Goal: Task Accomplishment & Management: Complete application form

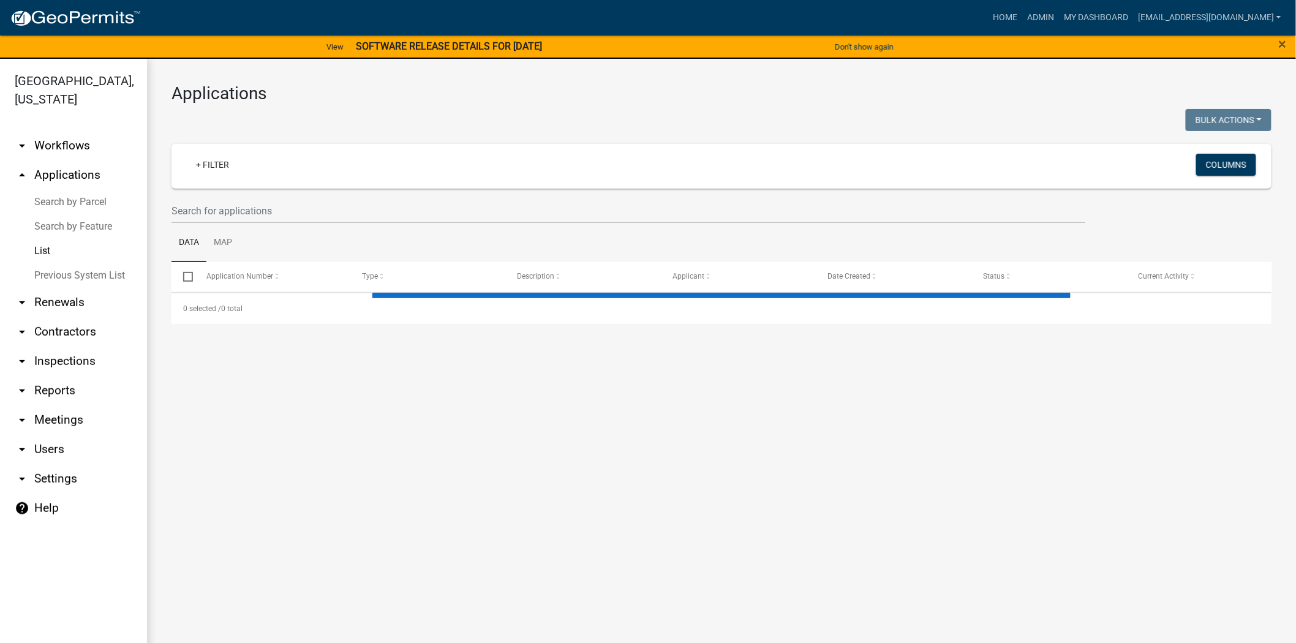
click at [243, 187] on div "+ Filter Columns" at bounding box center [721, 166] width 1089 height 45
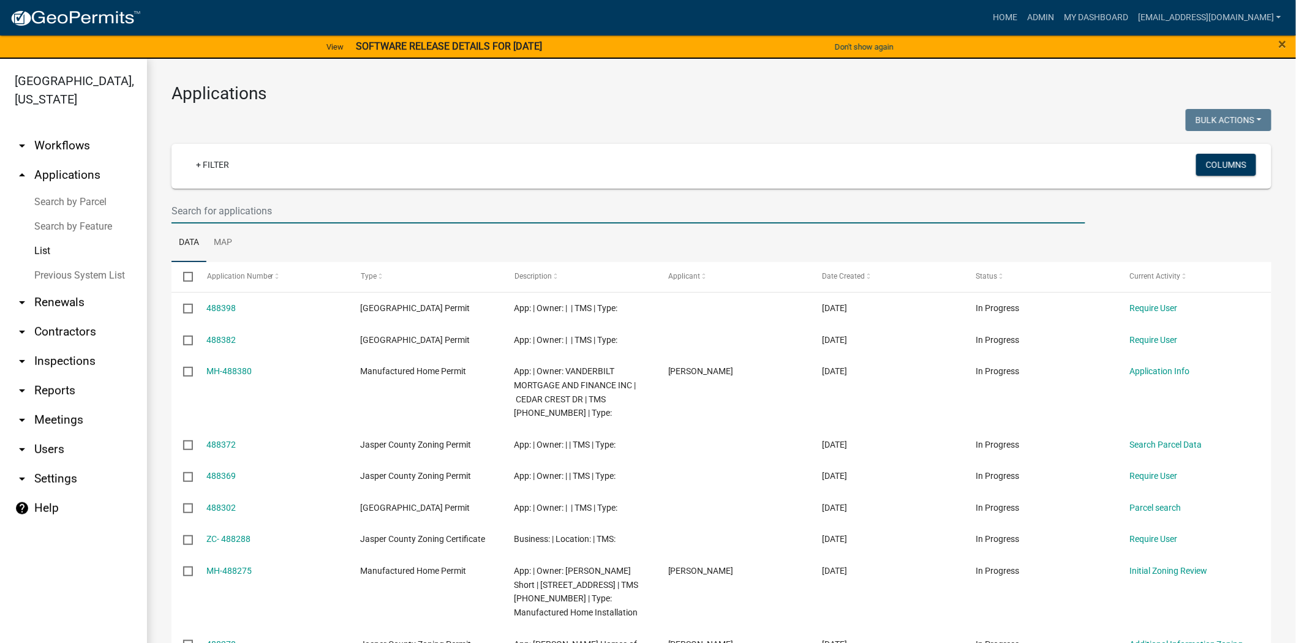
click at [245, 217] on input "text" at bounding box center [628, 210] width 914 height 25
paste input "165 Betterson Rd"
type input "165 Betterson Rd"
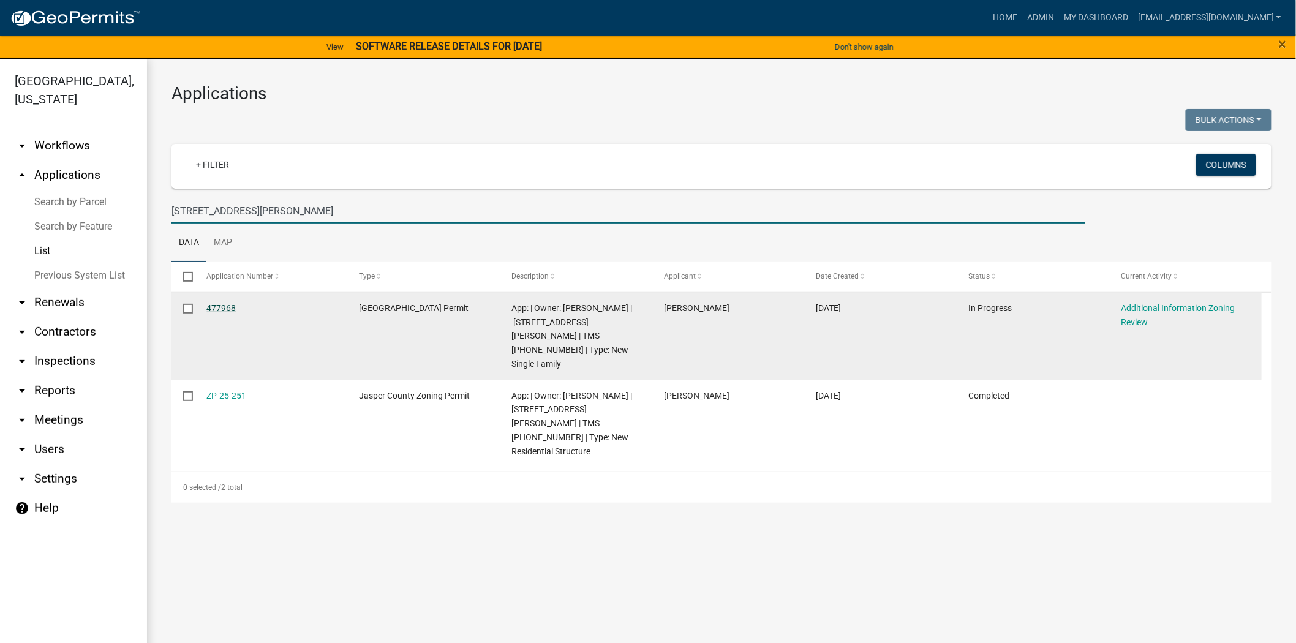
click at [225, 305] on link "477968" at bounding box center [221, 308] width 29 height 10
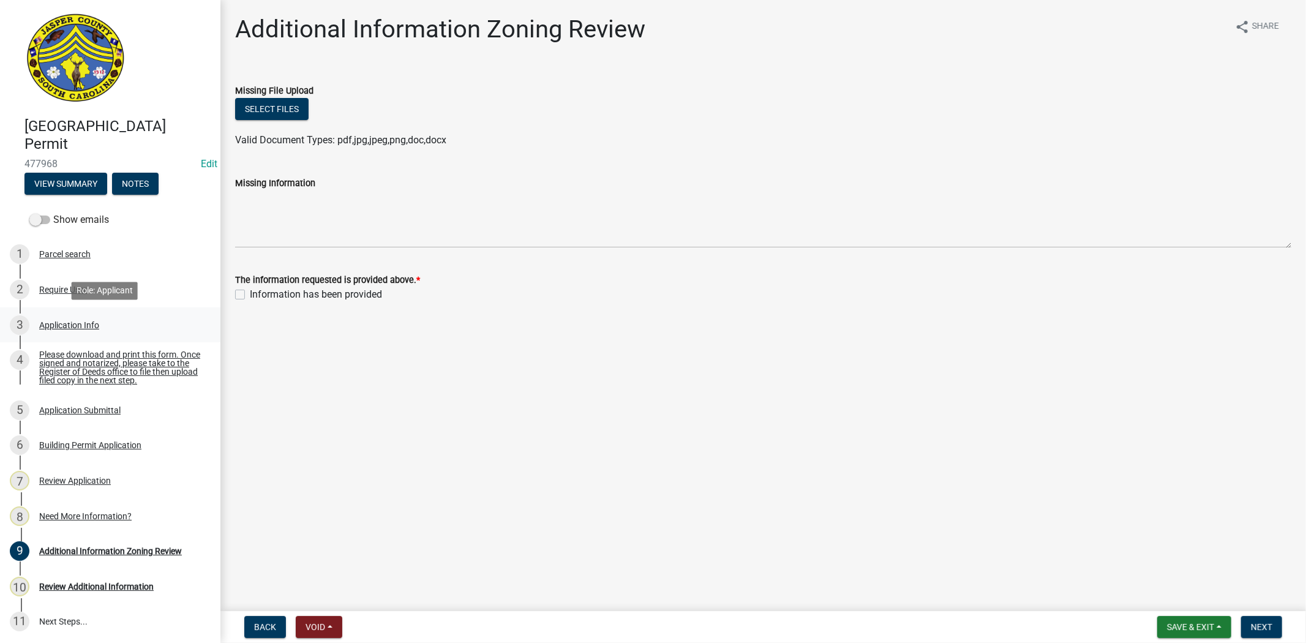
click at [91, 322] on div "Application Info" at bounding box center [69, 325] width 60 height 9
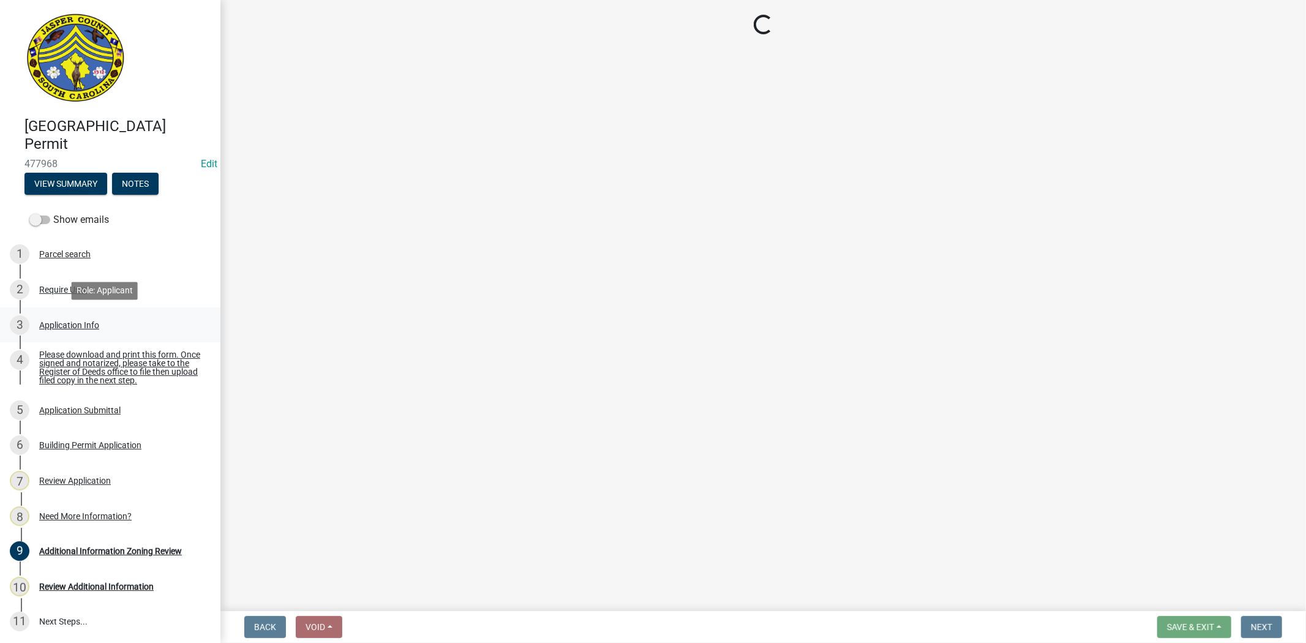
select select "42590599-3c97-479d-b3e9-fbeca9af4fb5"
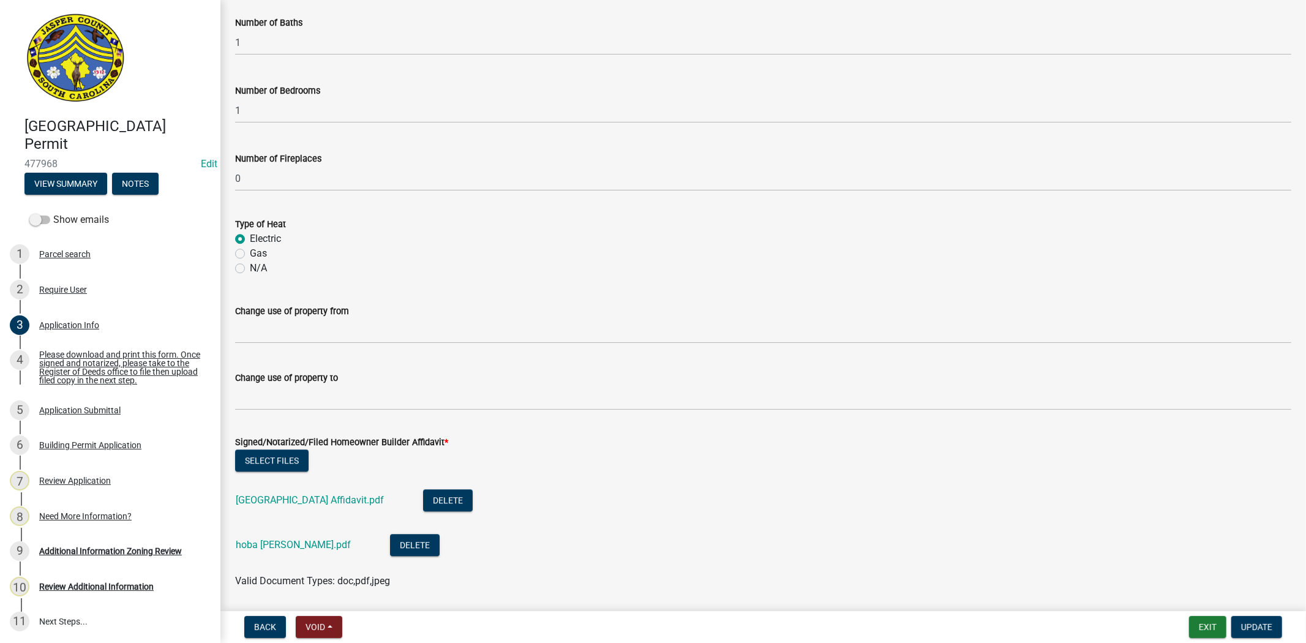
scroll to position [2625, 0]
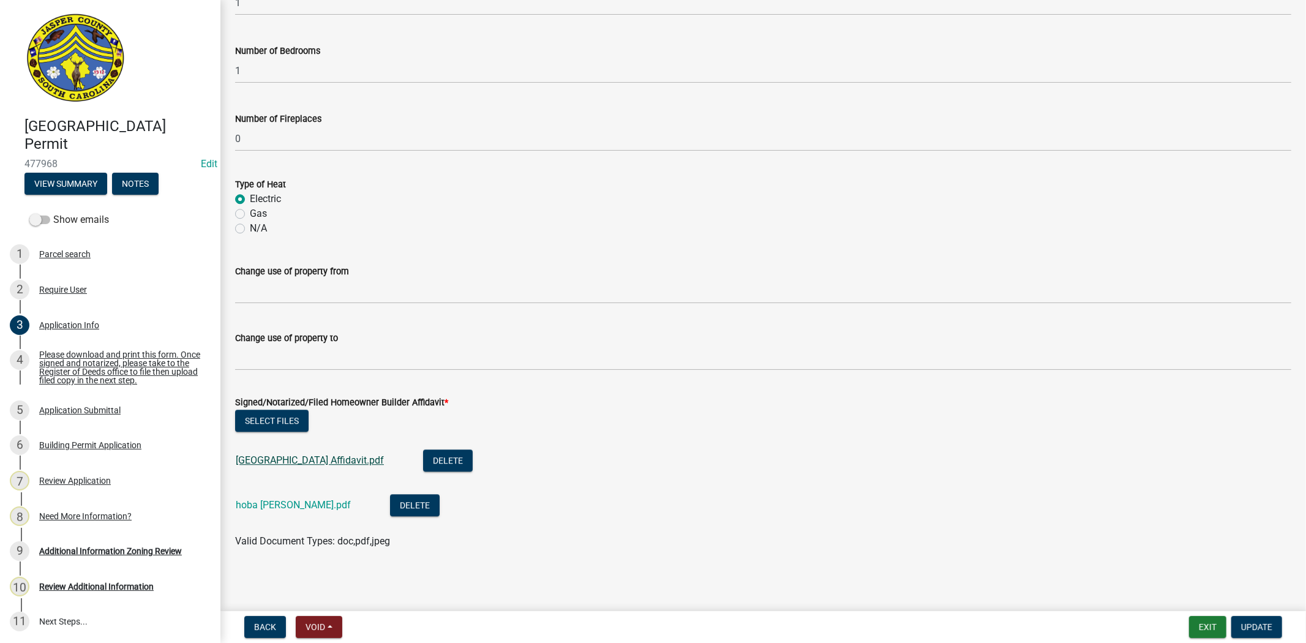
click at [331, 460] on link "Jasper County Building Affidavit.pdf" at bounding box center [310, 460] width 148 height 12
click at [306, 506] on link "hoba [PERSON_NAME].pdf" at bounding box center [293, 505] width 115 height 12
click at [455, 450] on button "Delete" at bounding box center [448, 460] width 50 height 22
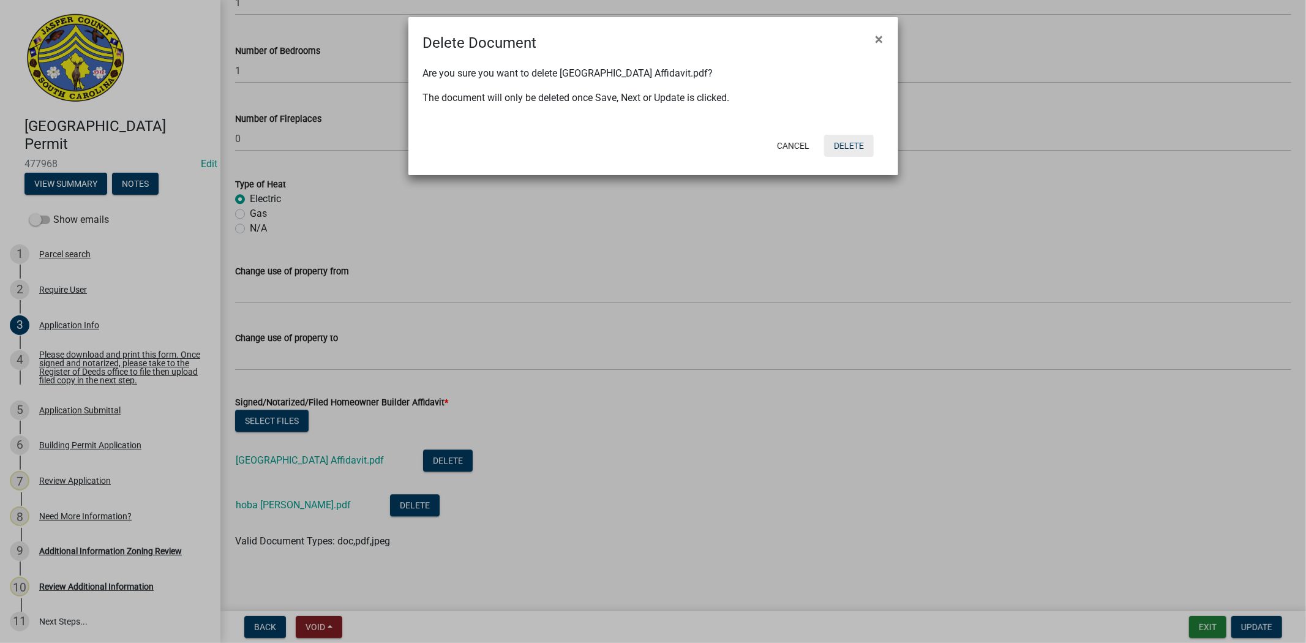
click at [853, 148] on button "Delete" at bounding box center [849, 146] width 50 height 22
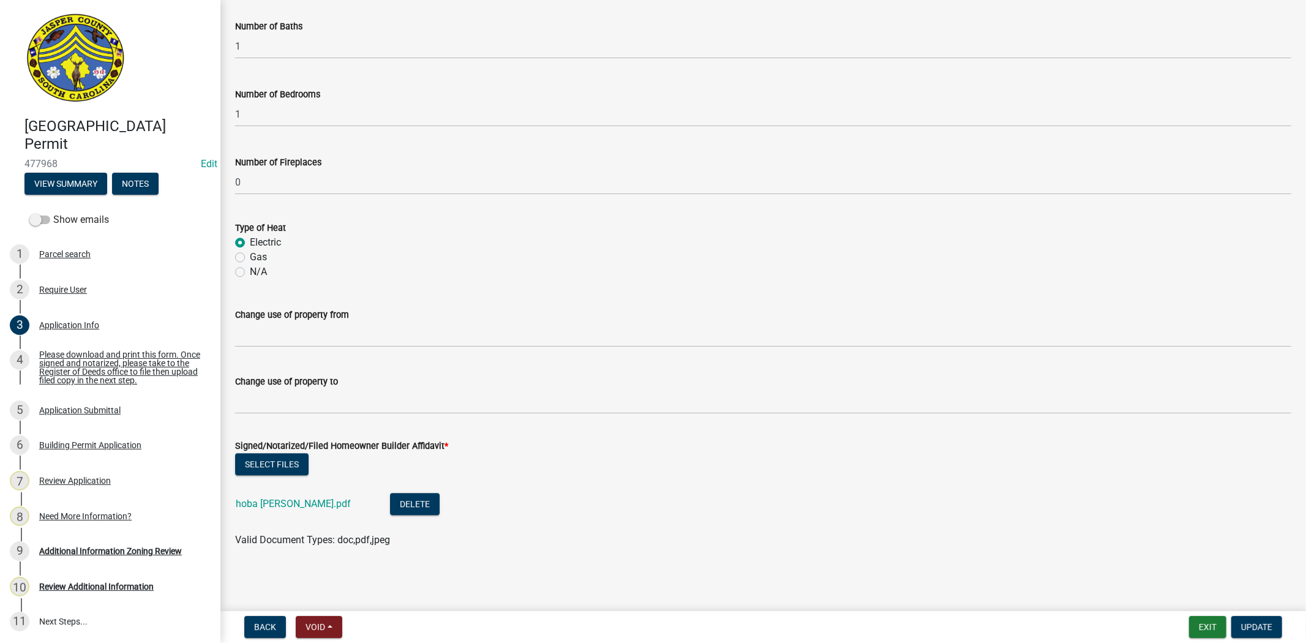
scroll to position [2581, 0]
click at [1252, 622] on span "Update" at bounding box center [1256, 627] width 31 height 10
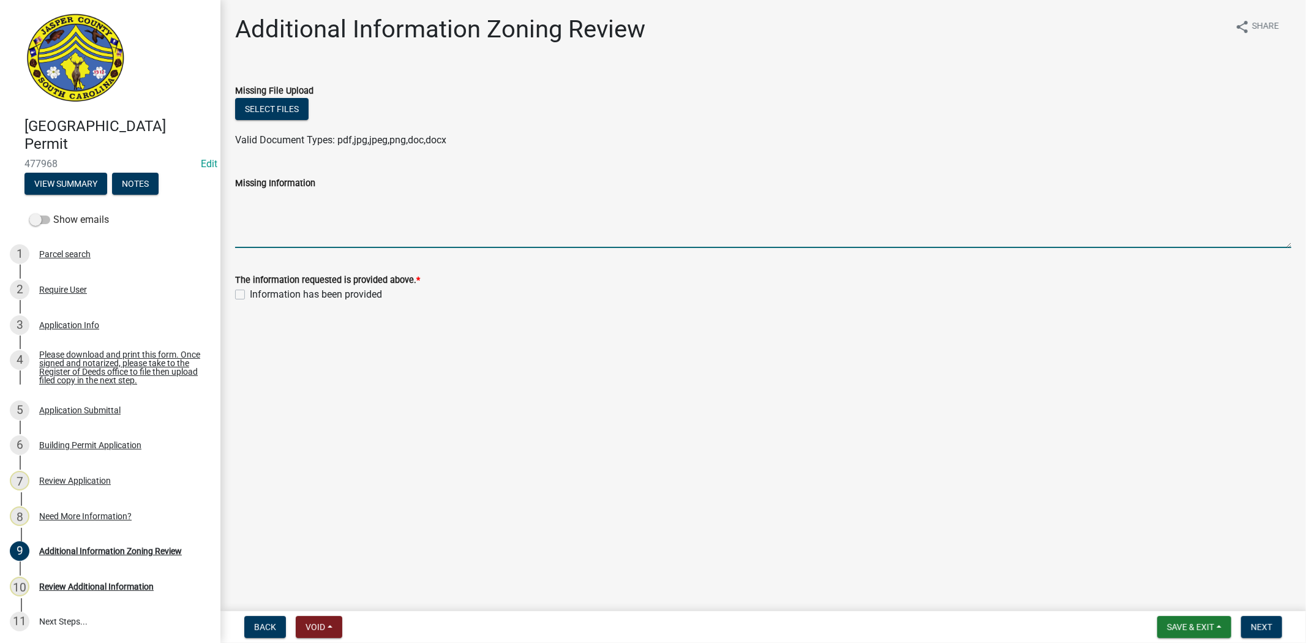
click at [615, 193] on textarea "Missing Information" at bounding box center [763, 219] width 1056 height 58
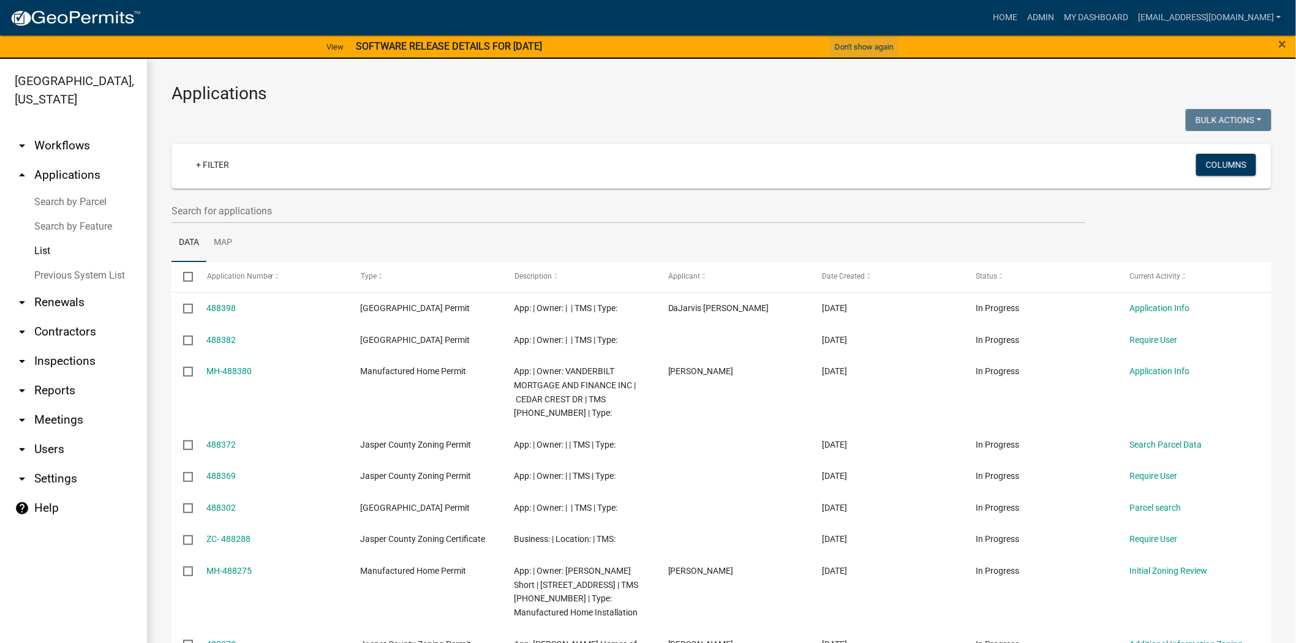
click at [898, 47] on button "Don't show again" at bounding box center [864, 47] width 69 height 20
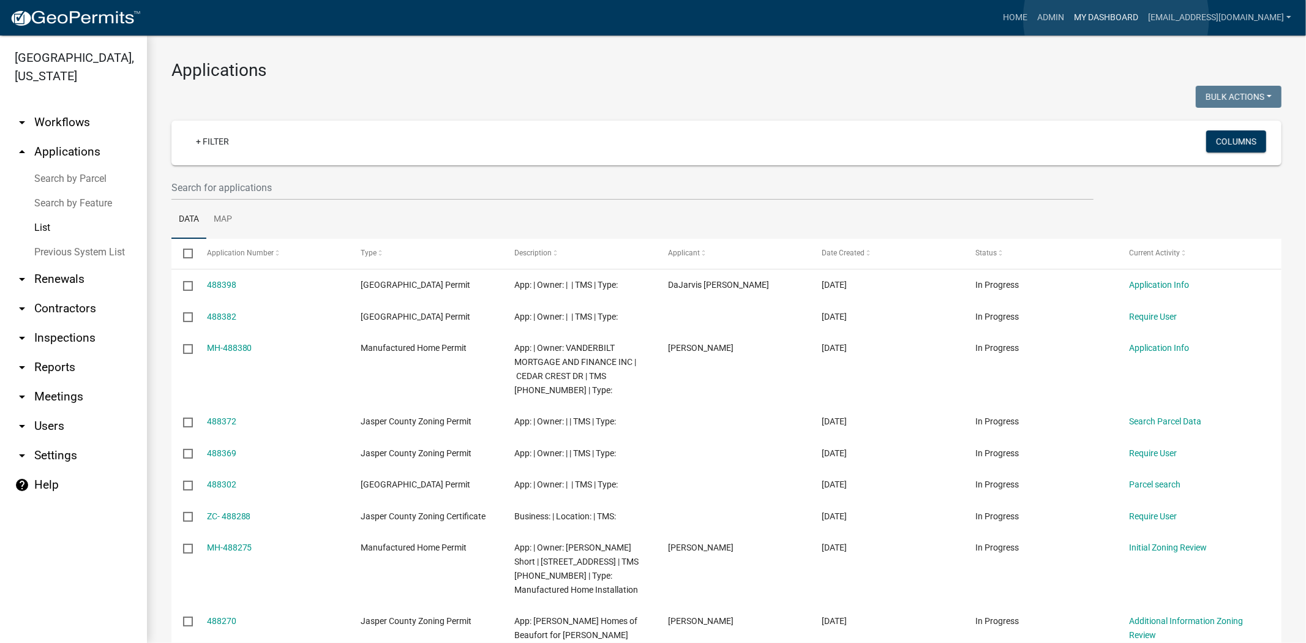
click at [1116, 18] on link "My Dashboard" at bounding box center [1106, 17] width 74 height 23
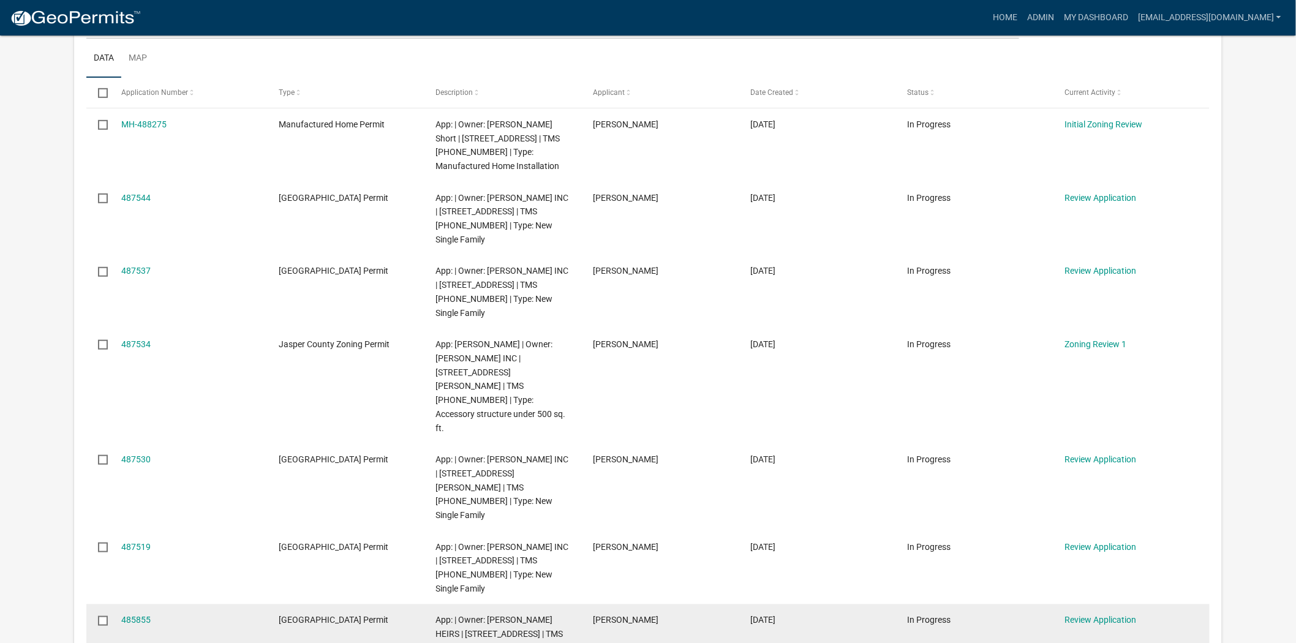
scroll to position [204, 0]
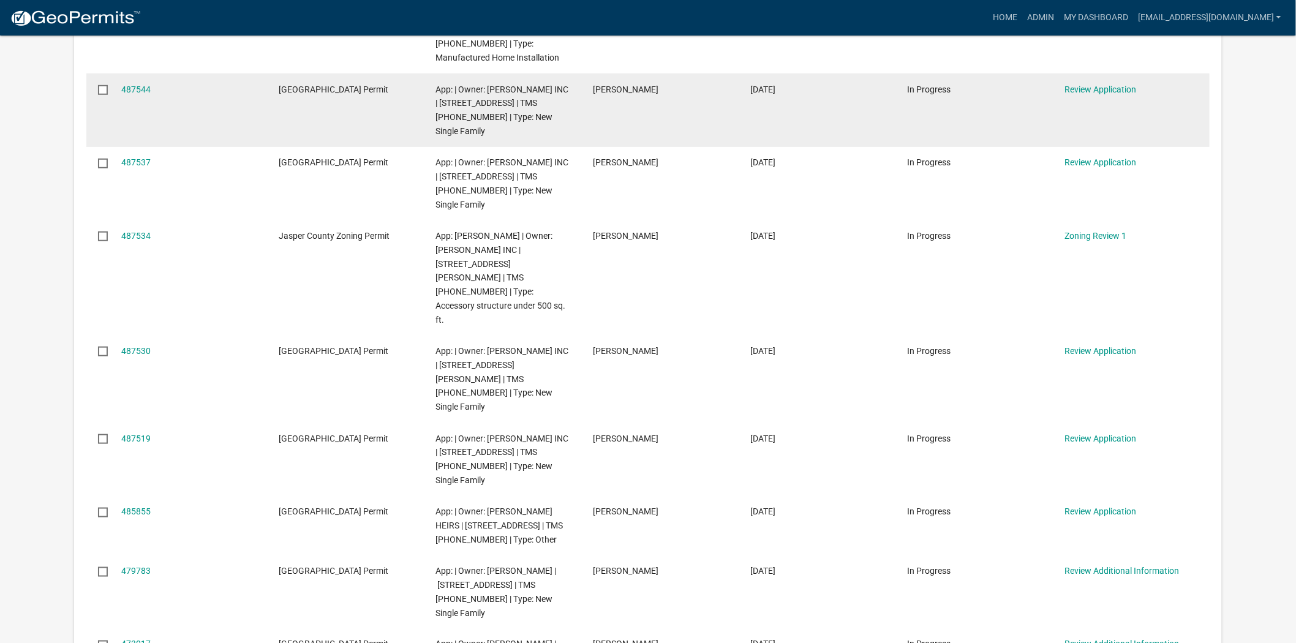
scroll to position [340, 0]
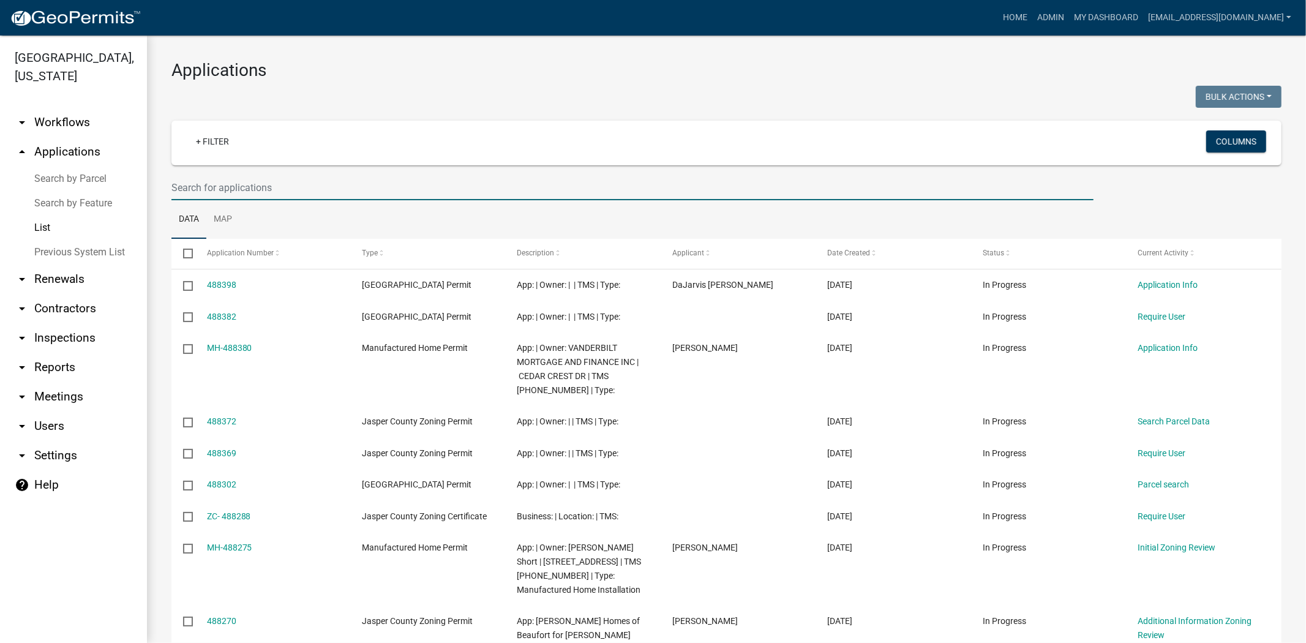
click at [415, 188] on input "text" at bounding box center [632, 187] width 922 height 25
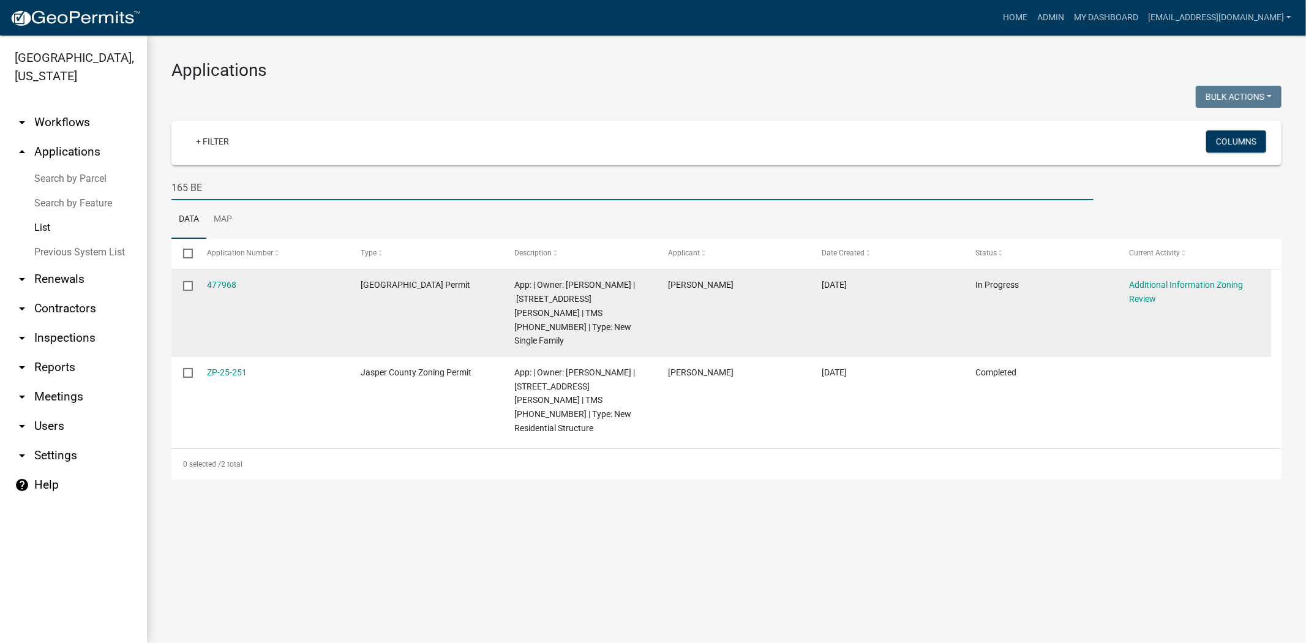
type input "165 BE"
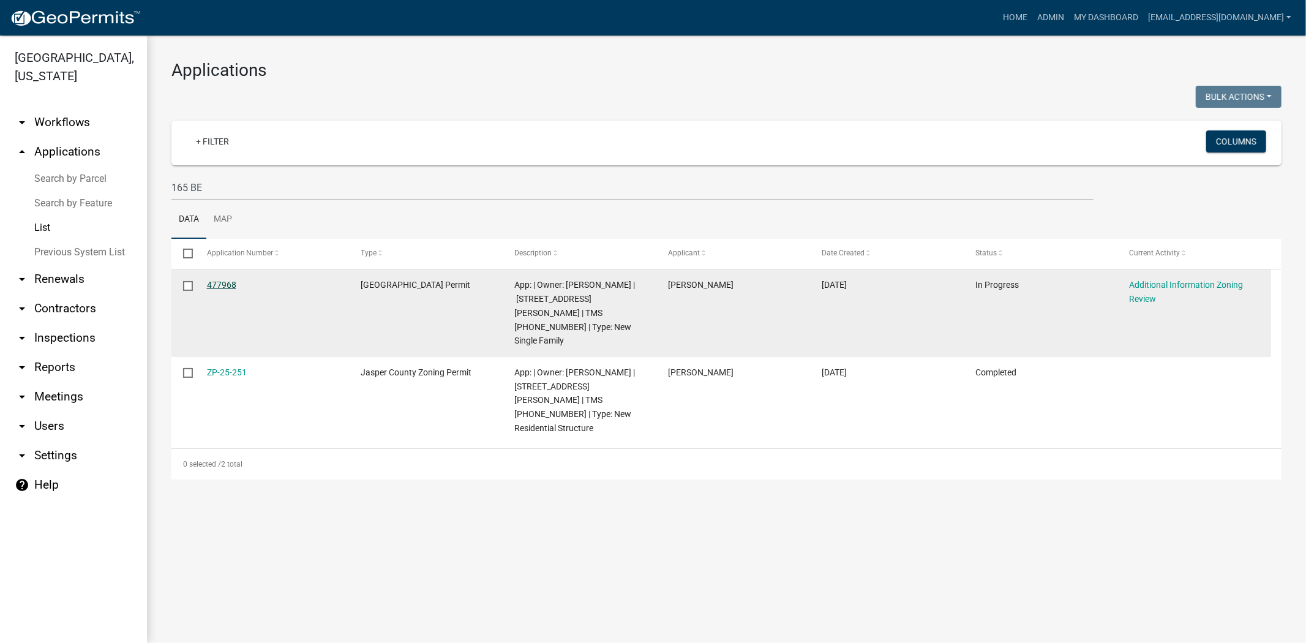
drag, startPoint x: 222, startPoint y: 290, endPoint x: 209, endPoint y: 282, distance: 16.0
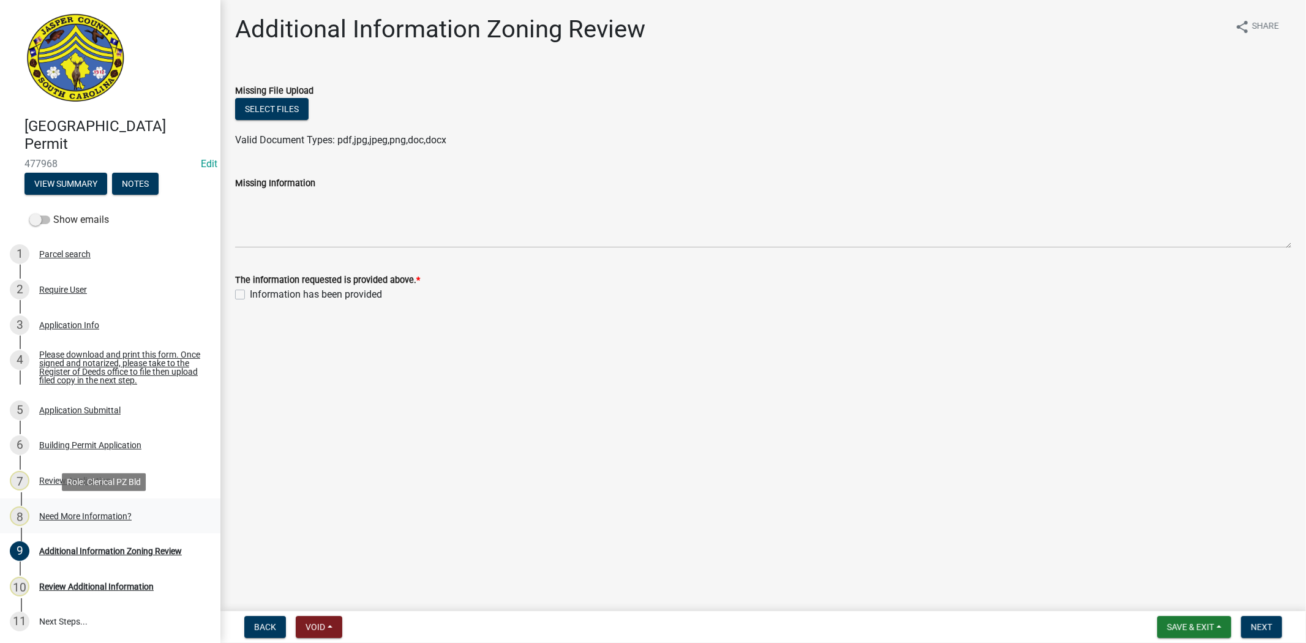
click at [94, 509] on div "8 Need More Information?" at bounding box center [105, 516] width 191 height 20
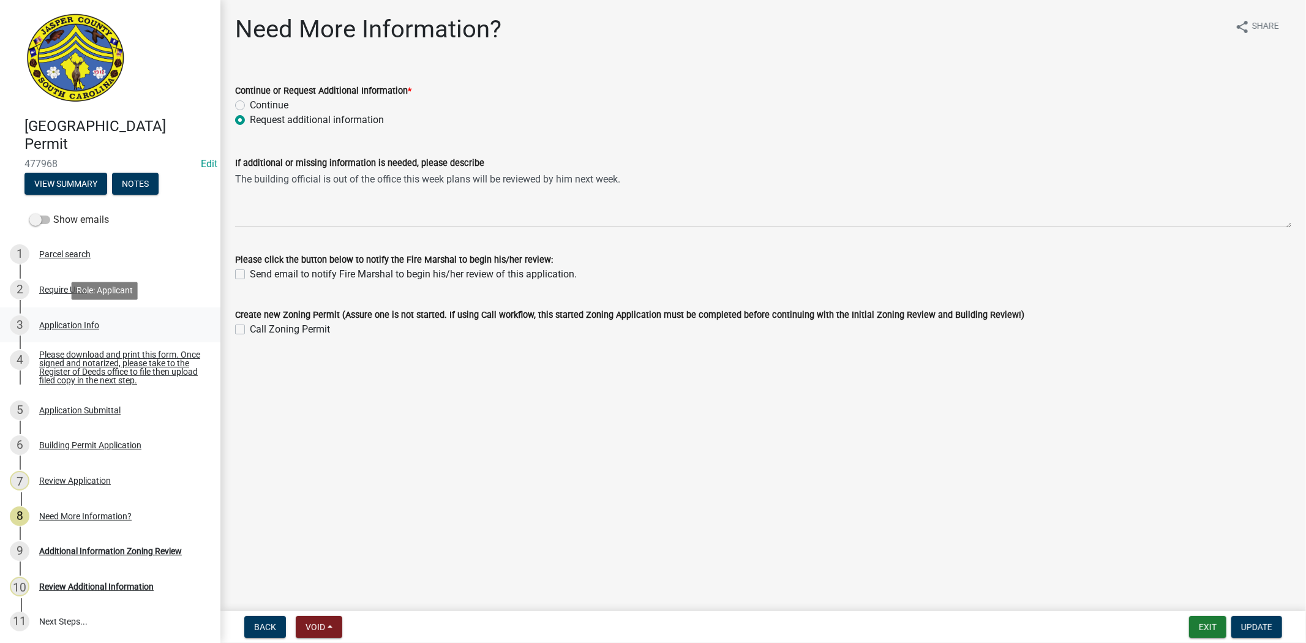
click at [64, 326] on div "Application Info" at bounding box center [69, 325] width 60 height 9
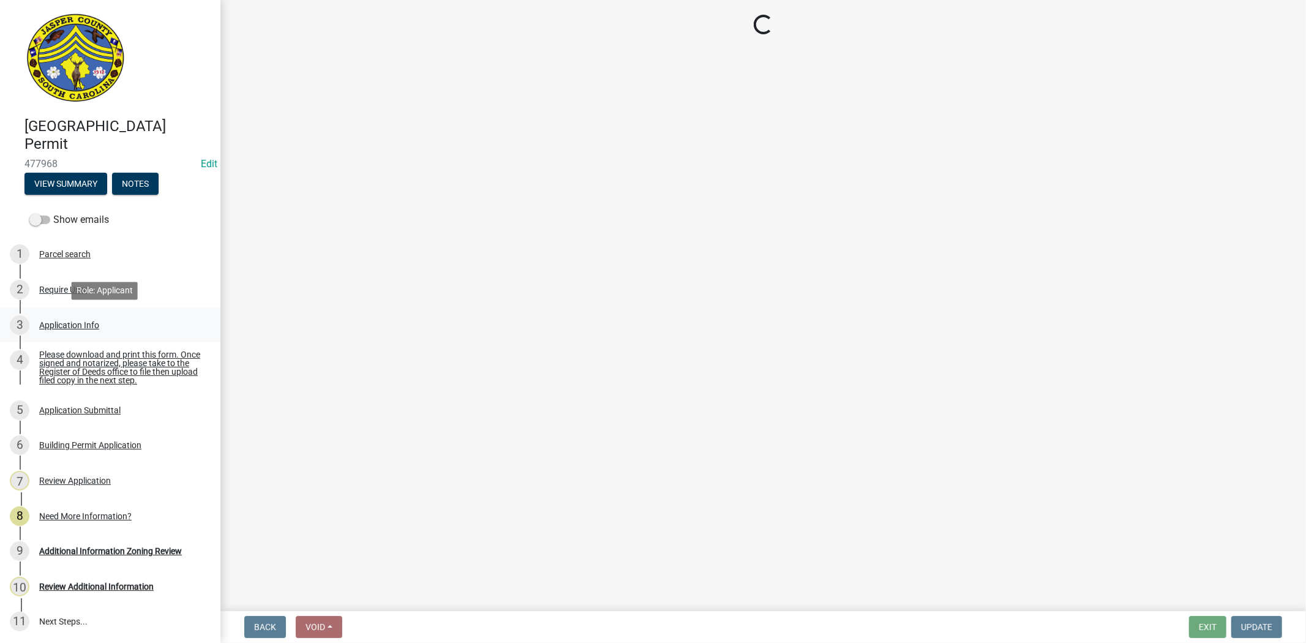
select select "42590599-3c97-479d-b3e9-fbeca9af4fb5"
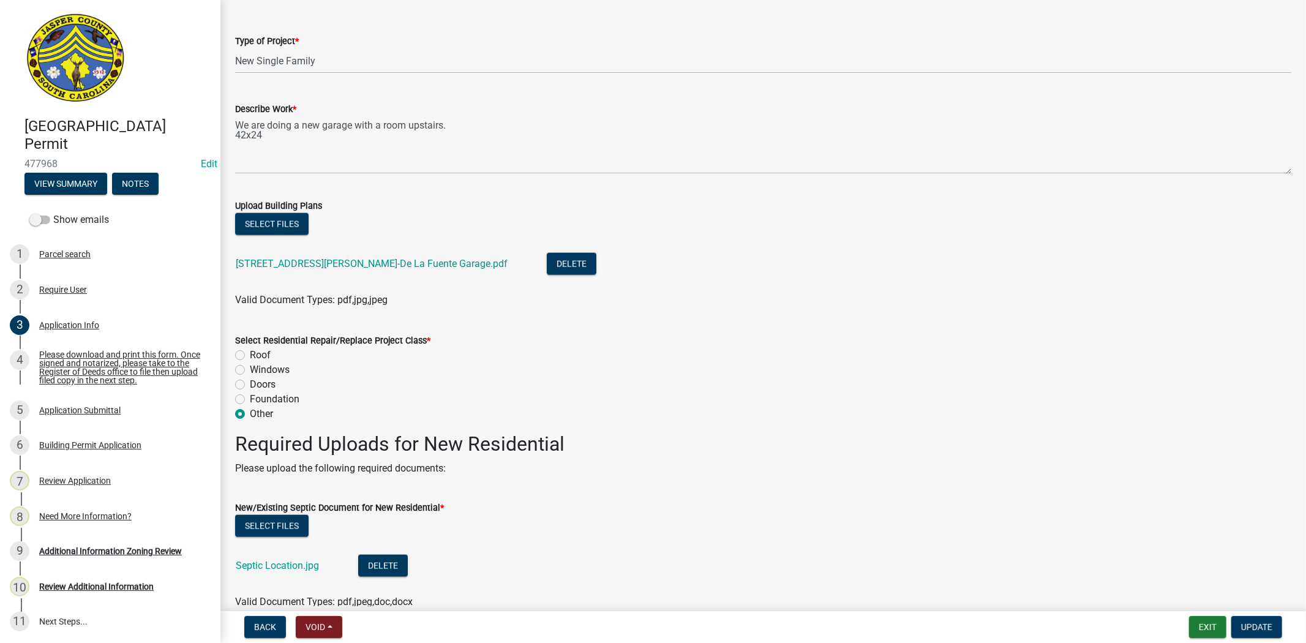
scroll to position [1497, 0]
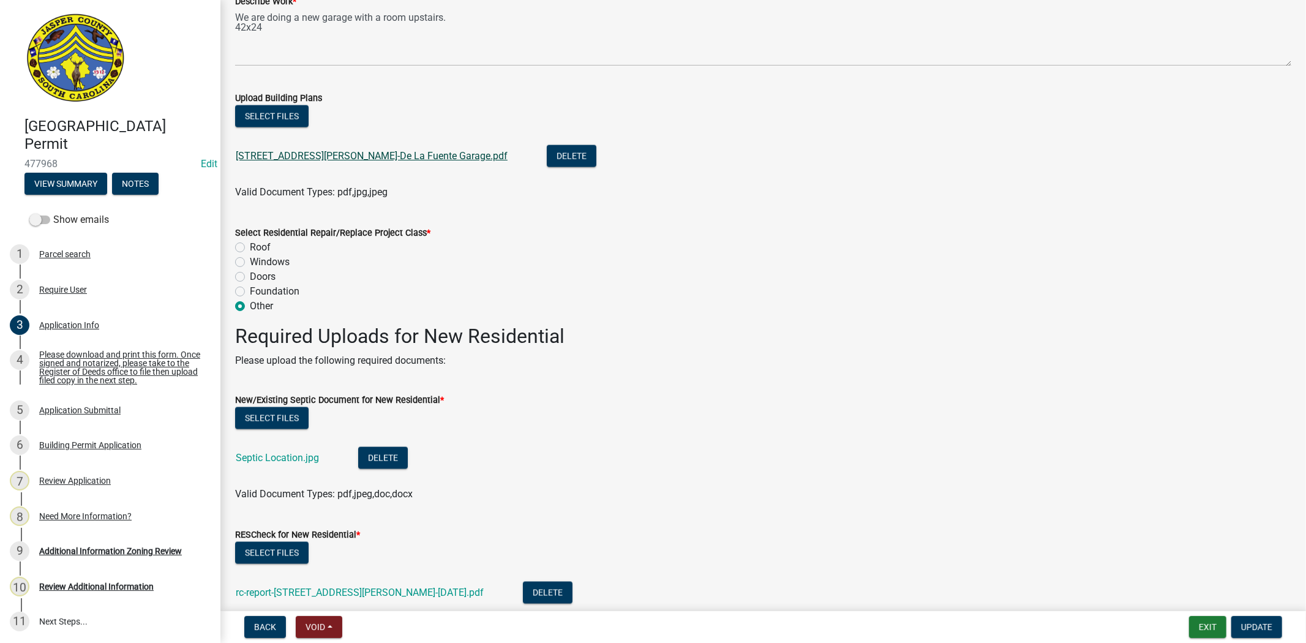
click at [399, 156] on link "165 Betterson Rd-De La Fuente Garage.pdf" at bounding box center [372, 156] width 272 height 12
click at [280, 119] on button "Select files" at bounding box center [271, 116] width 73 height 22
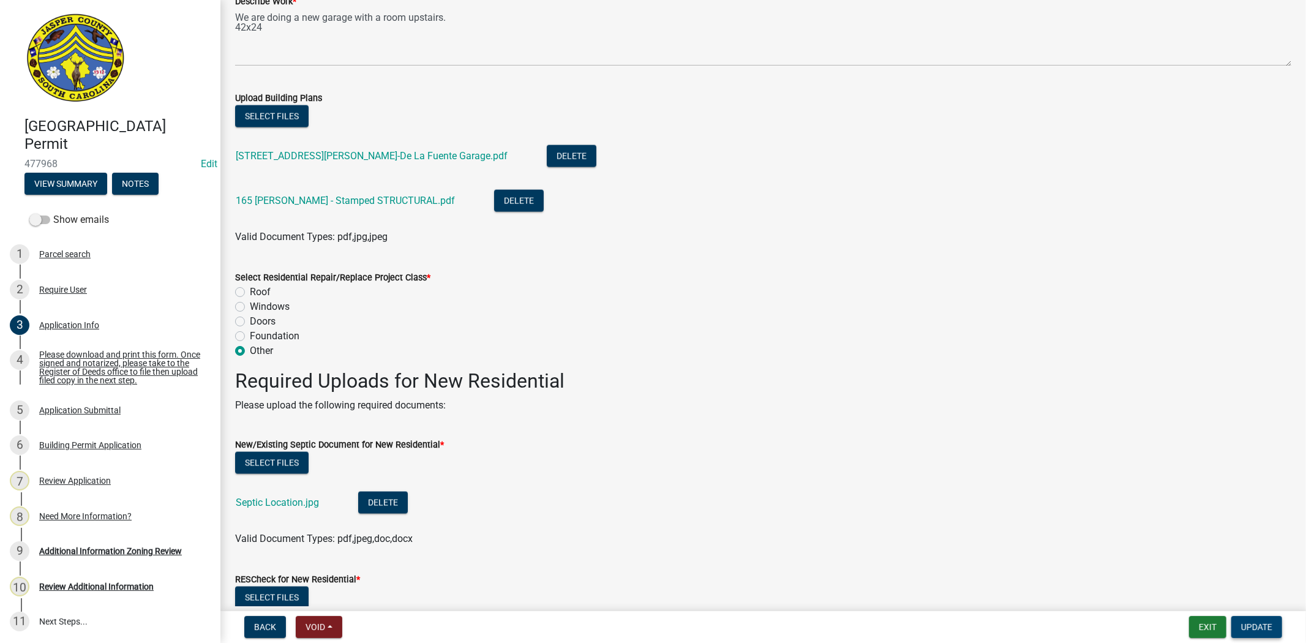
click at [1275, 625] on button "Update" at bounding box center [1256, 627] width 51 height 22
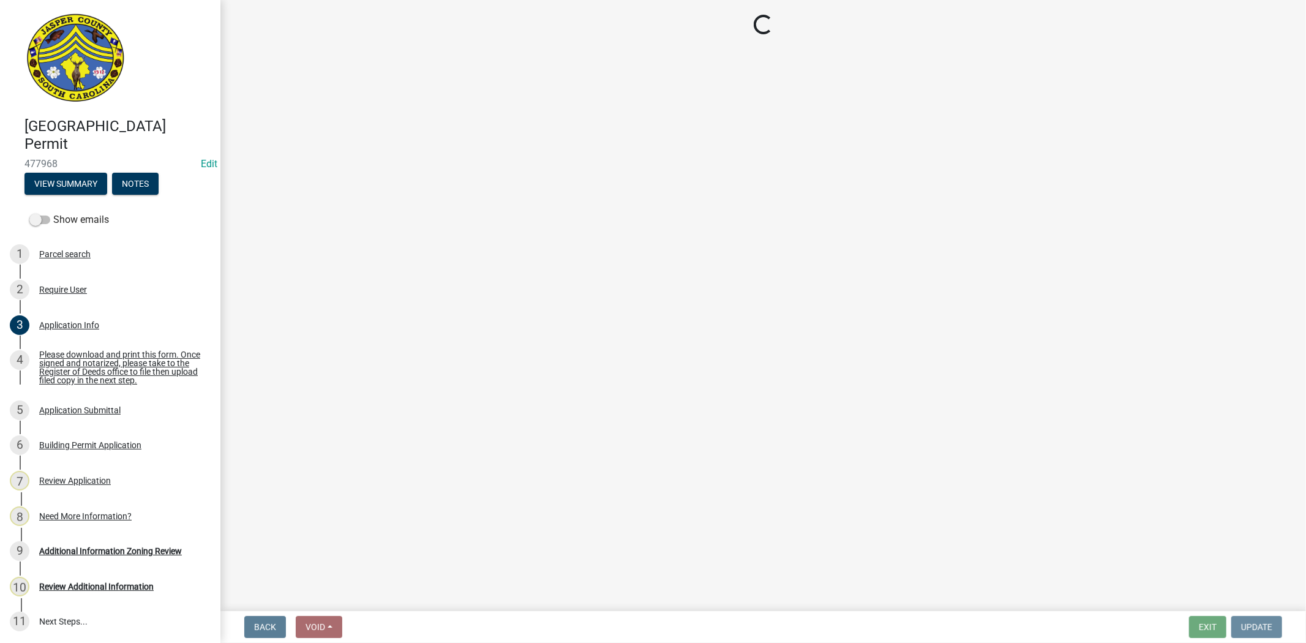
scroll to position [0, 0]
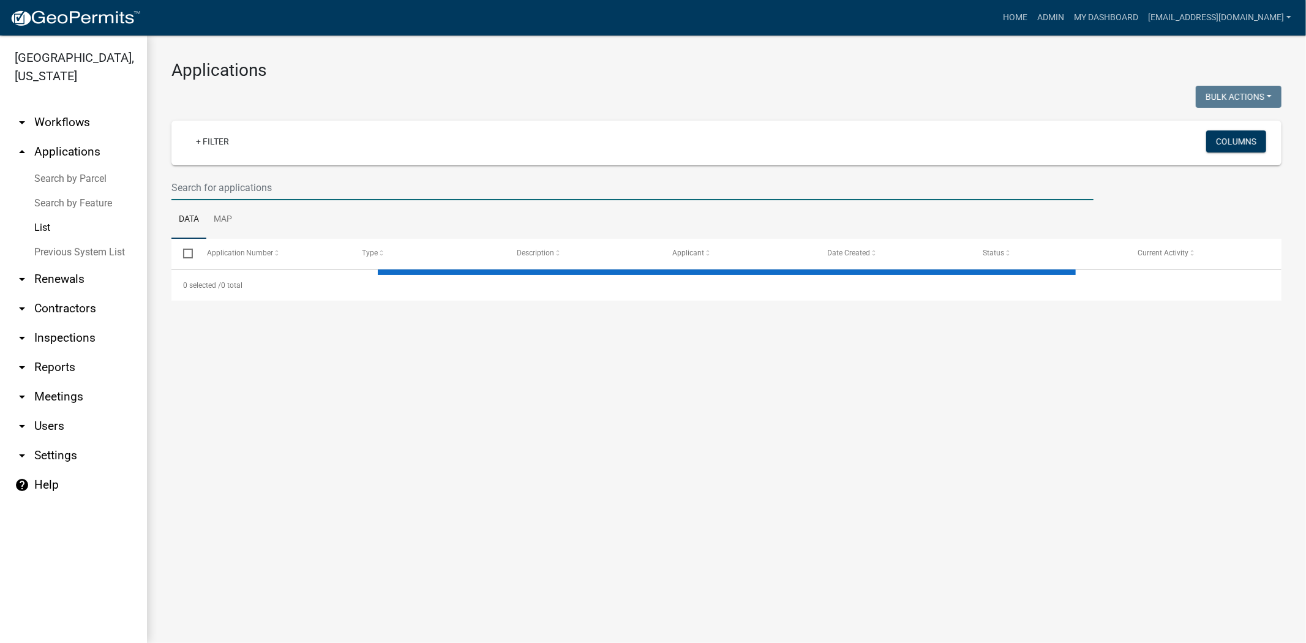
click at [277, 193] on input "text" at bounding box center [632, 187] width 922 height 25
paste input "3741 Firetower Rd -INSULATION"
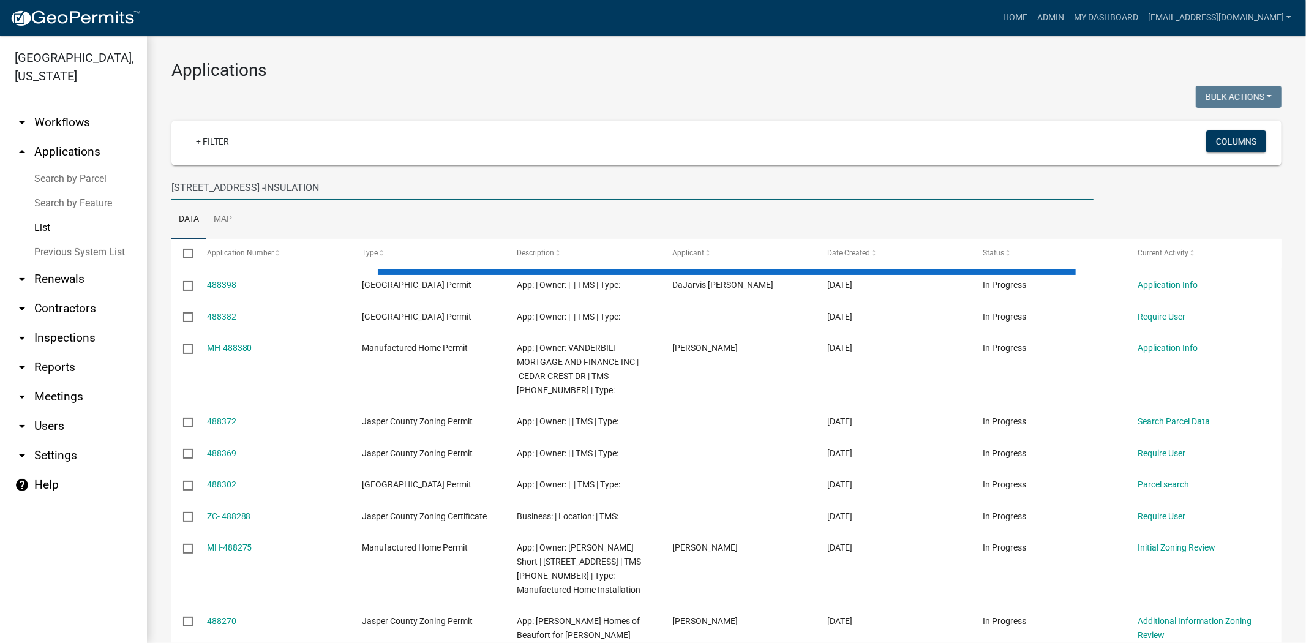
drag, startPoint x: 326, startPoint y: 191, endPoint x: 253, endPoint y: 193, distance: 72.3
click at [253, 193] on input "3741 Firetower Rd -INSULATION" at bounding box center [632, 187] width 922 height 25
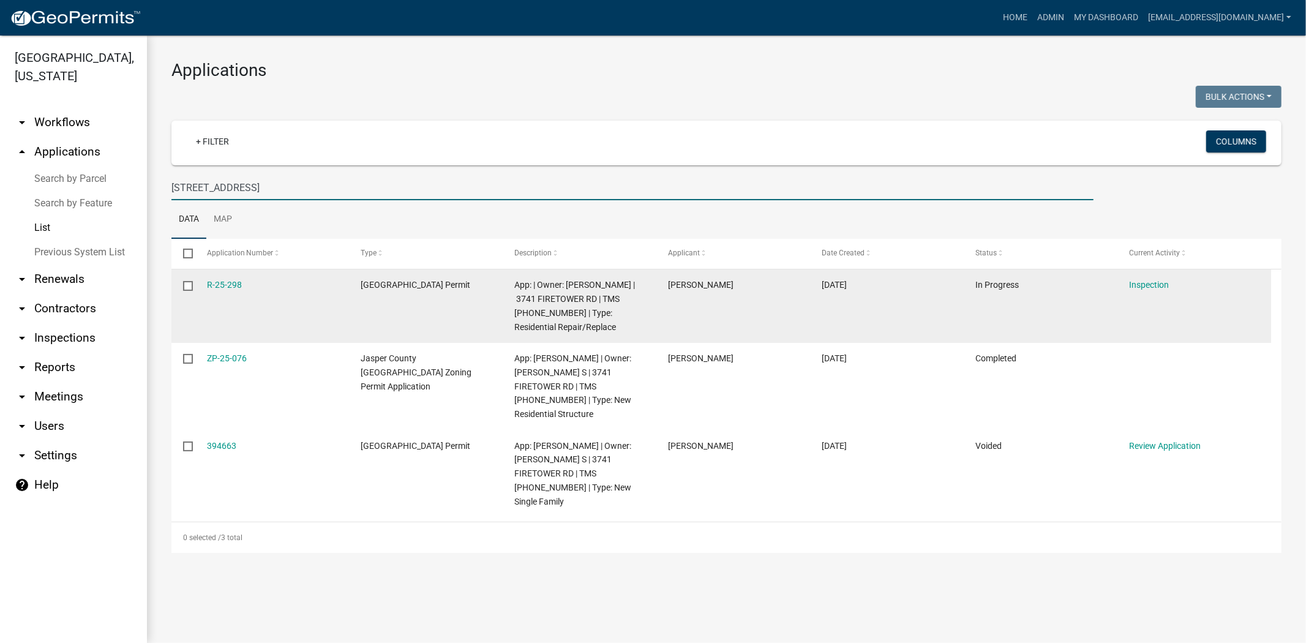
type input "3741 Firetower Rd"
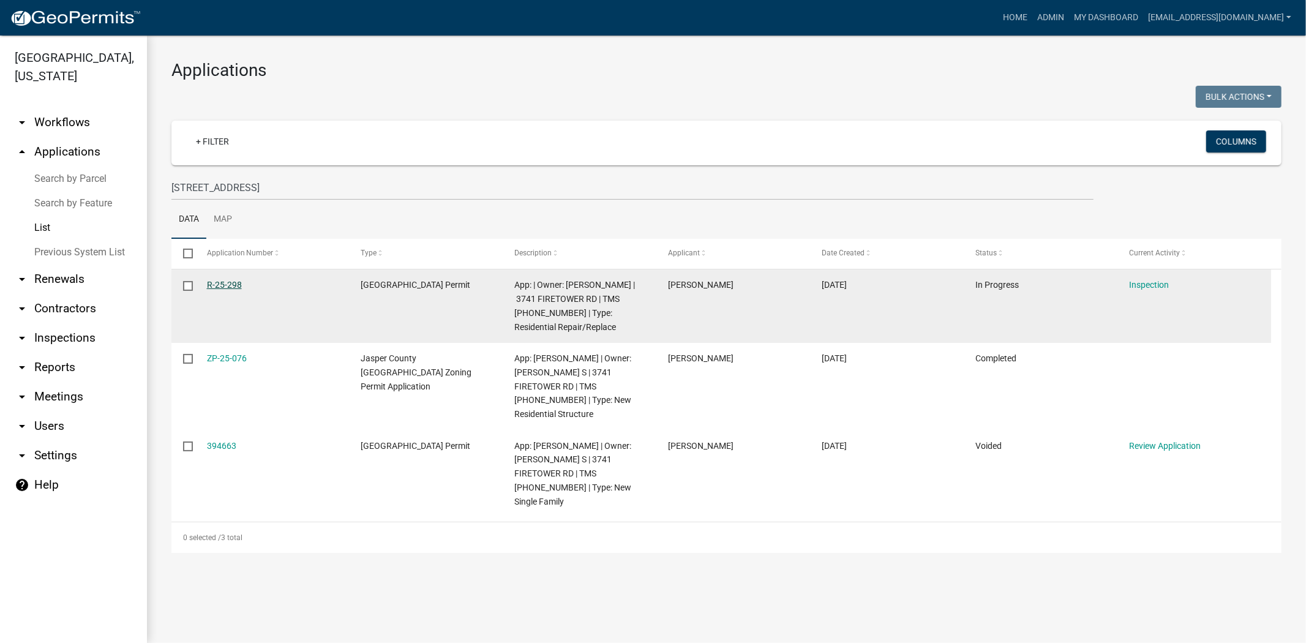
drag, startPoint x: 241, startPoint y: 285, endPoint x: 231, endPoint y: 284, distance: 9.2
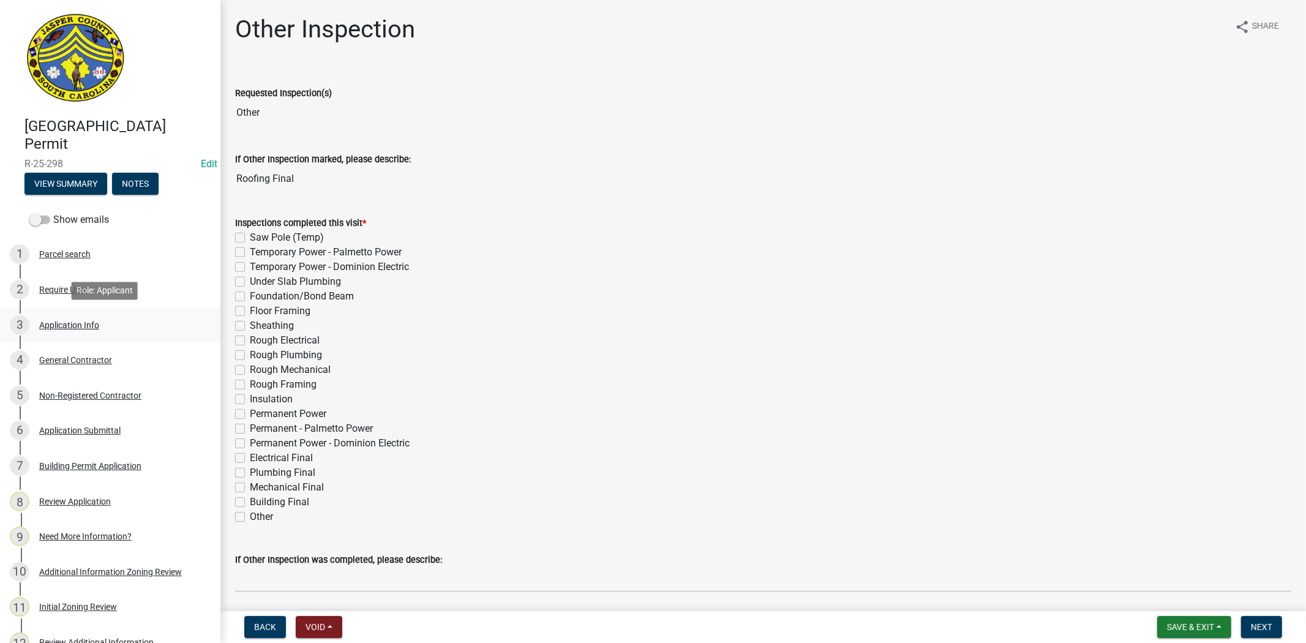
click at [75, 322] on div "Application Info" at bounding box center [69, 325] width 60 height 9
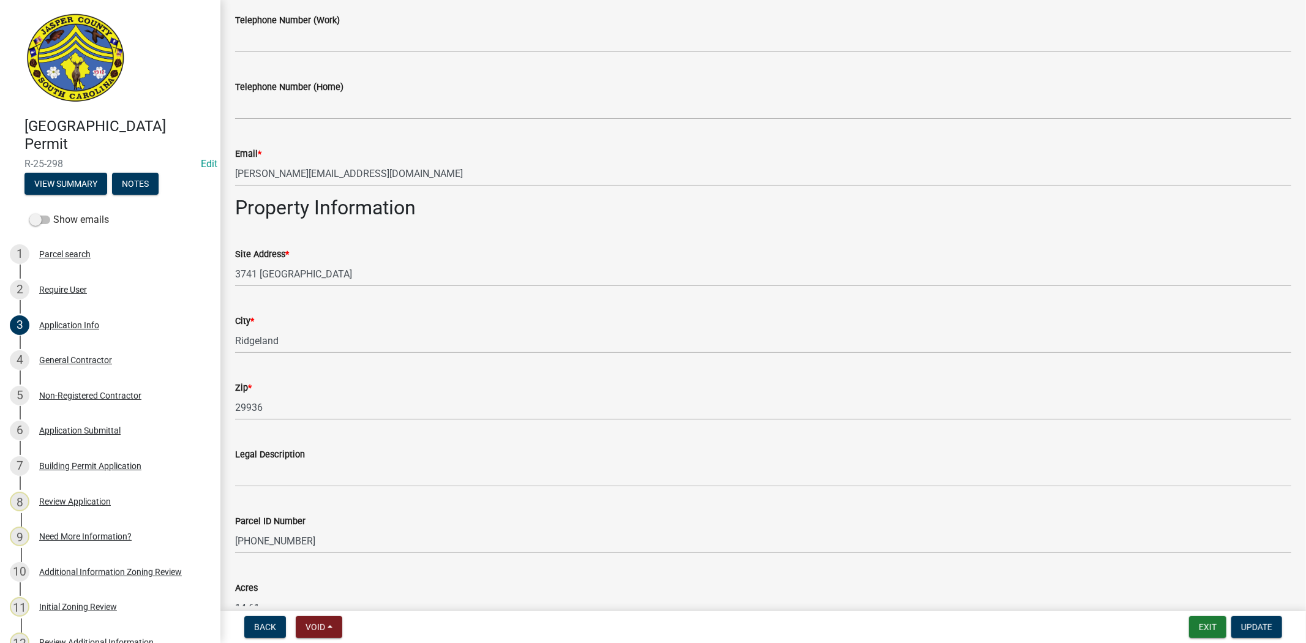
scroll to position [708, 0]
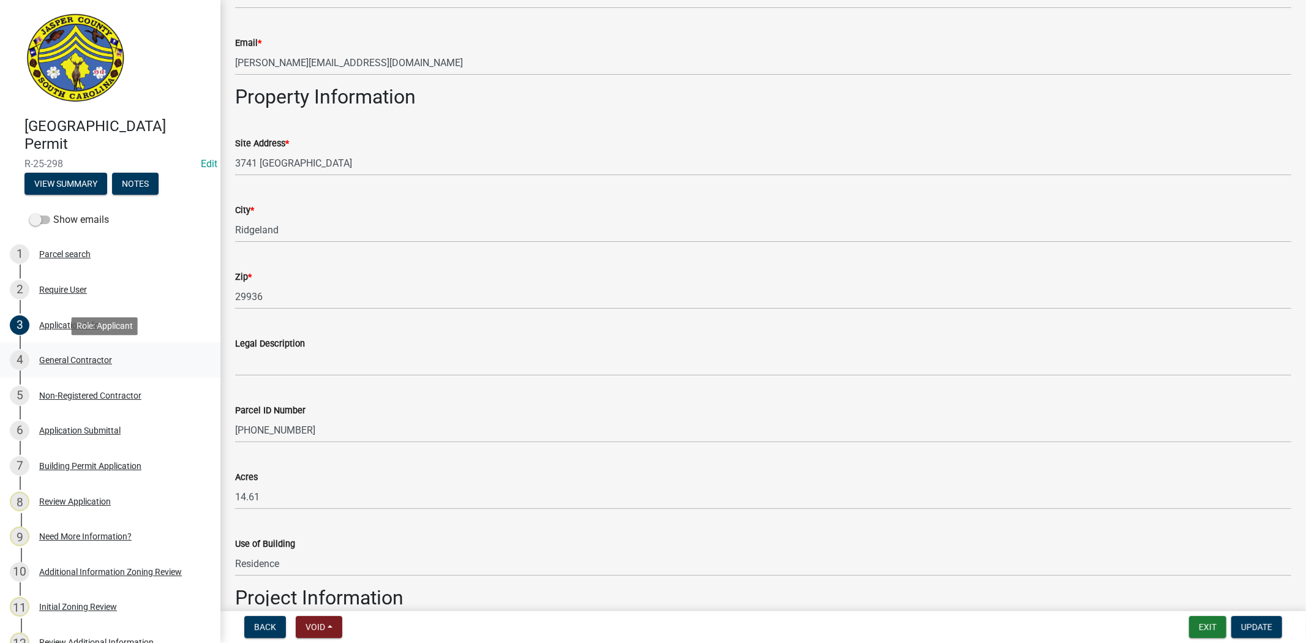
click at [56, 366] on div "4 General Contractor" at bounding box center [105, 360] width 191 height 20
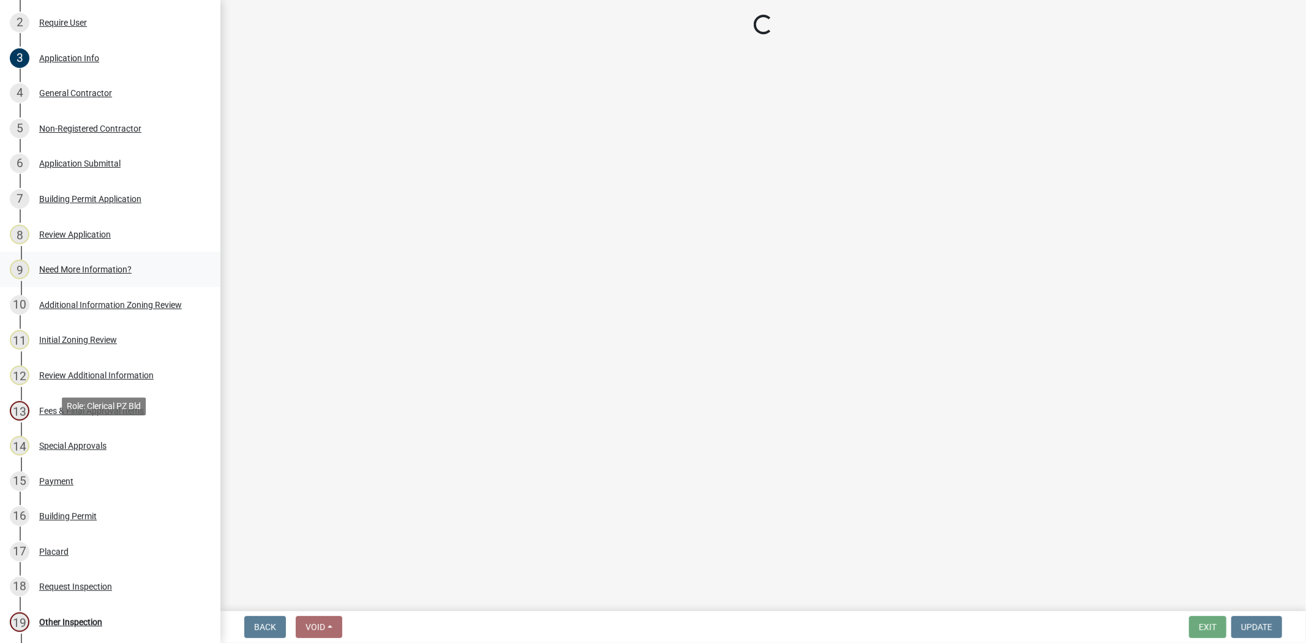
scroll to position [272, 0]
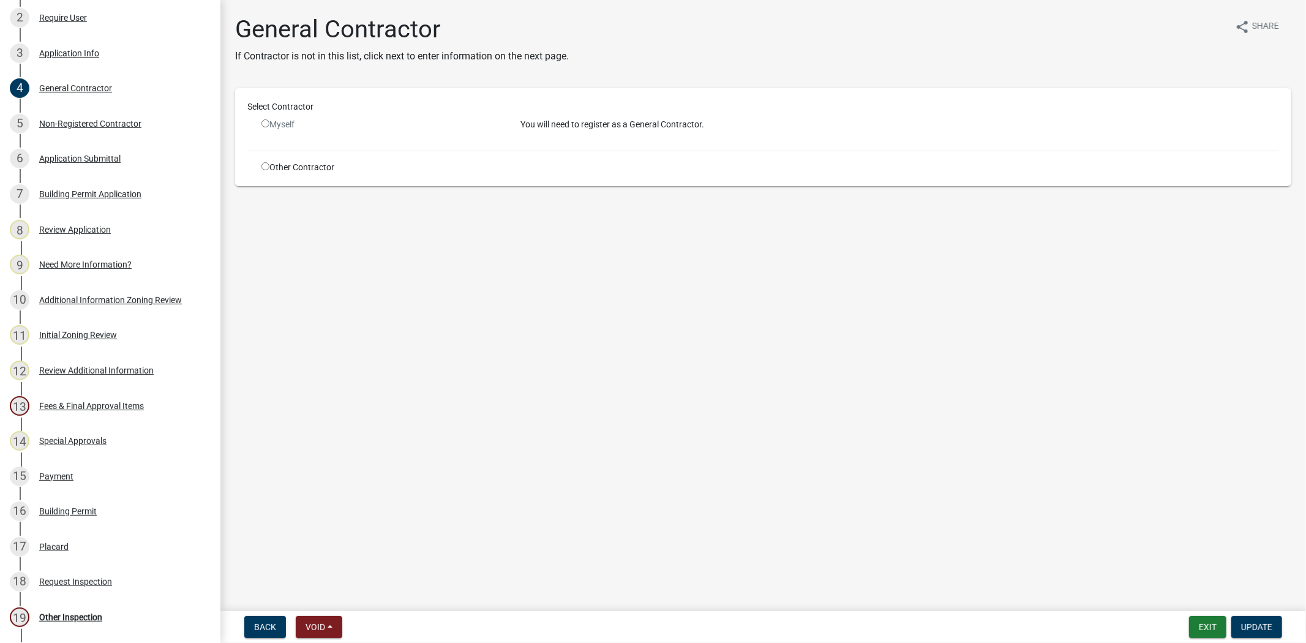
click at [258, 124] on div "Myself" at bounding box center [381, 129] width 259 height 23
click at [264, 124] on input "radio" at bounding box center [265, 123] width 8 height 8
radio input "false"
click at [72, 121] on div "Non-Registered Contractor" at bounding box center [90, 123] width 102 height 9
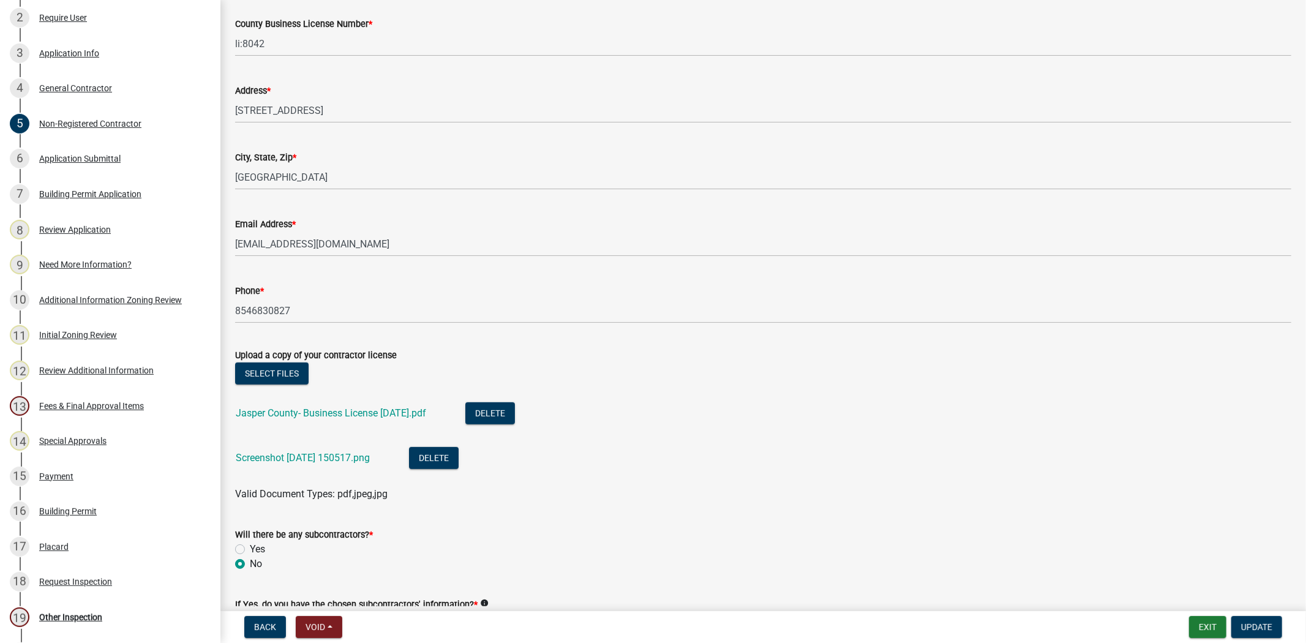
scroll to position [408, 0]
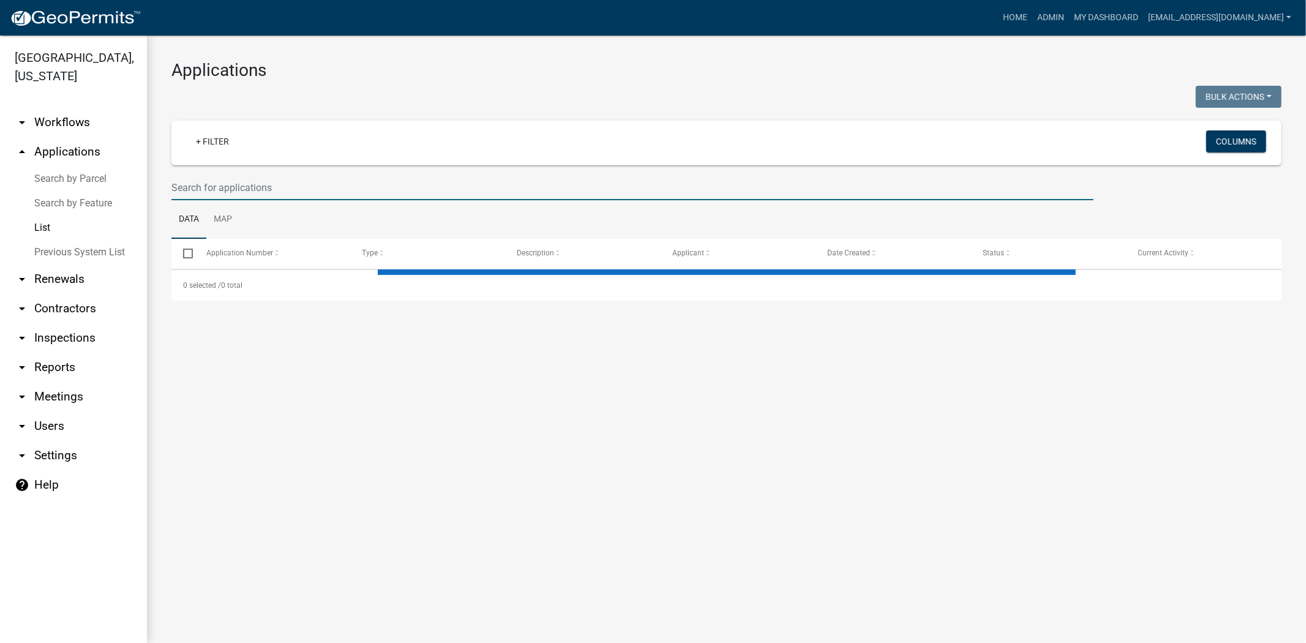
click at [356, 175] on input "text" at bounding box center [632, 187] width 922 height 25
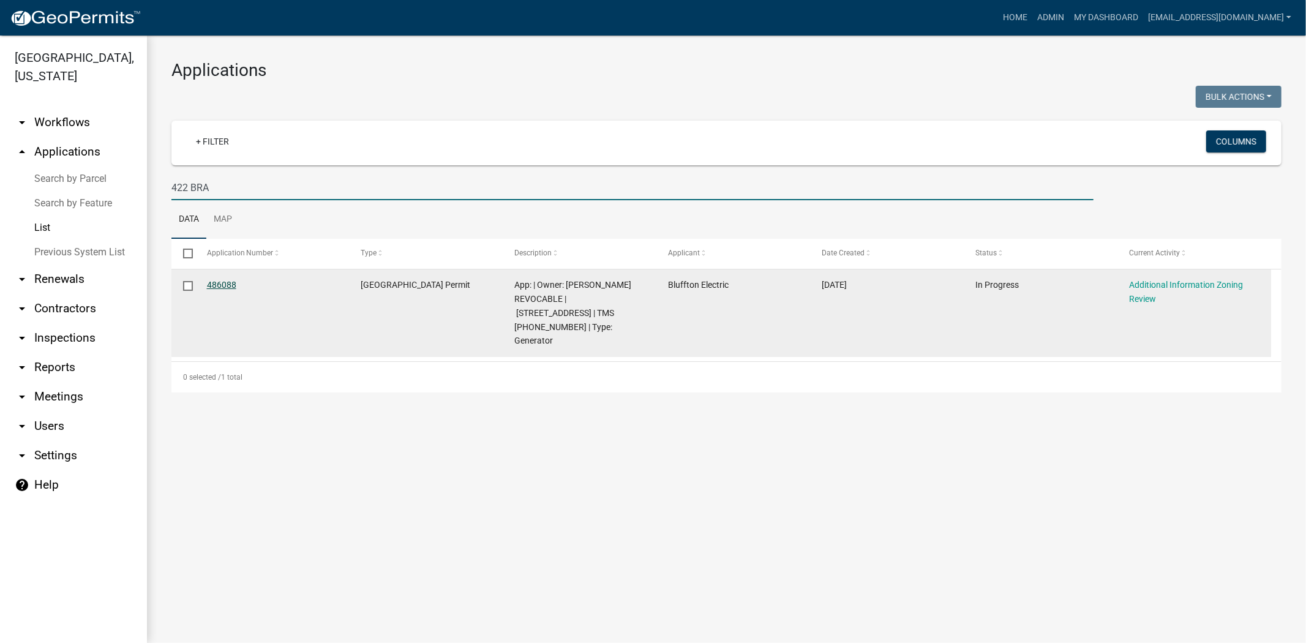
type input "422 BRA"
click at [227, 285] on link "486088" at bounding box center [221, 285] width 29 height 10
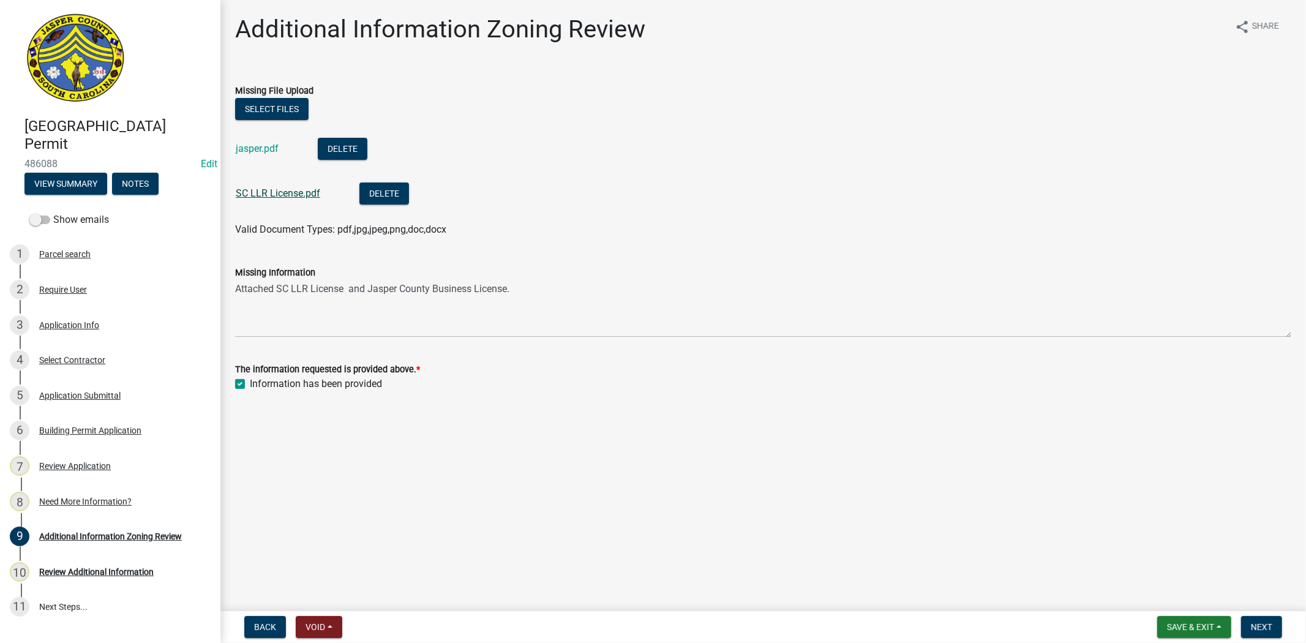
click at [278, 198] on link "SC LLR License.pdf" at bounding box center [278, 193] width 84 height 12
click at [260, 154] on div "jasper.pdf" at bounding box center [267, 150] width 62 height 25
click at [263, 145] on link "jasper.pdf" at bounding box center [257, 149] width 43 height 12
click at [1263, 638] on nav "Back Void Withdraw Lock Expire Void Save & Exit Save Save & Exit Next" at bounding box center [763, 627] width 1086 height 32
click at [1263, 628] on span "Next" at bounding box center [1261, 627] width 21 height 10
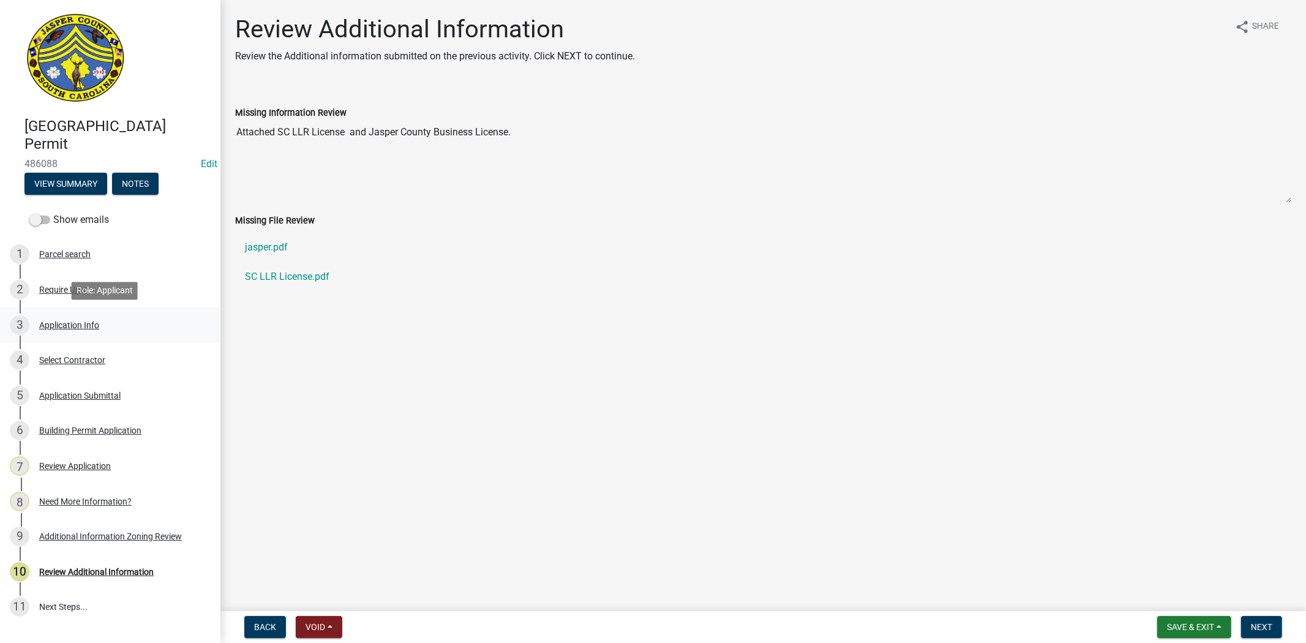
click at [72, 333] on div "3 Application Info" at bounding box center [105, 325] width 191 height 20
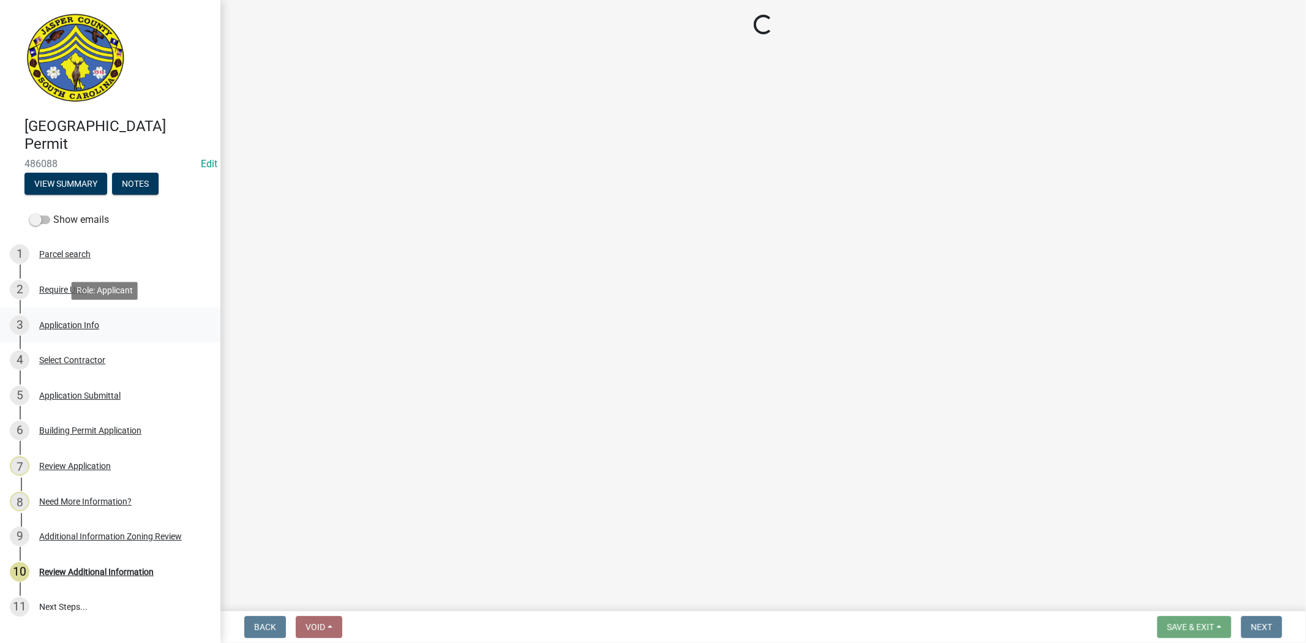
select select "b478e360-fce9-41b4-b88d-85855ee8e141"
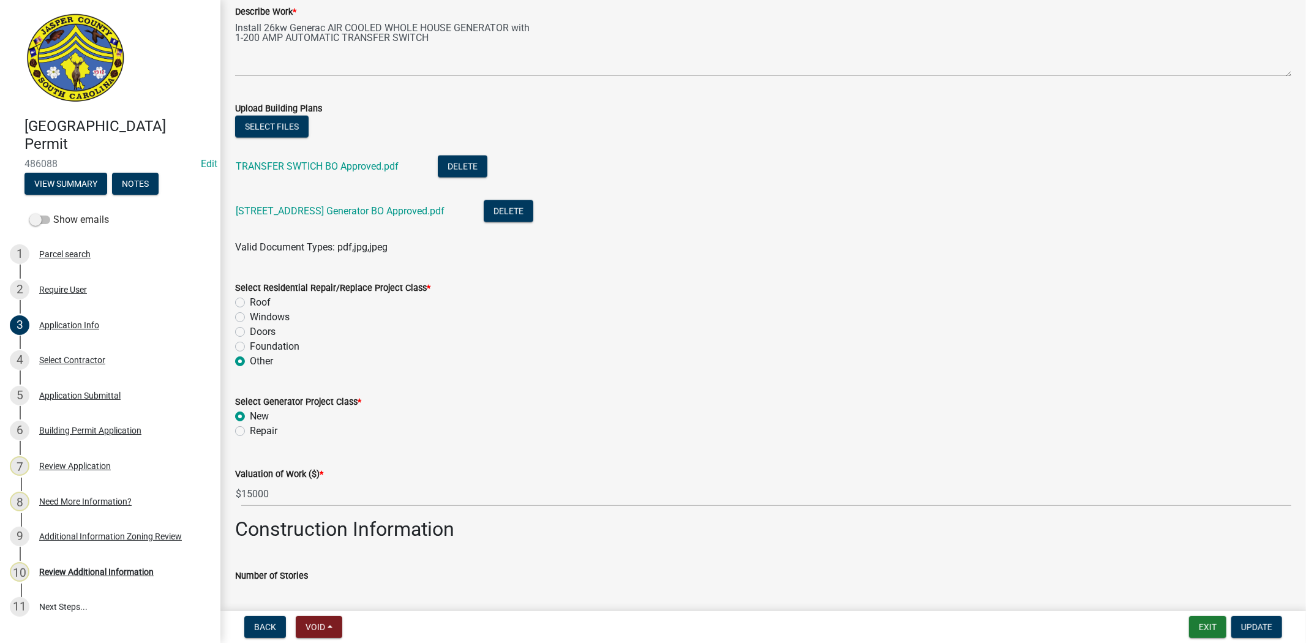
scroll to position [1497, 0]
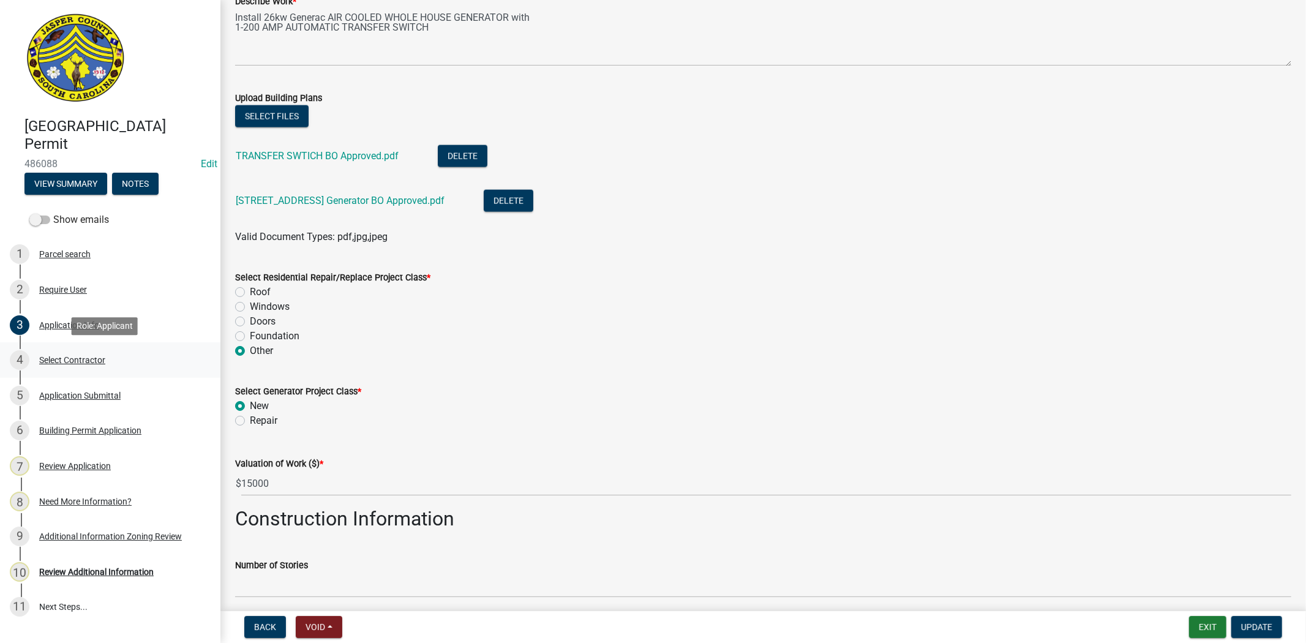
click at [75, 353] on div "4 Select Contractor" at bounding box center [105, 360] width 191 height 20
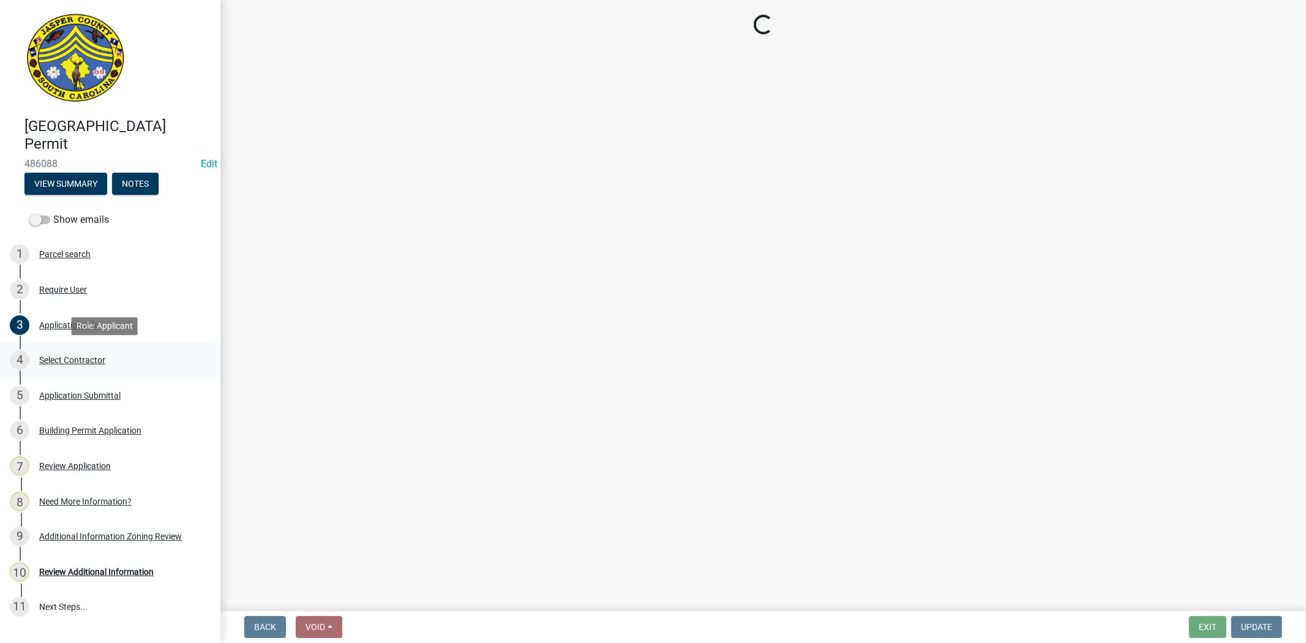
scroll to position [0, 0]
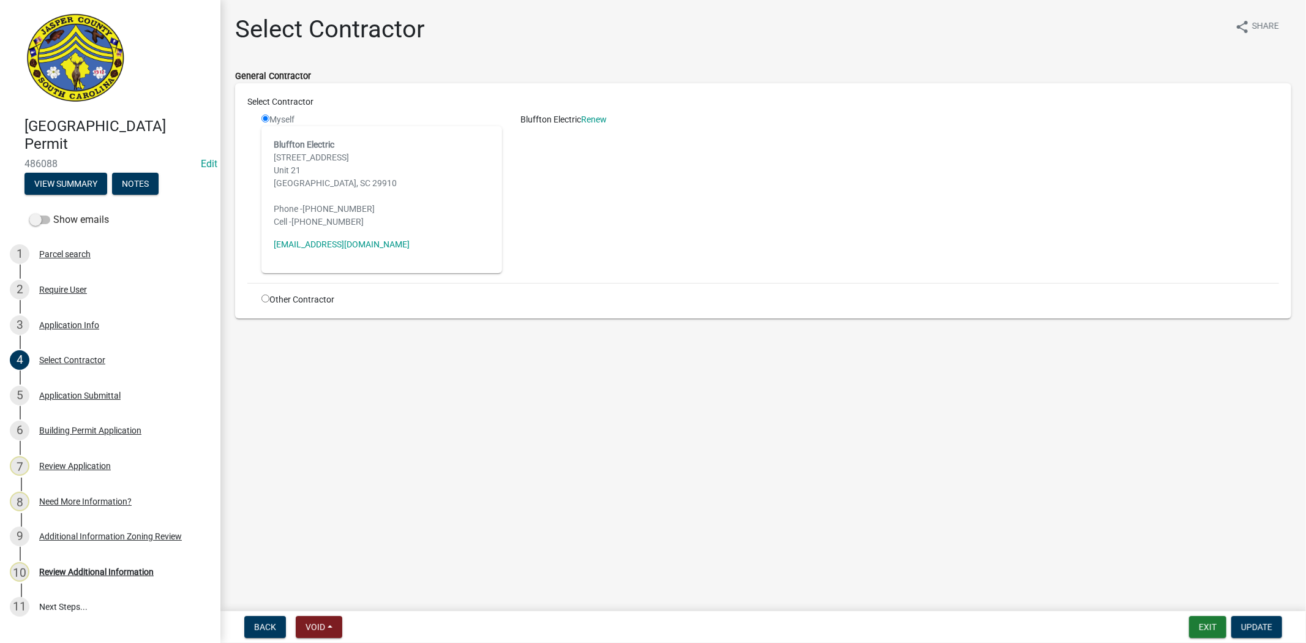
click at [276, 296] on div "Other Contractor" at bounding box center [381, 299] width 259 height 13
click at [270, 296] on div "Other Contractor" at bounding box center [381, 299] width 259 height 13
click at [267, 298] on input "radio" at bounding box center [265, 299] width 8 height 8
radio input "true"
radio input "false"
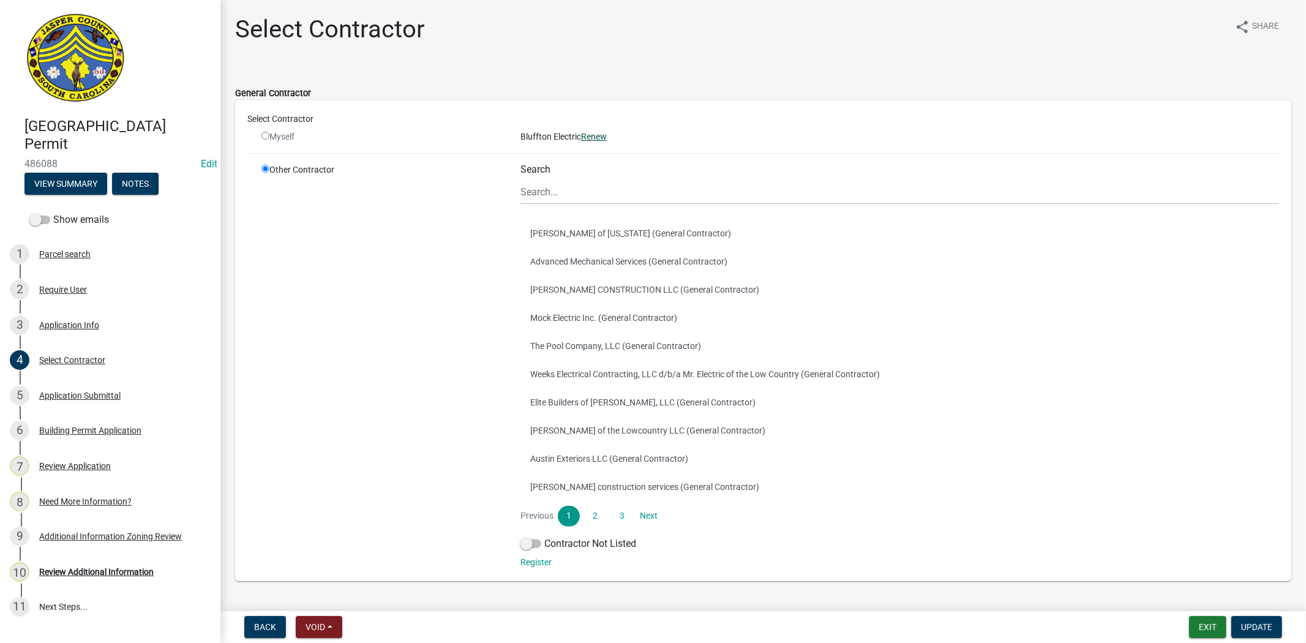
click at [592, 137] on link "Renew" at bounding box center [594, 137] width 26 height 10
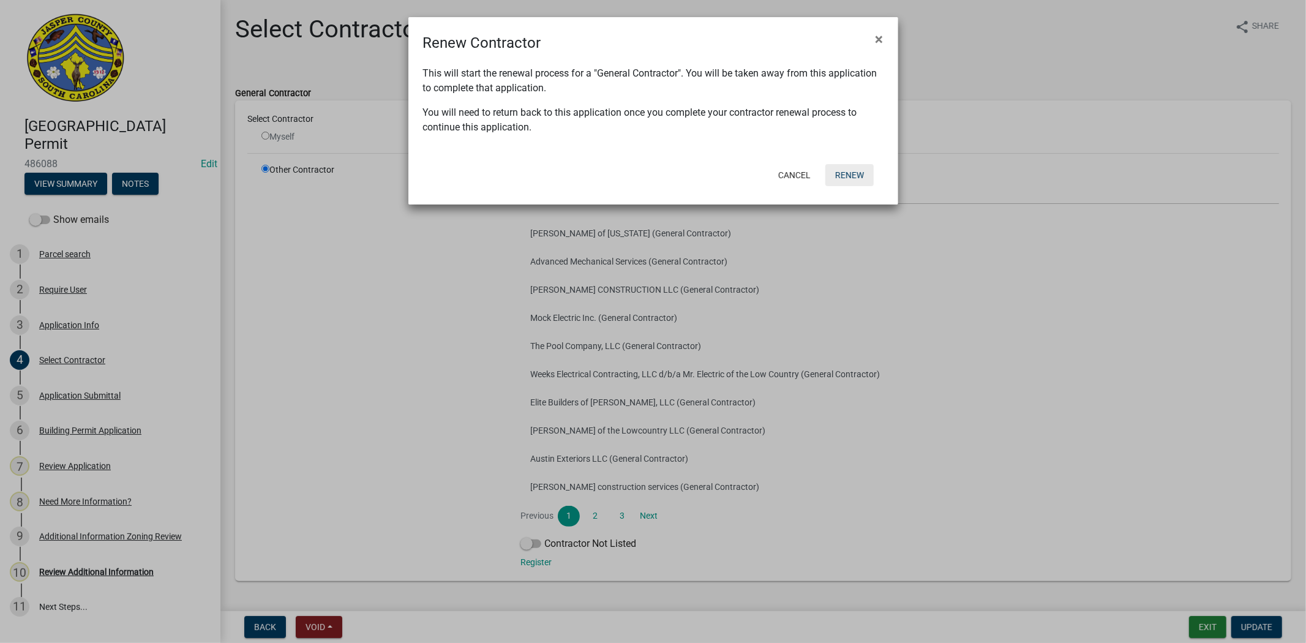
click at [860, 174] on button "Renew" at bounding box center [849, 175] width 48 height 22
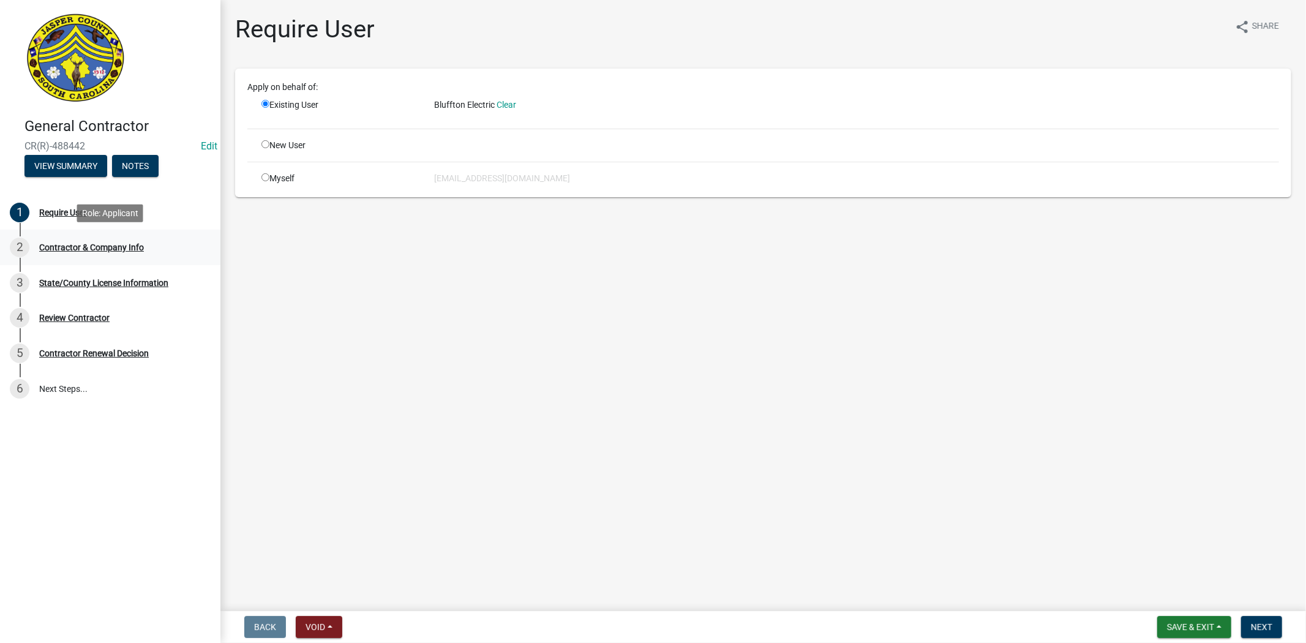
click at [93, 248] on div "Contractor & Company Info" at bounding box center [91, 247] width 105 height 9
click at [1275, 629] on button "Next" at bounding box center [1261, 627] width 41 height 22
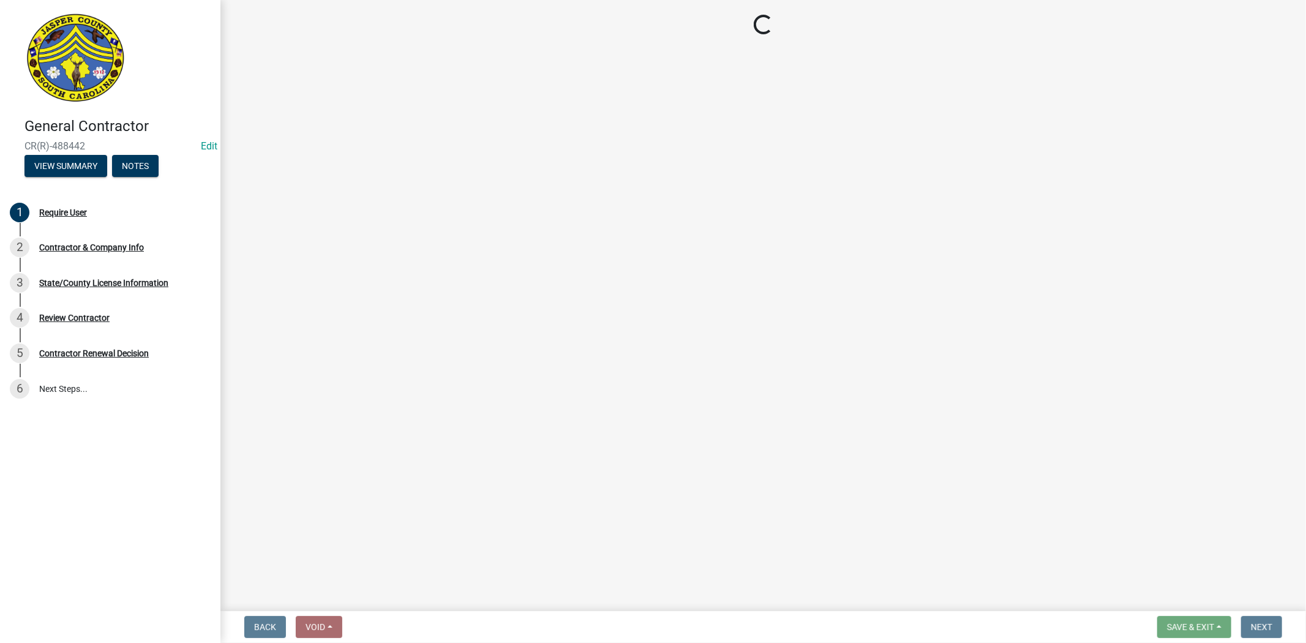
select select "SC"
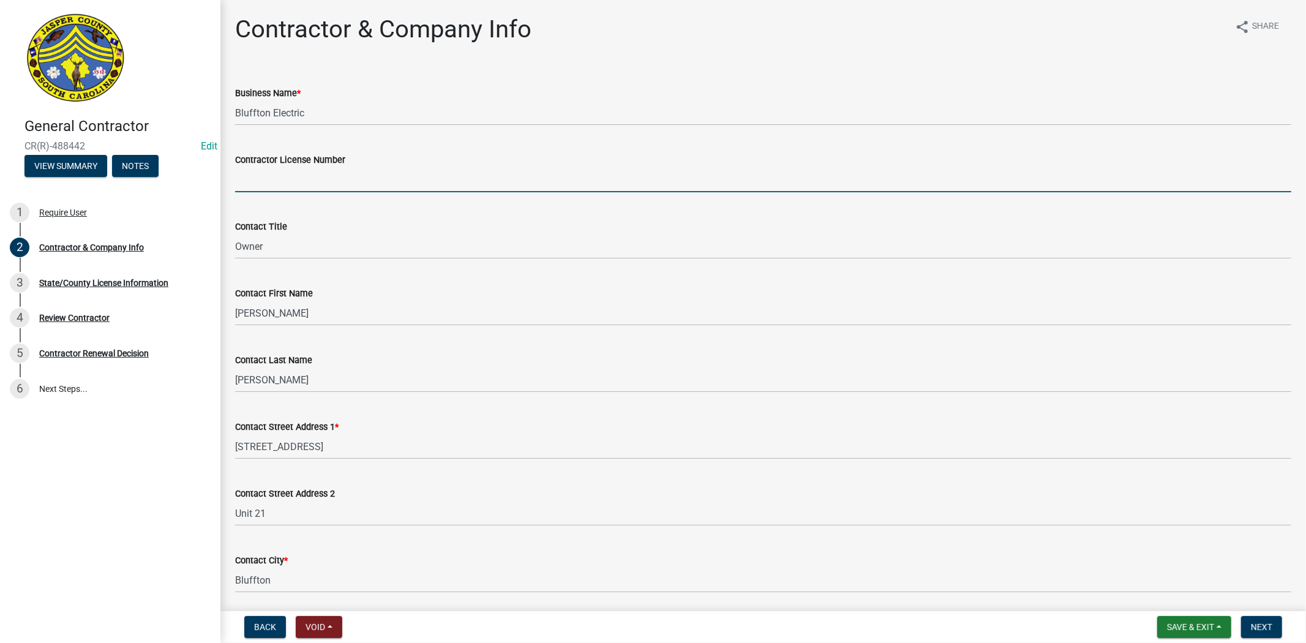
click at [252, 185] on input "Contractor License Number" at bounding box center [763, 179] width 1056 height 25
click at [319, 182] on input "Contractor License Number" at bounding box center [763, 179] width 1056 height 25
click at [265, 178] on input "Contractor License Number" at bounding box center [763, 179] width 1056 height 25
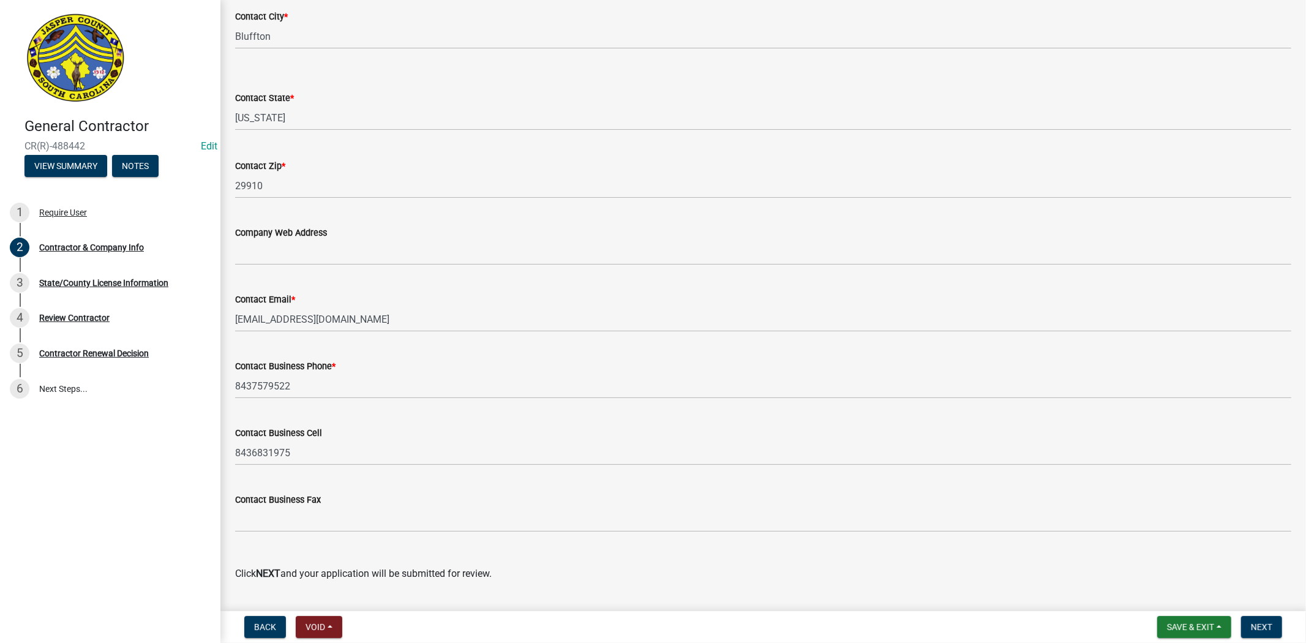
scroll to position [576, 0]
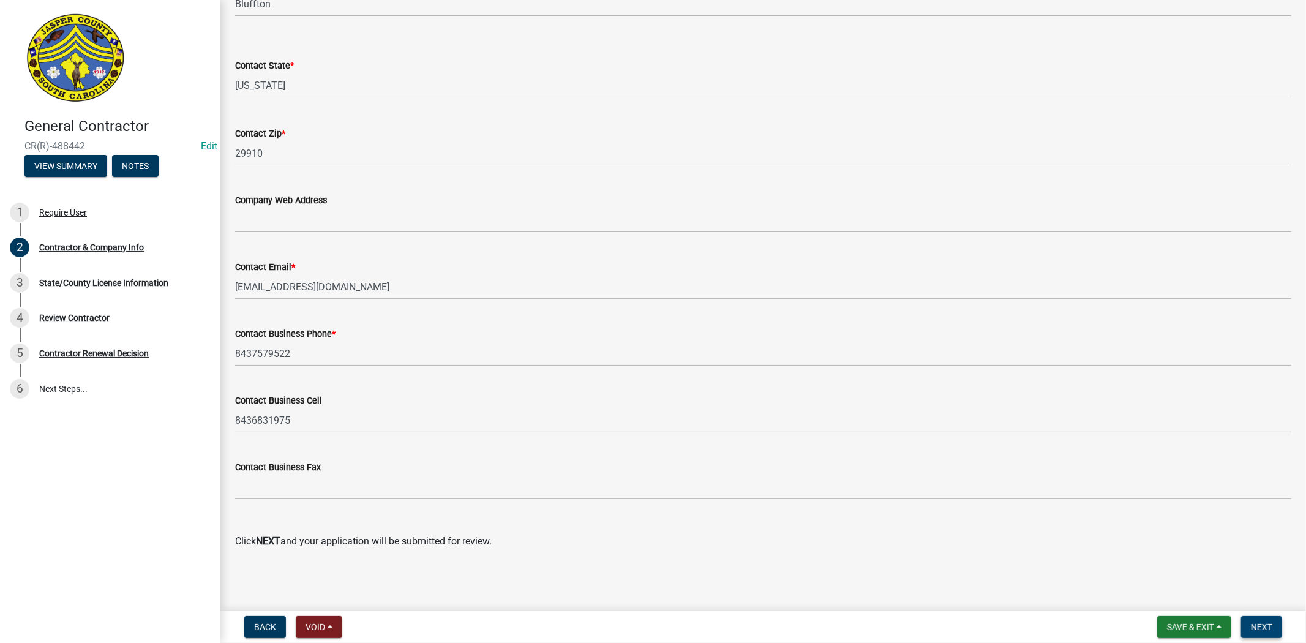
type input "109588"
click at [1253, 616] on button "Next" at bounding box center [1261, 627] width 41 height 22
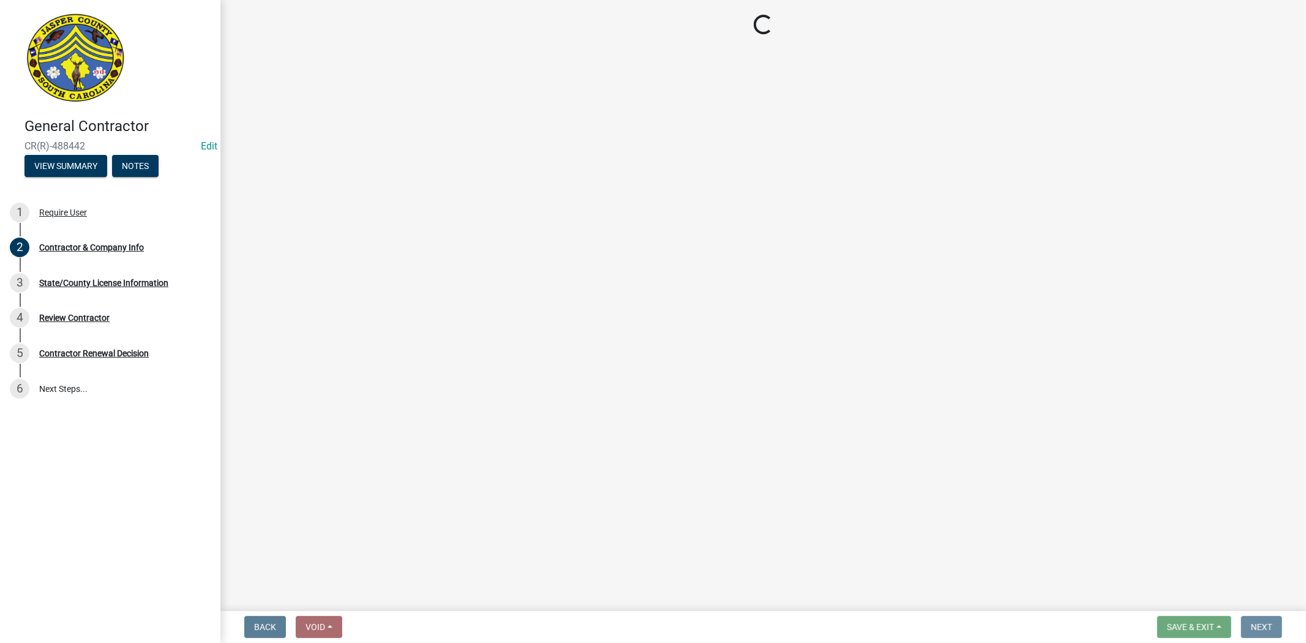
scroll to position [0, 0]
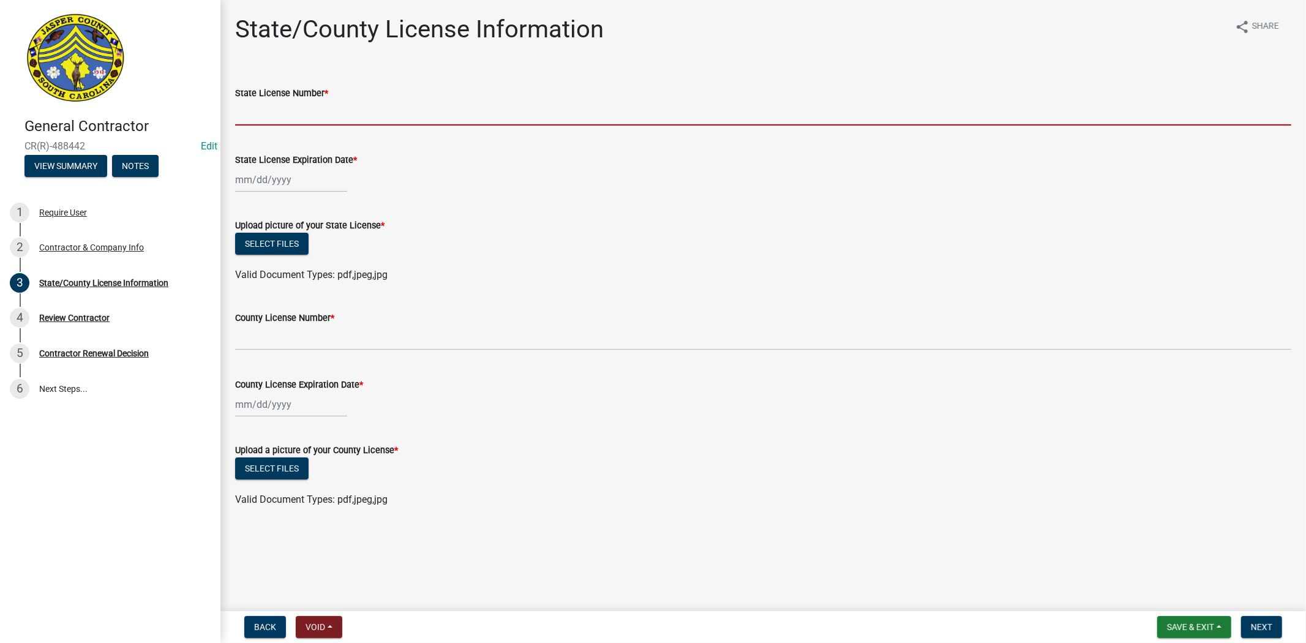
click at [348, 119] on input "State License Number *" at bounding box center [763, 112] width 1056 height 25
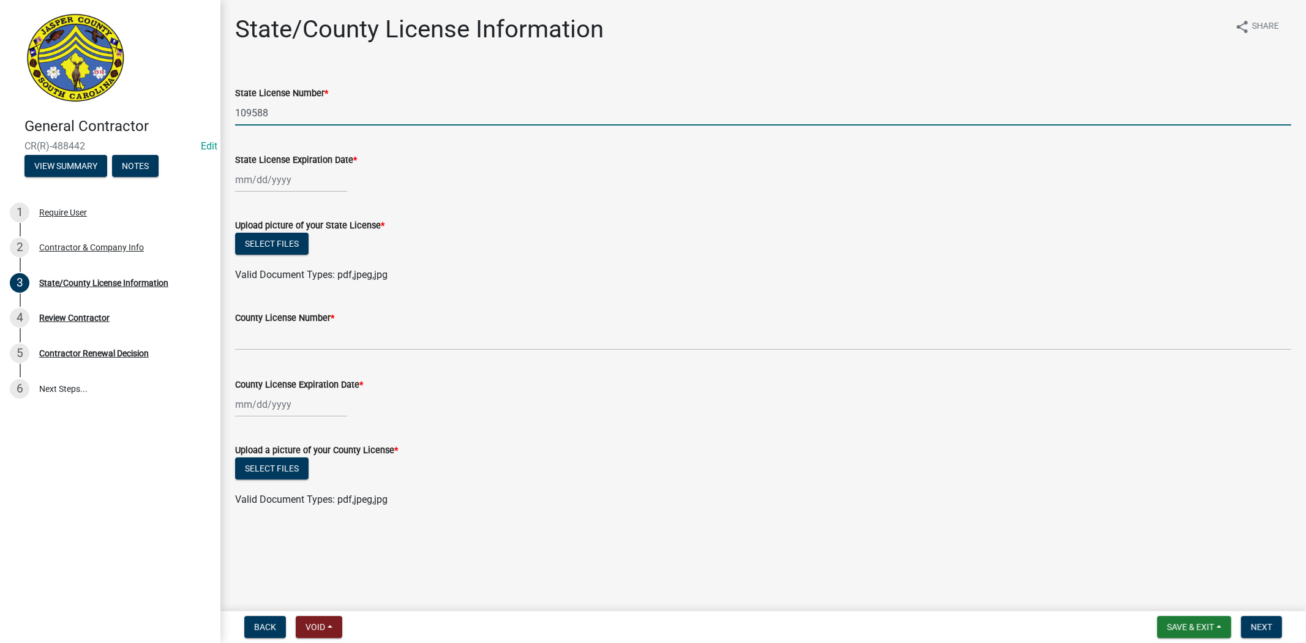
type input "109588"
select select "10"
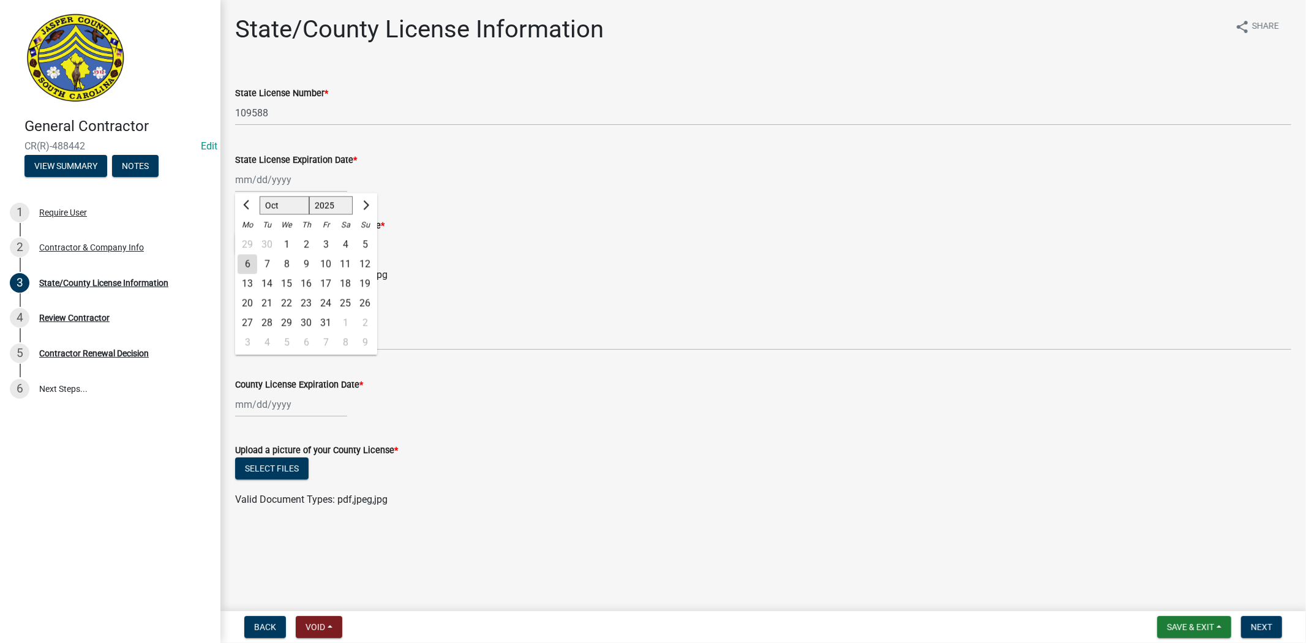
click at [304, 187] on div "Jan Feb Mar Apr May Jun Jul Aug Sep Oct Nov Dec 1525 1526 1527 1528 1529 1530 1…" at bounding box center [291, 179] width 112 height 25
click at [328, 213] on select "1525 1526 1527 1528 1529 1530 1531 1532 1533 1534 1535 1536 1537 1538 1539 1540…" at bounding box center [331, 206] width 44 height 18
click at [309, 197] on select "1525 1526 1527 1528 1529 1530 1531 1532 1533 1534 1535 1536 1537 1538 1539 1540…" at bounding box center [331, 206] width 44 height 18
click at [338, 206] on select "1526 1527 1528 1529 1530 1531 1532 1533 1534 1535 1536 1537 1538 1539 1540 1541…" at bounding box center [331, 206] width 44 height 18
select select "2027"
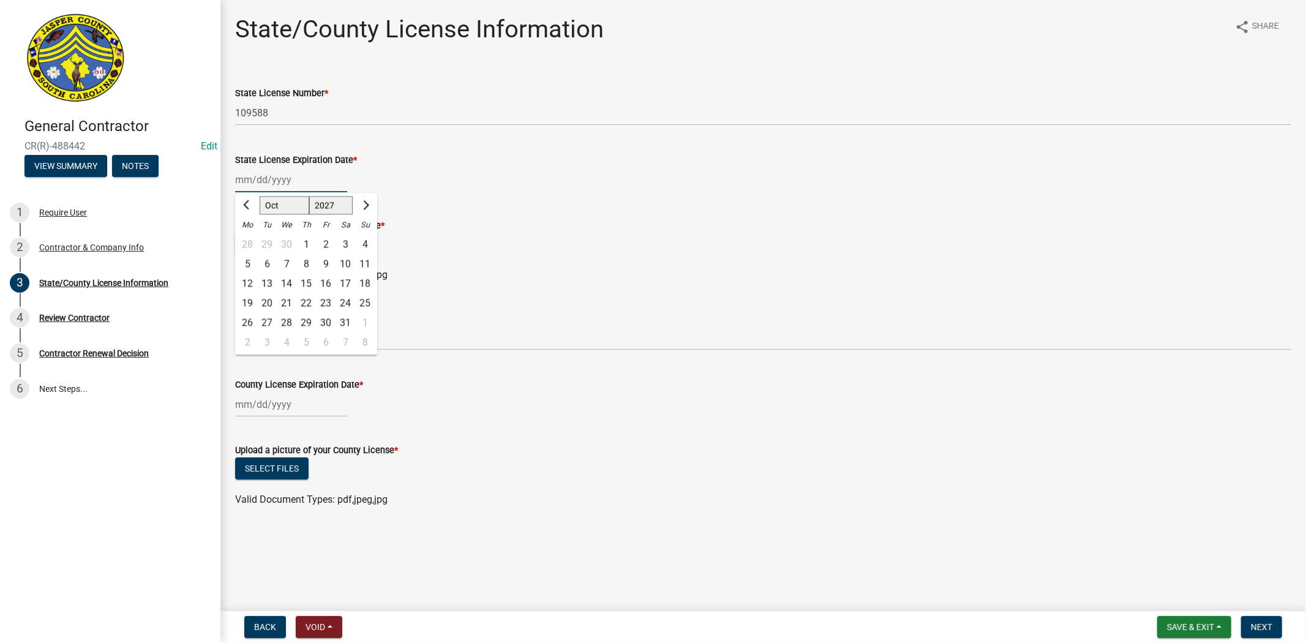
click at [309, 197] on select "1526 1527 1528 1529 1530 1531 1532 1533 1534 1535 1536 1537 1538 1539 1540 1541…" at bounding box center [331, 206] width 44 height 18
click at [363, 320] on div "31" at bounding box center [365, 323] width 20 height 20
type input "10/31/2027"
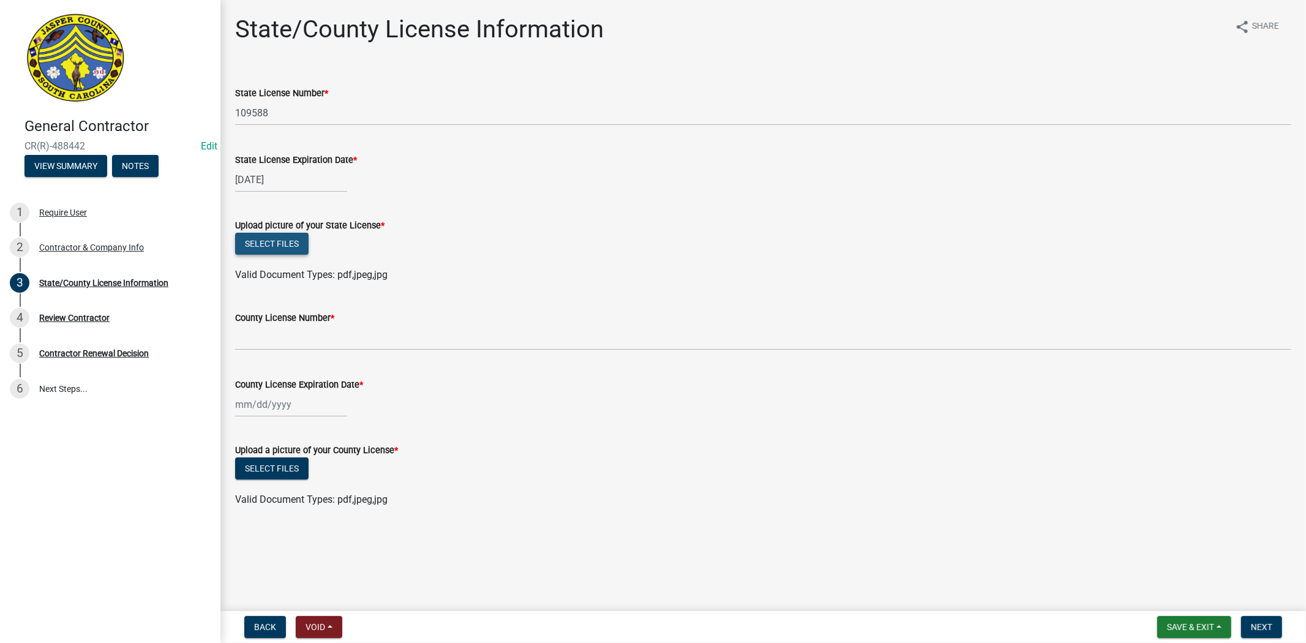
click at [291, 247] on button "Select files" at bounding box center [271, 244] width 73 height 22
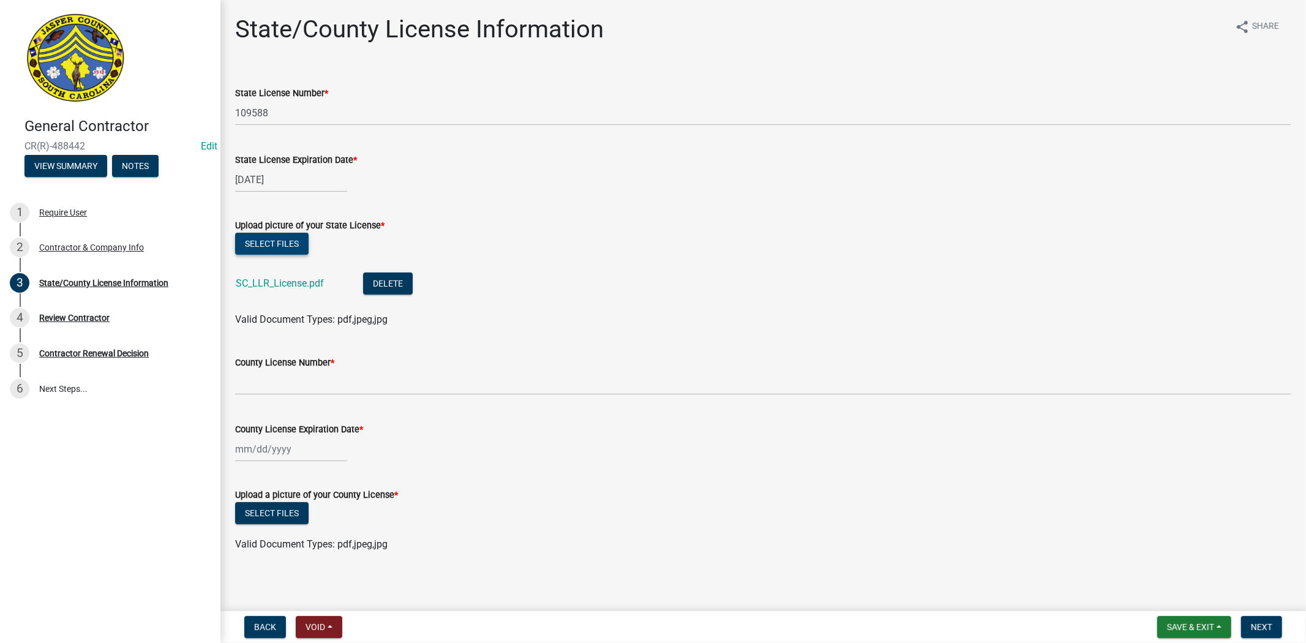
scroll to position [4, 0]
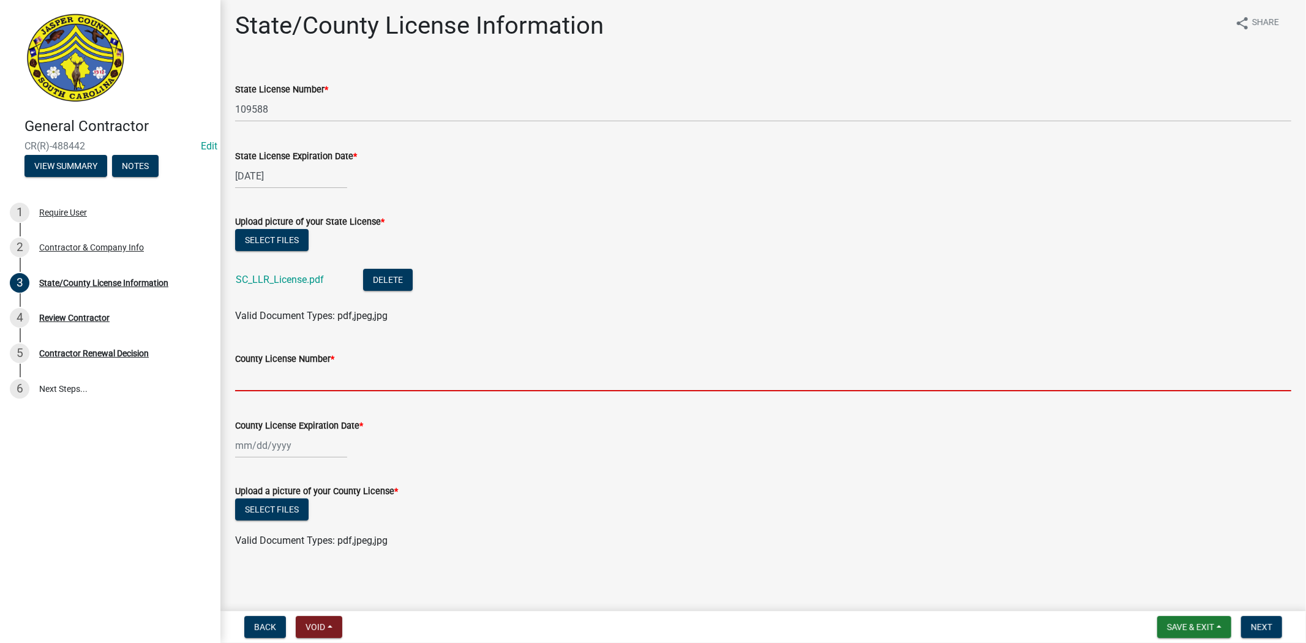
click at [280, 382] on input "County License Number *" at bounding box center [763, 378] width 1056 height 25
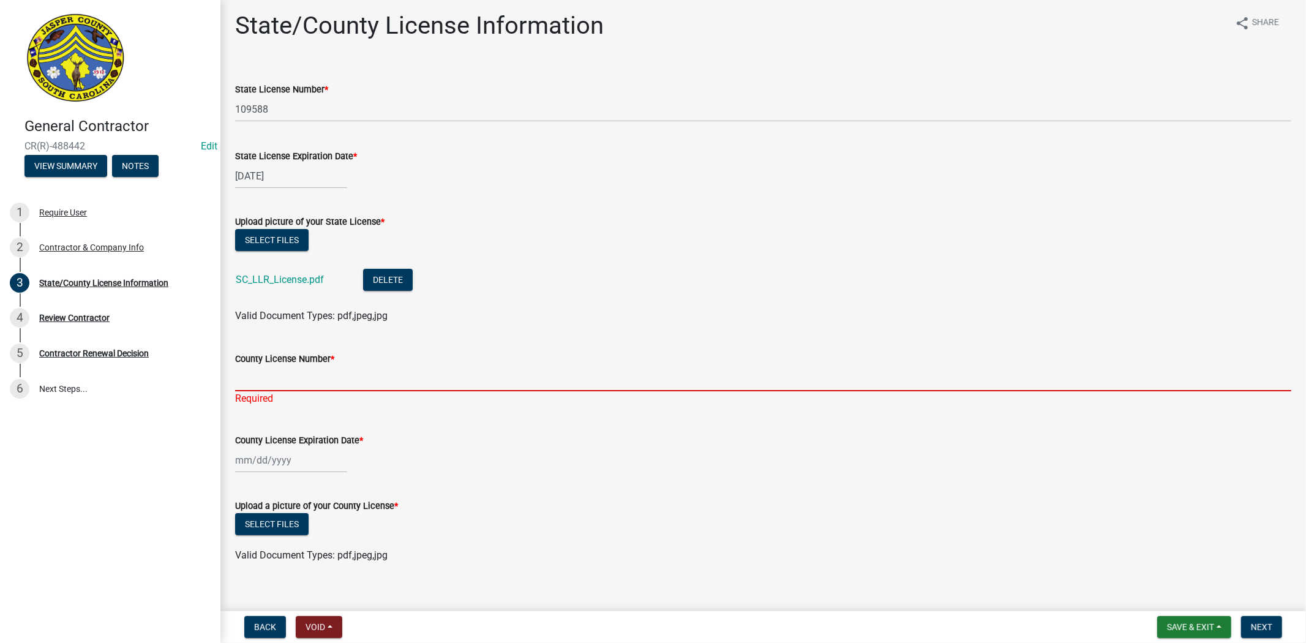
click at [358, 369] on input "County License Number *" at bounding box center [763, 378] width 1056 height 25
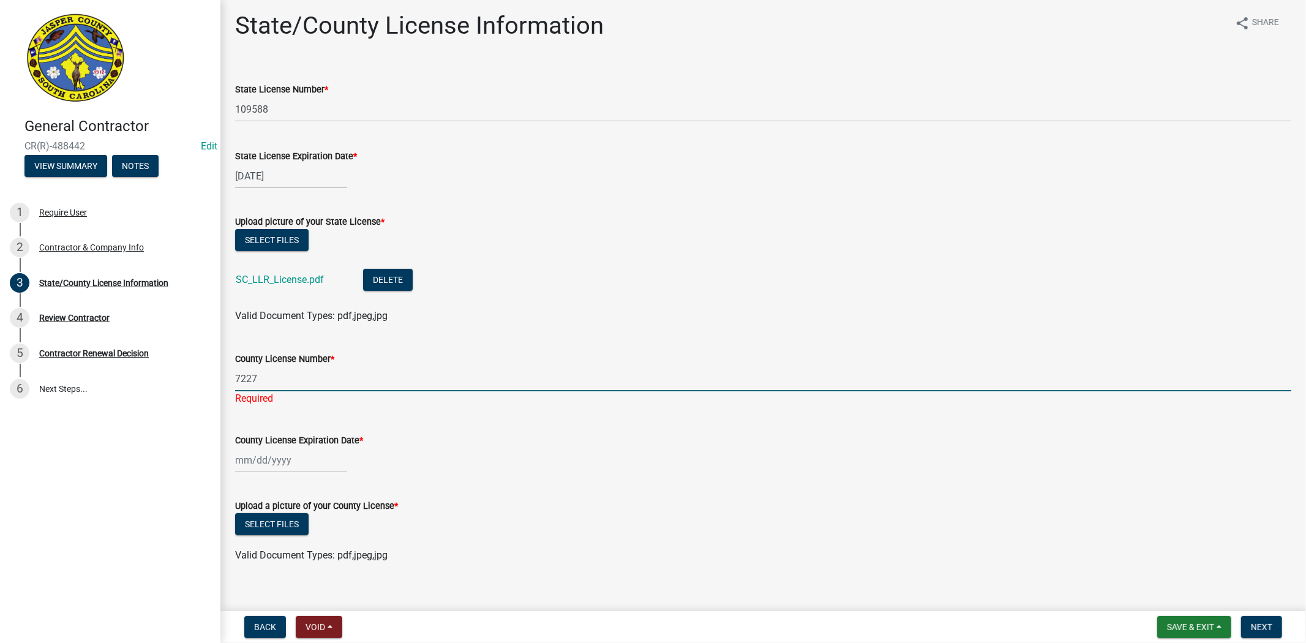
type input "7227"
click at [309, 460] on wm-data-entity-input "County License Expiration Date *" at bounding box center [763, 450] width 1056 height 68
select select "10"
select select "2025"
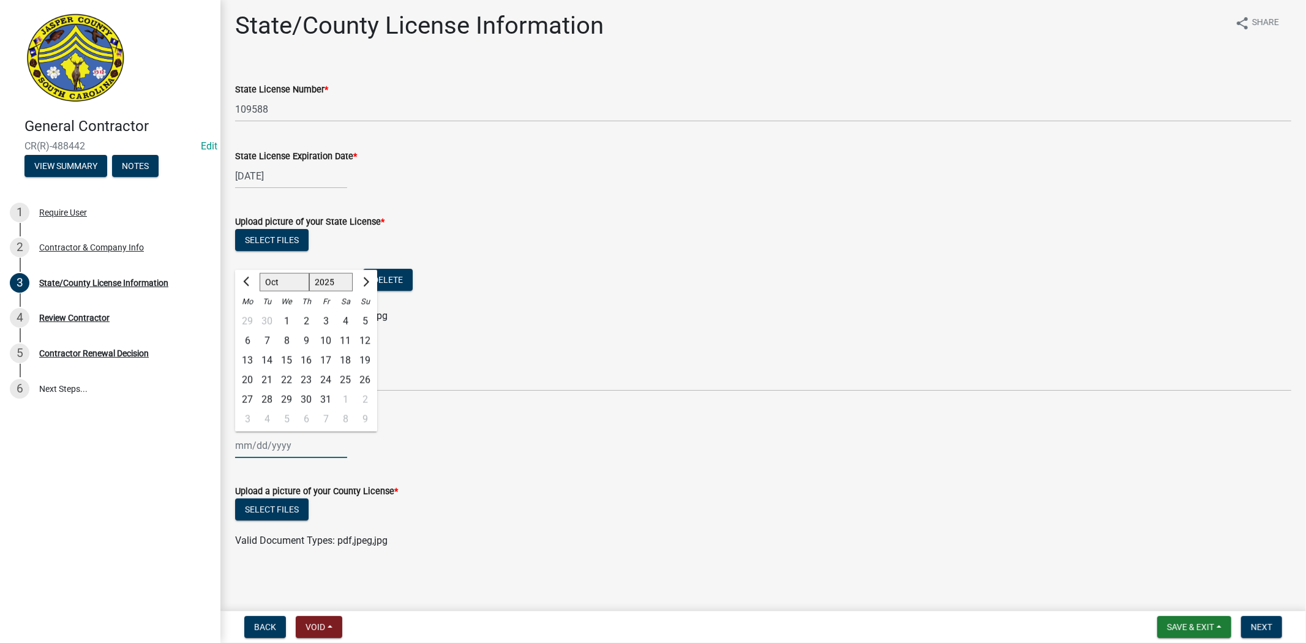
click at [290, 286] on select "Jan Feb Mar Apr May Jun Jul Aug Sep Oct Nov Dec" at bounding box center [285, 282] width 50 height 18
select select "4"
click at [260, 273] on select "Jan Feb Mar Apr May Jun Jul Aug Sep Oct Nov Dec" at bounding box center [285, 282] width 50 height 18
click at [337, 278] on select "1525 1526 1527 1528 1529 1530 1531 1532 1533 1534 1535 1536 1537 1538 1539 1540…" at bounding box center [331, 282] width 44 height 18
select select "2026"
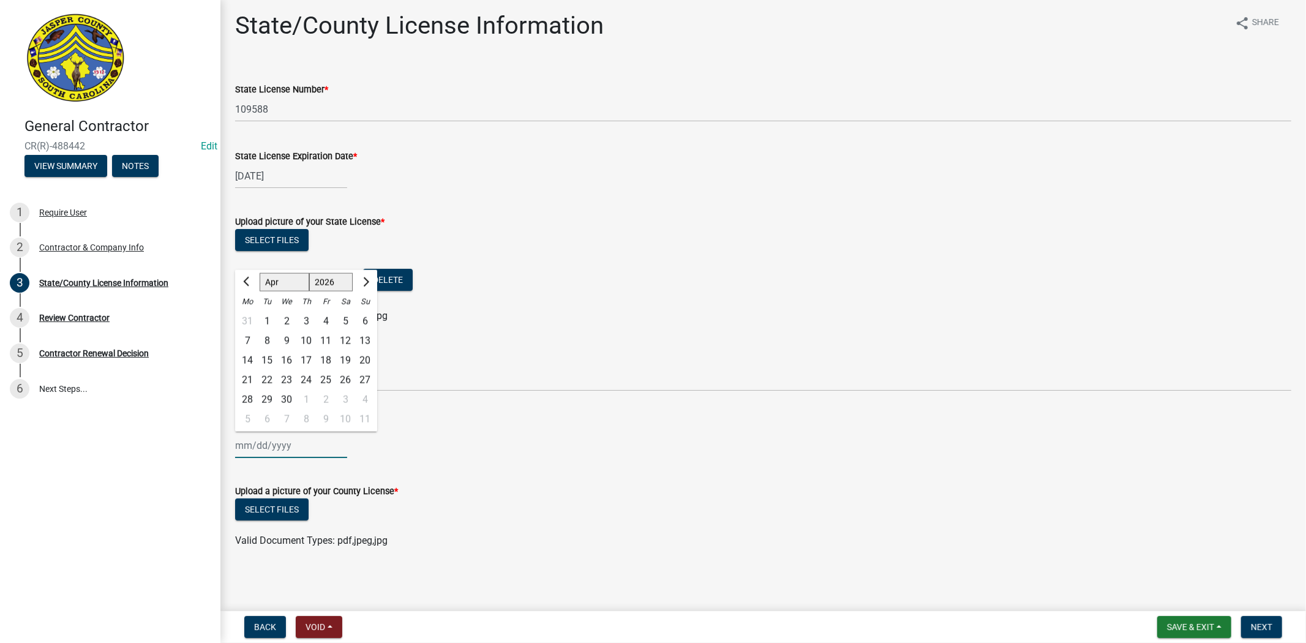
click at [309, 273] on select "1525 1526 1527 1528 1529 1530 1531 1532 1533 1534 1535 1536 1537 1538 1539 1540…" at bounding box center [331, 282] width 44 height 18
click at [304, 398] on div "30" at bounding box center [306, 400] width 20 height 20
type input "04/30/2026"
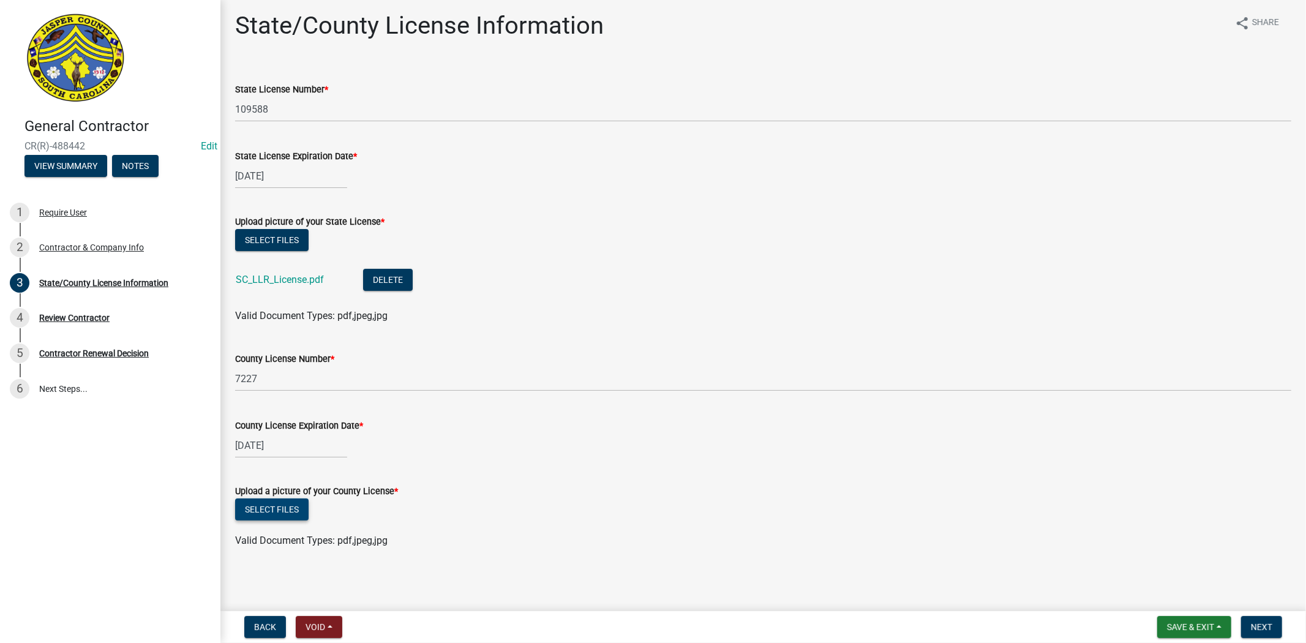
click at [288, 509] on button "Select files" at bounding box center [271, 509] width 73 height 22
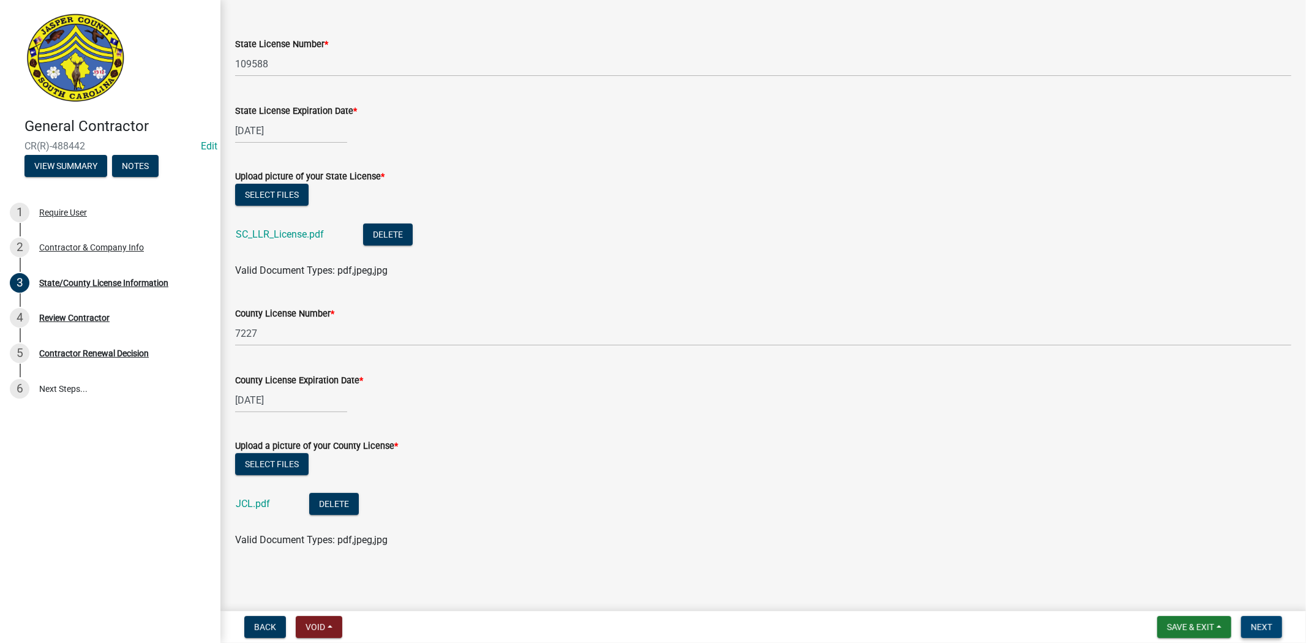
click at [1262, 622] on span "Next" at bounding box center [1261, 627] width 21 height 10
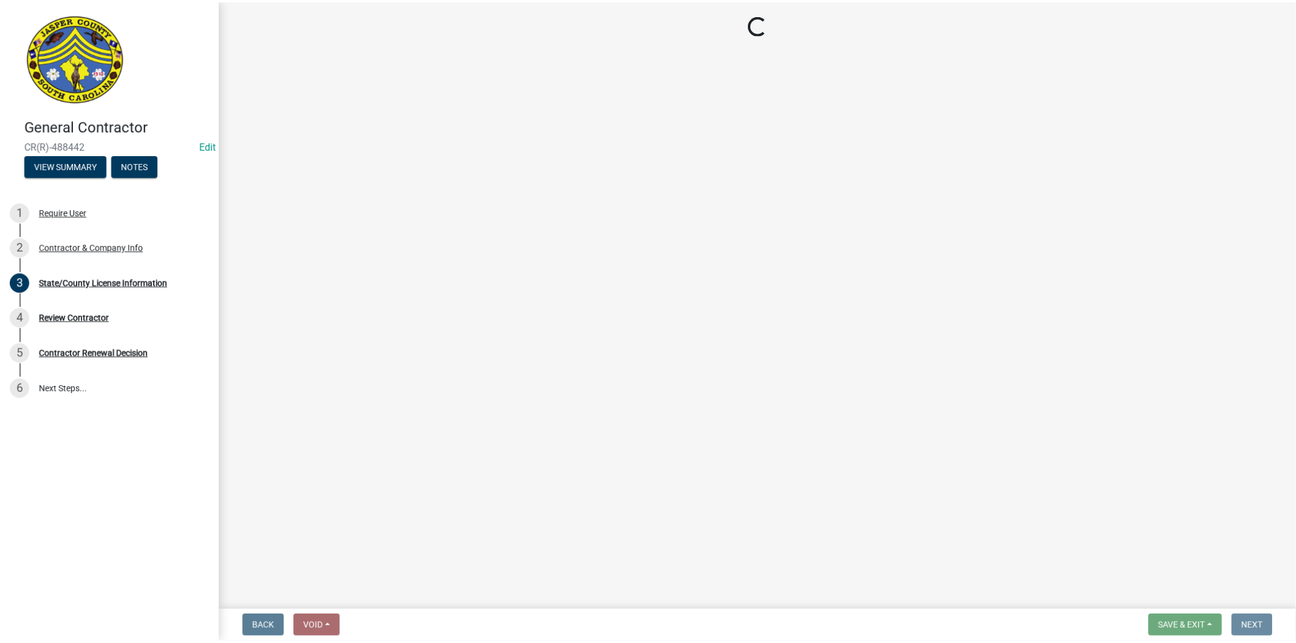
scroll to position [0, 0]
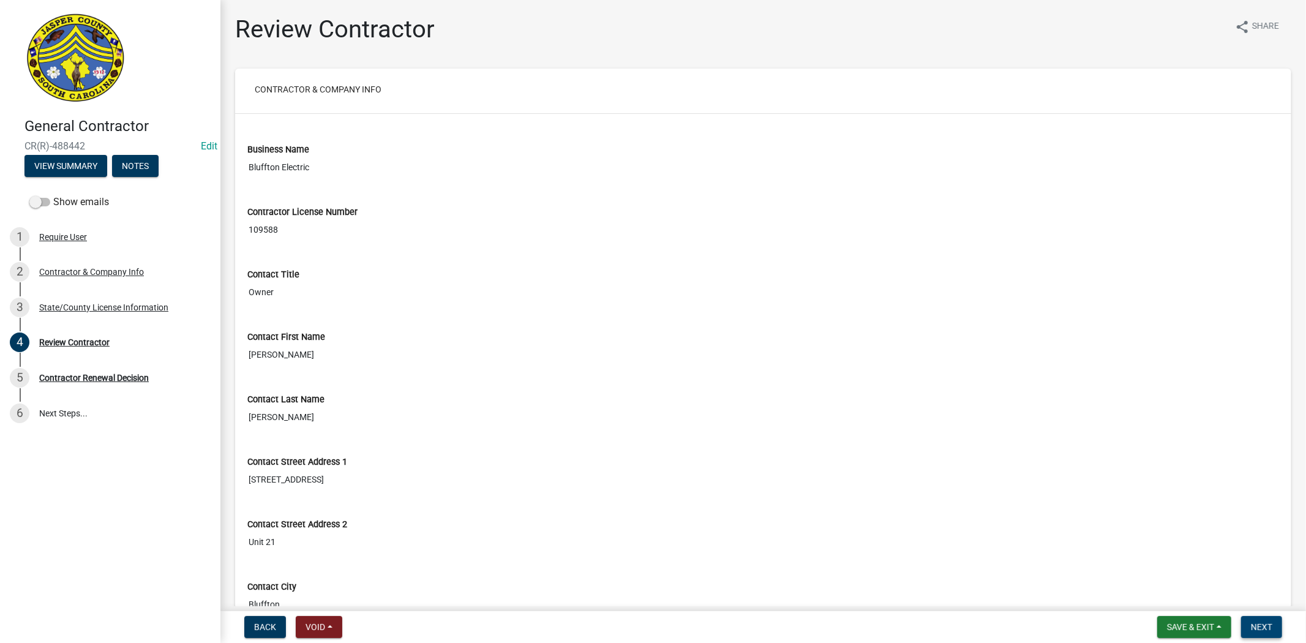
click at [1262, 622] on span "Next" at bounding box center [1261, 627] width 21 height 10
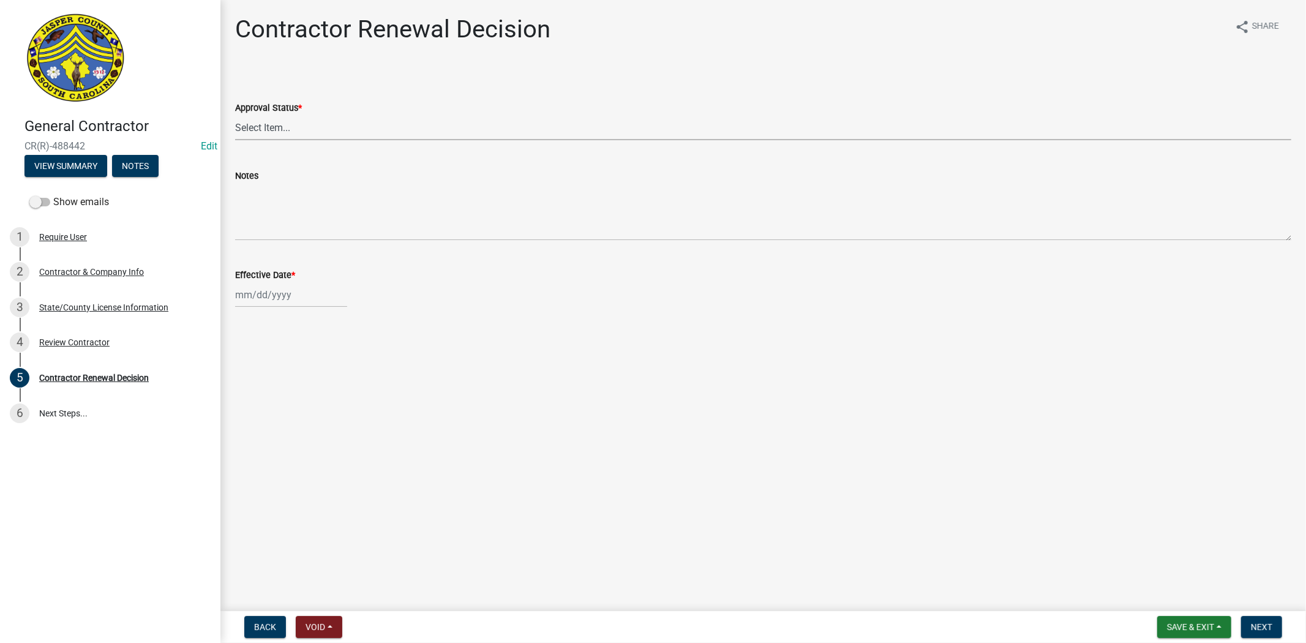
click at [276, 121] on select "Select Item... Approved Denied" at bounding box center [763, 127] width 1056 height 25
click at [235, 115] on select "Select Item... Approved Denied" at bounding box center [763, 127] width 1056 height 25
select select "30db8998-795d-4bbe-8e49-f1ade8865815"
click at [258, 304] on div at bounding box center [291, 294] width 112 height 25
select select "10"
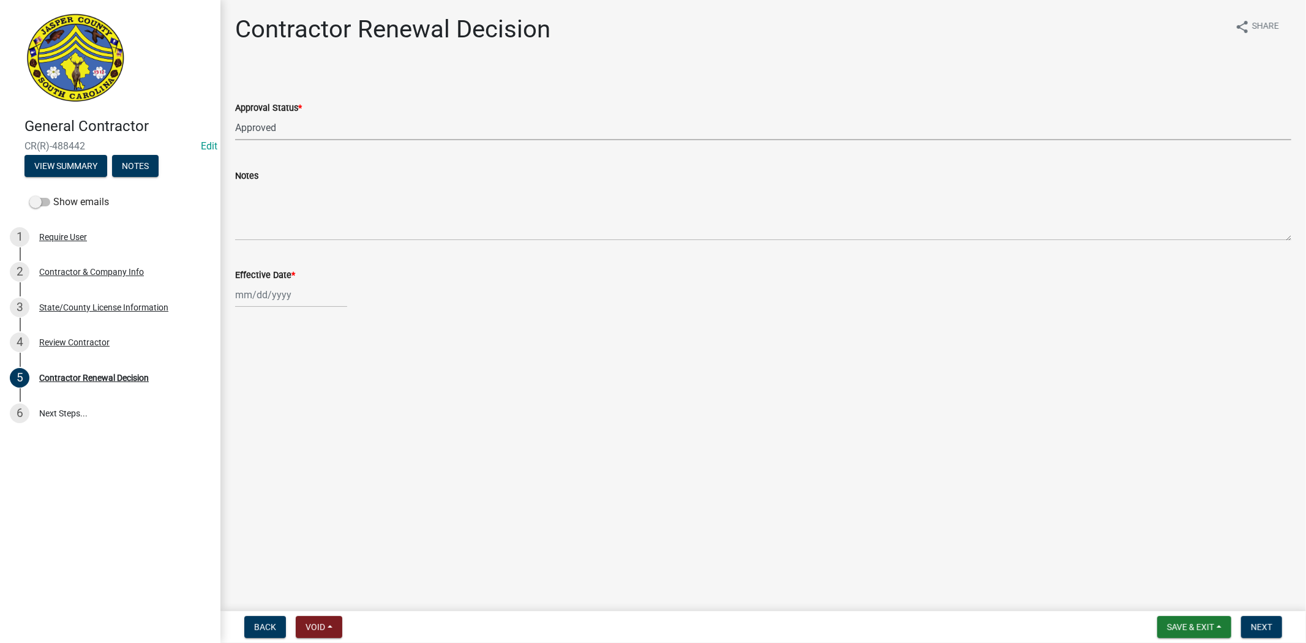
select select "2025"
click at [490, 270] on div "Effective Date *" at bounding box center [763, 275] width 1056 height 15
select select "10"
select select "2025"
click at [274, 296] on div "Jan Feb Mar Apr May Jun Jul Aug Sep Oct Nov Dec 1525 1526 1527 1528 1529 1530 1…" at bounding box center [291, 294] width 112 height 25
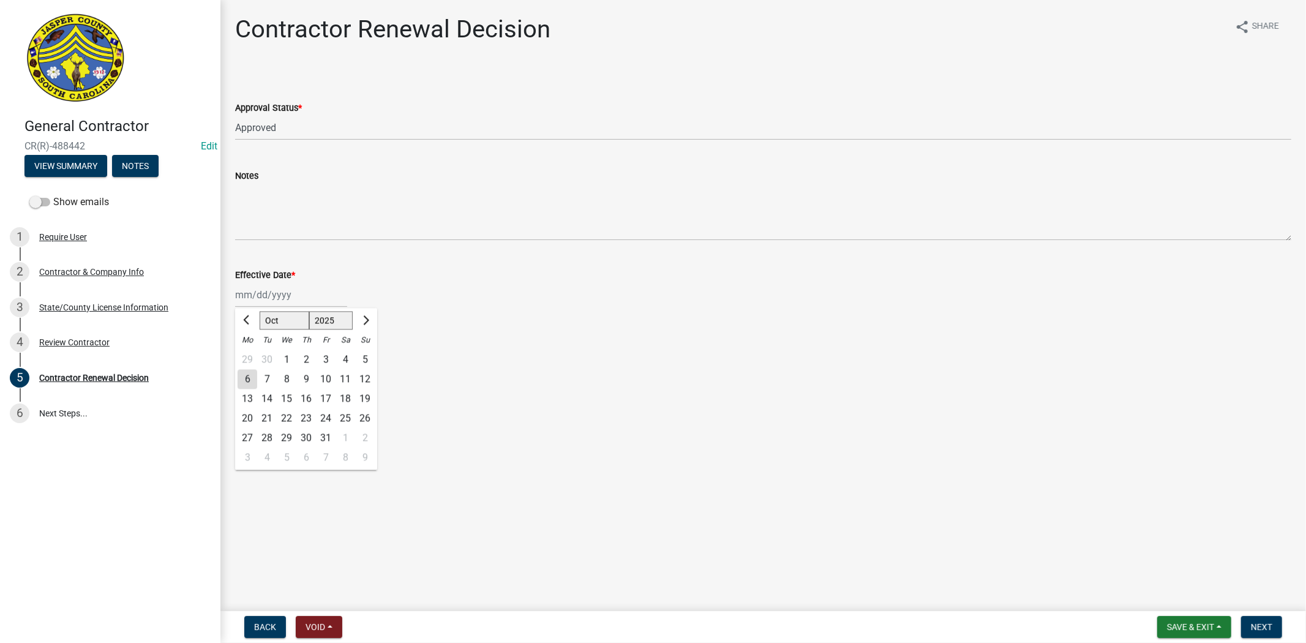
click at [243, 378] on div "6" at bounding box center [248, 379] width 20 height 20
type input "[DATE]"
click at [1251, 628] on span "Next" at bounding box center [1261, 627] width 21 height 10
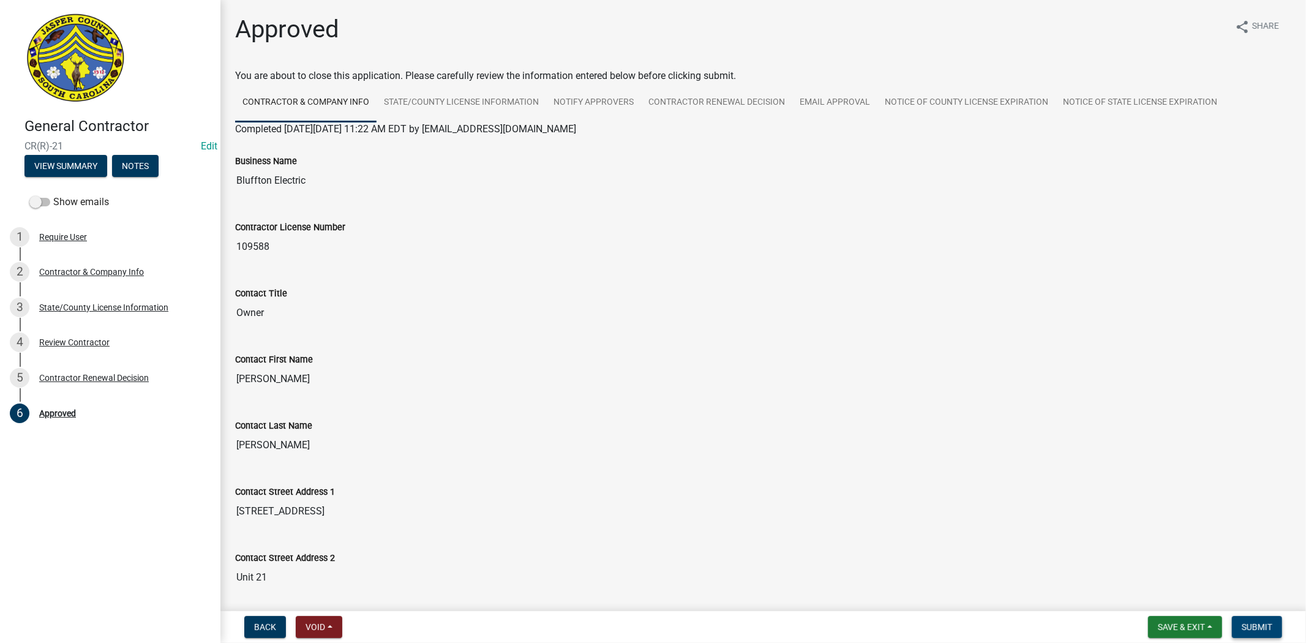
click at [1253, 618] on button "Submit" at bounding box center [1257, 627] width 50 height 22
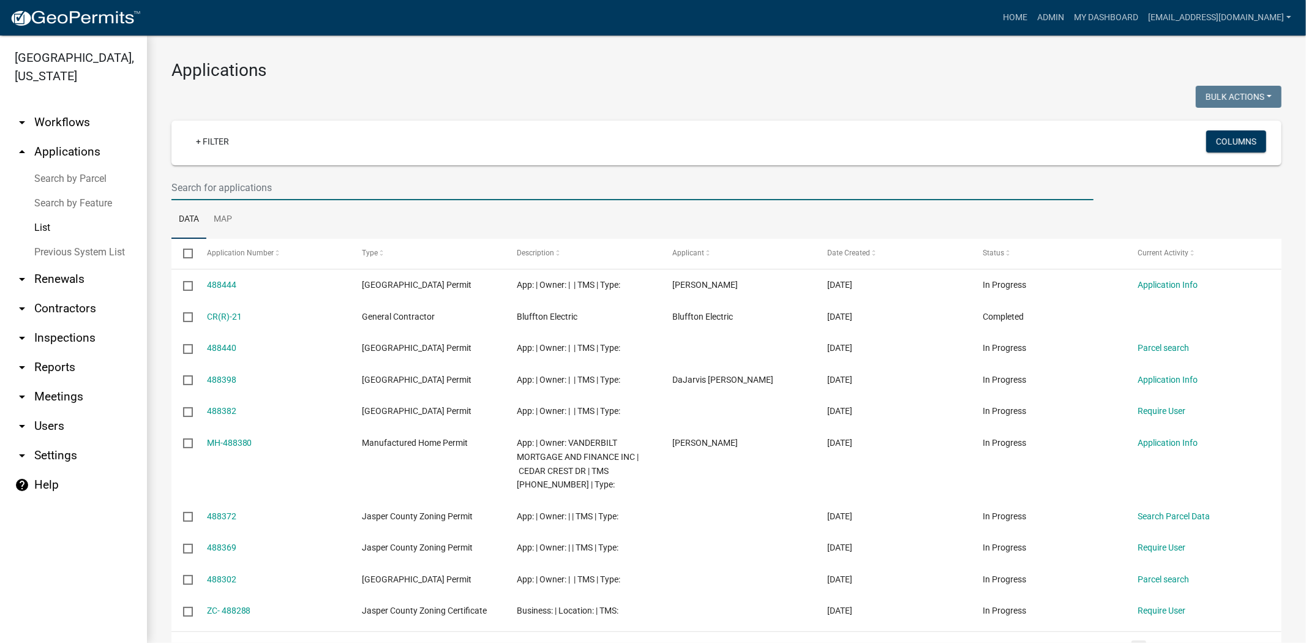
click at [366, 181] on input "text" at bounding box center [632, 187] width 922 height 25
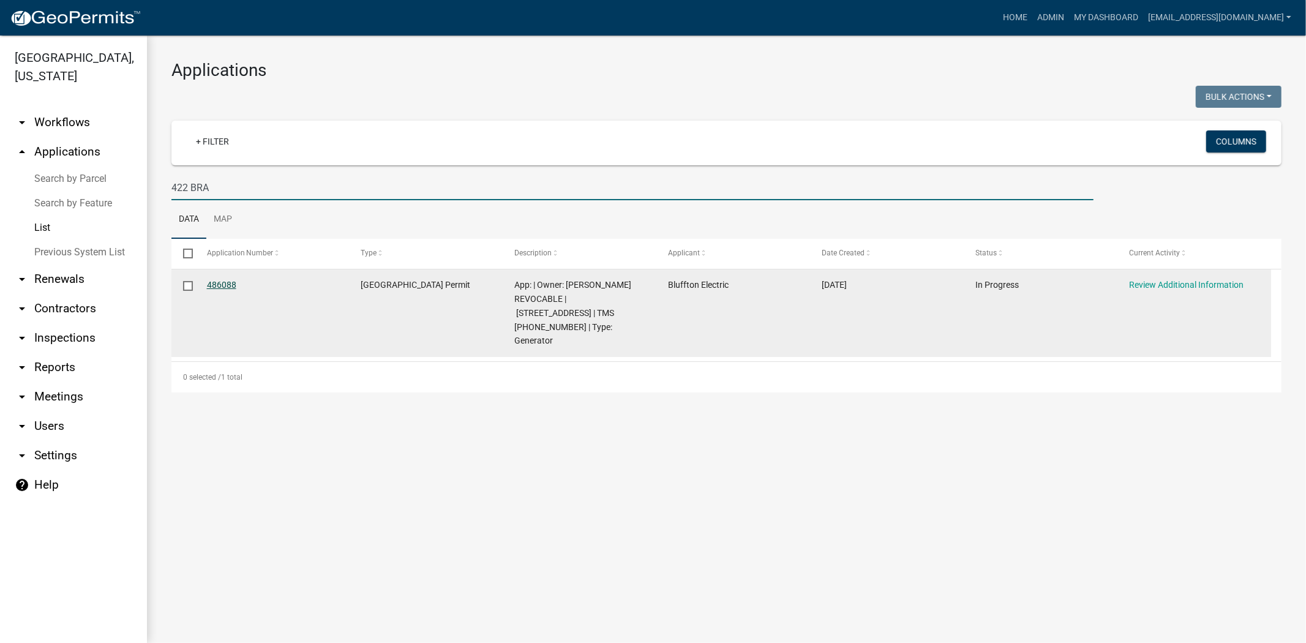
type input "422 BRA"
click at [228, 286] on link "486088" at bounding box center [221, 285] width 29 height 10
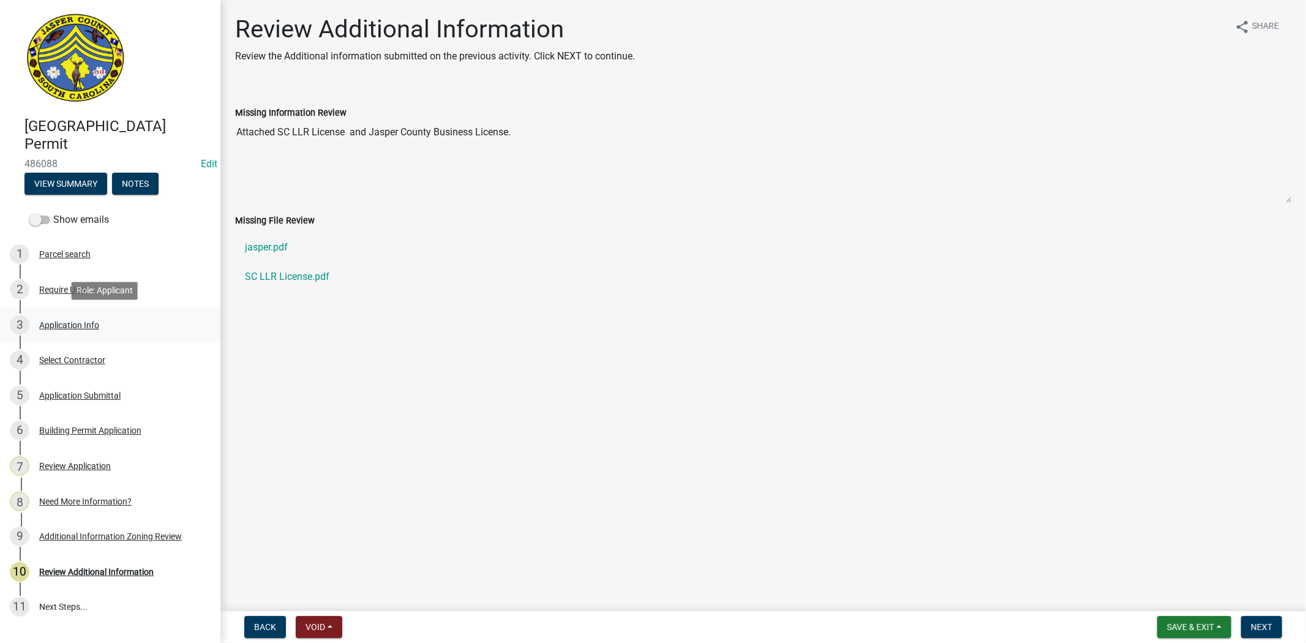
click at [86, 328] on div "Application Info" at bounding box center [69, 325] width 60 height 9
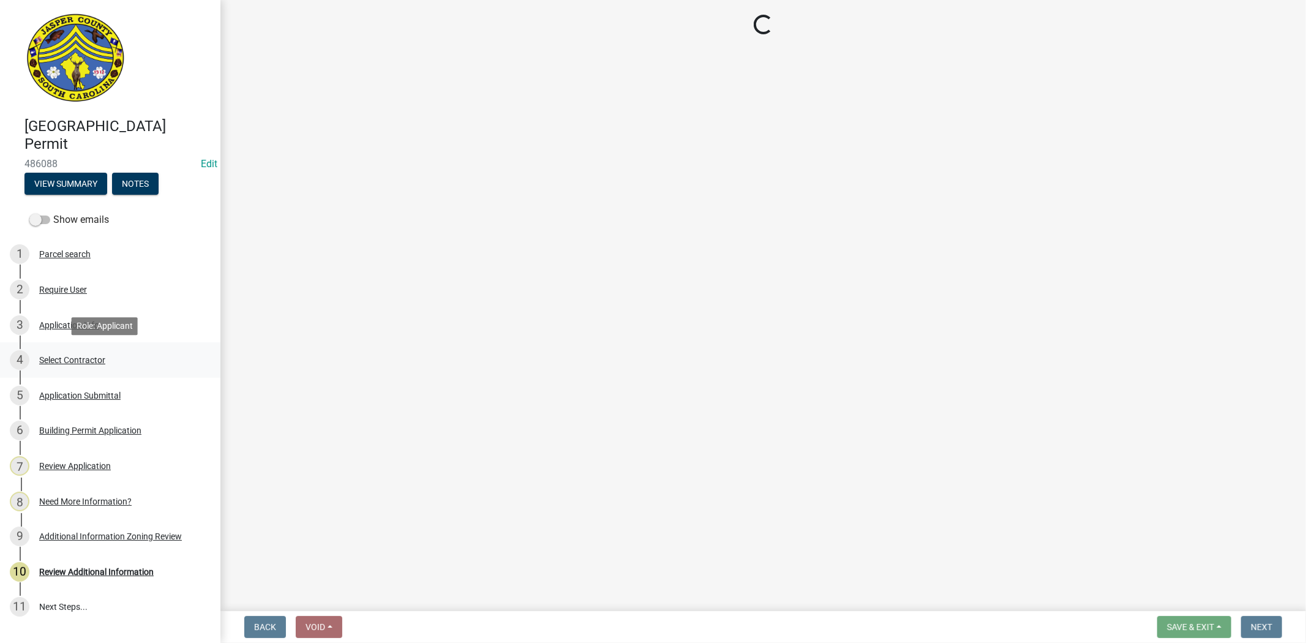
select select "b478e360-fce9-41b4-b88d-85855ee8e141"
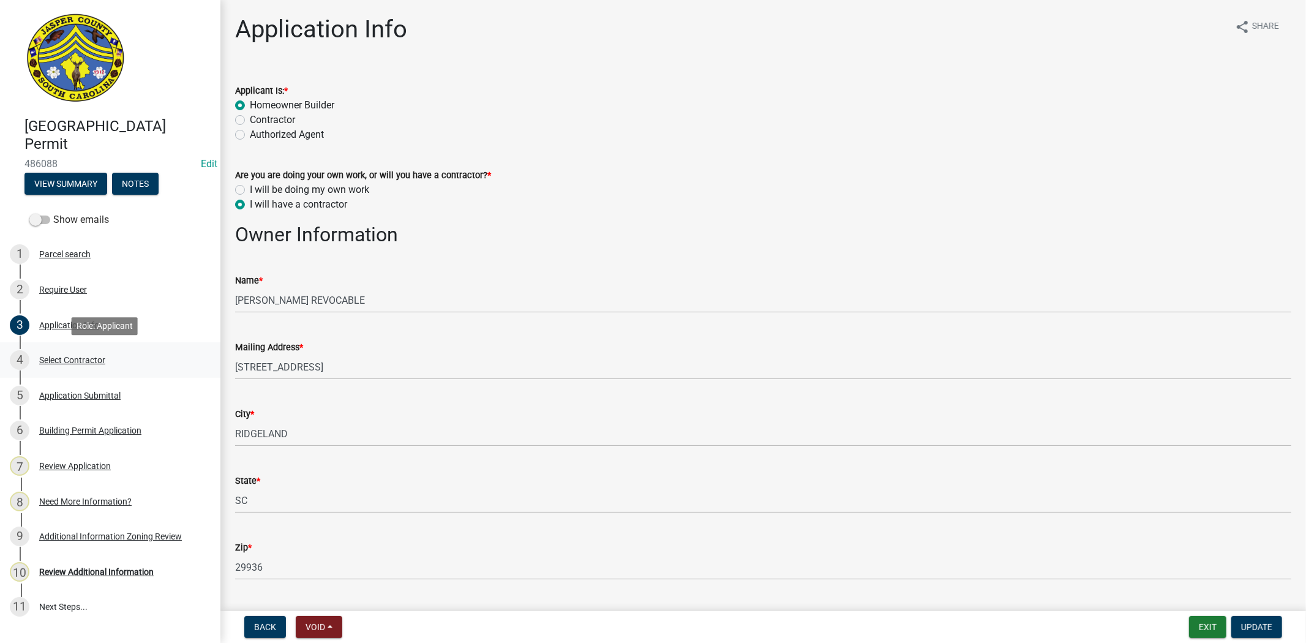
click at [87, 362] on div "Select Contractor" at bounding box center [72, 360] width 66 height 9
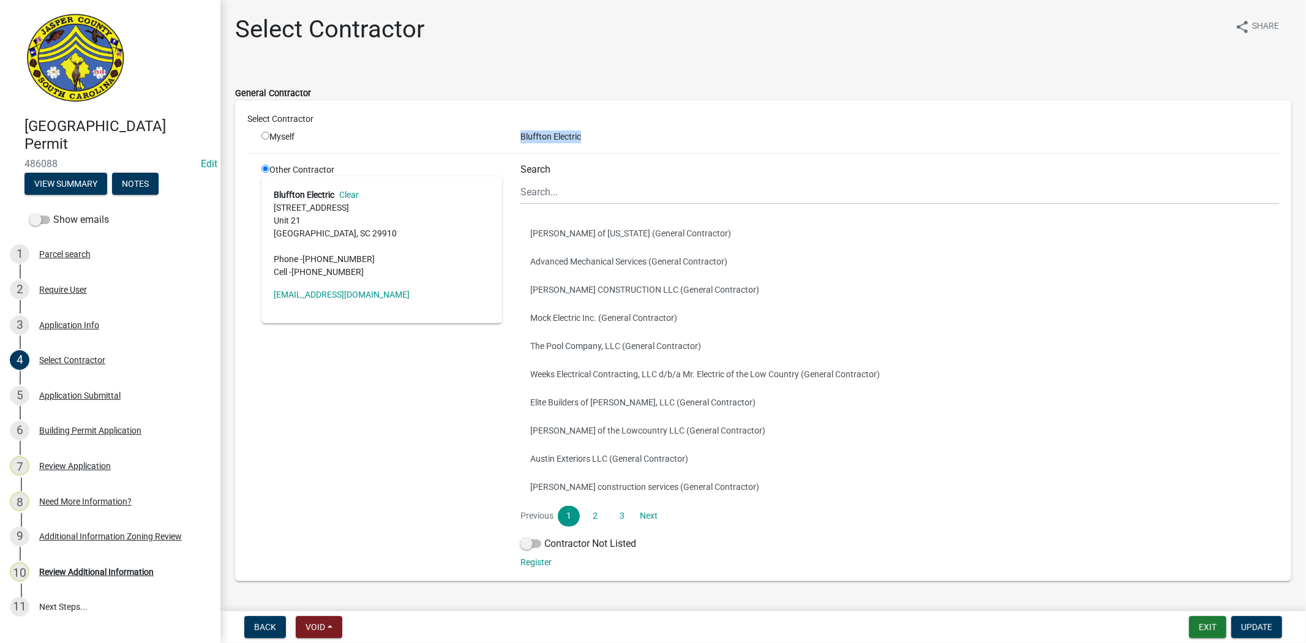
drag, startPoint x: 587, startPoint y: 133, endPoint x: 508, endPoint y: 140, distance: 78.6
click at [511, 140] on div "Bluffton Electric" at bounding box center [899, 136] width 777 height 13
copy div "Bluffton Electric"
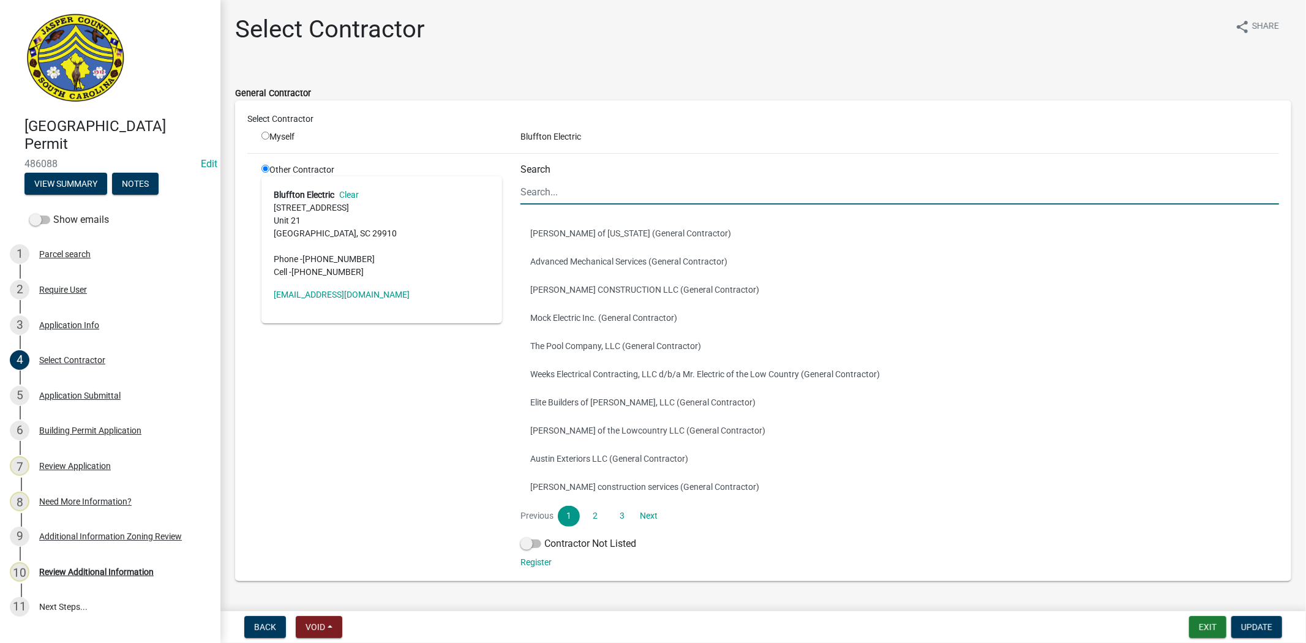
click at [566, 193] on input "Search" at bounding box center [899, 191] width 759 height 25
paste input "Bluffton Electric"
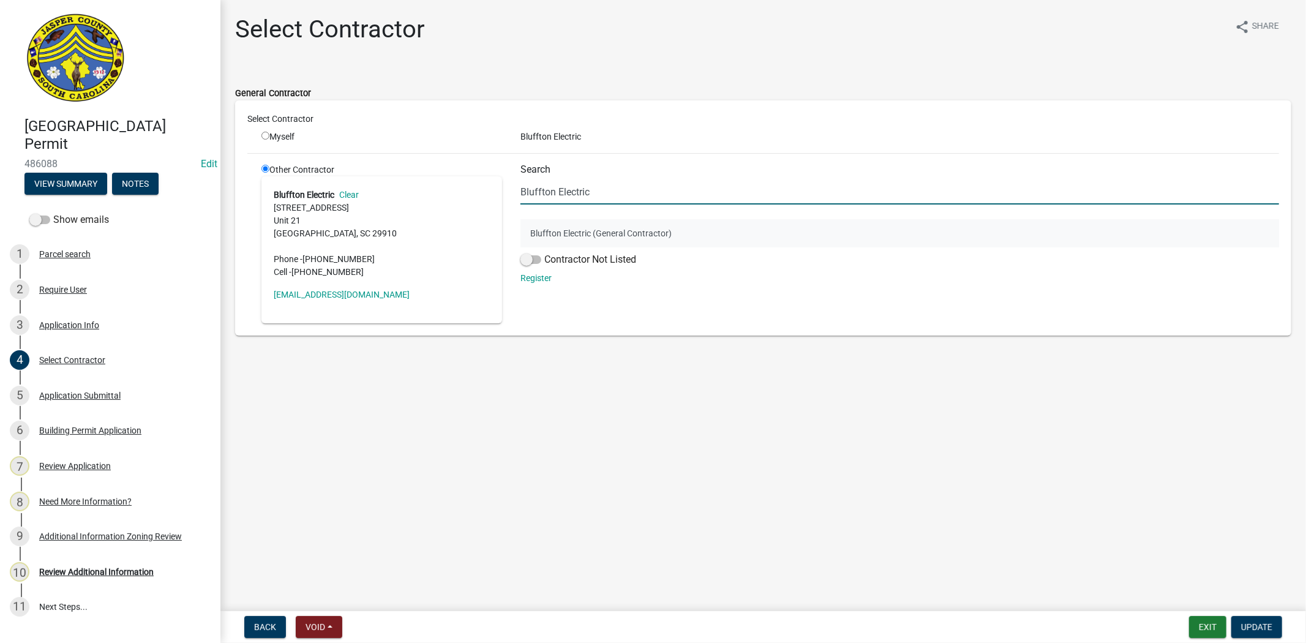
type input "Bluffton Electric"
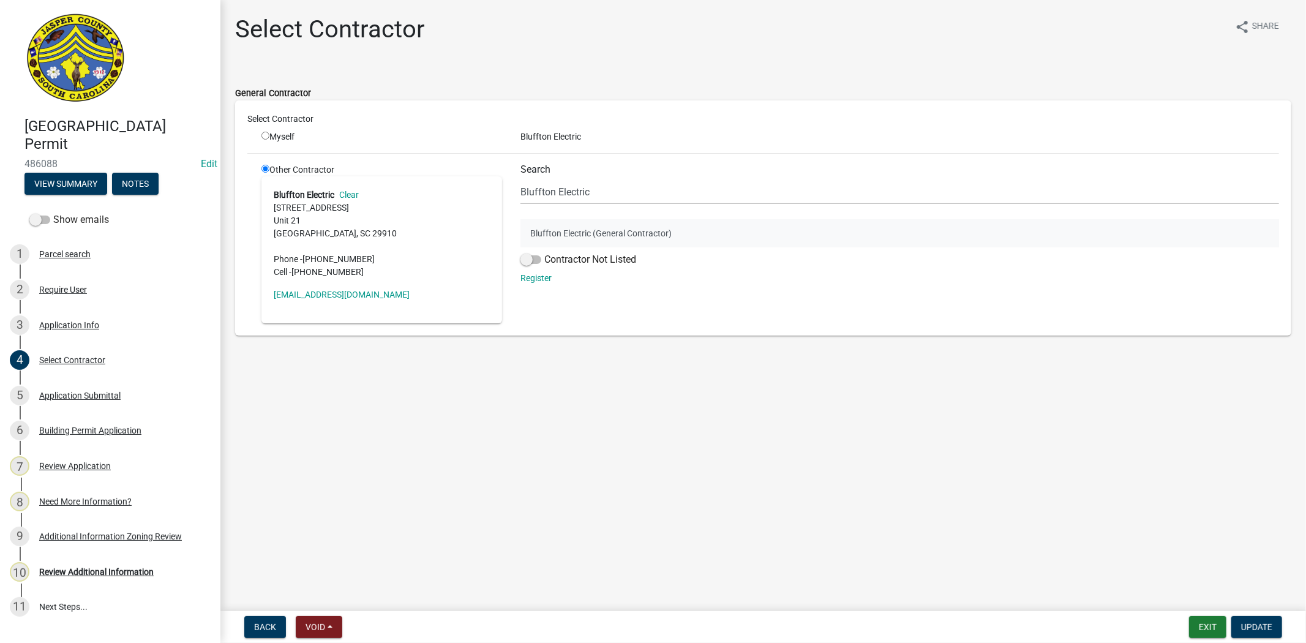
click at [580, 228] on button "Bluffton Electric (General Contractor)" at bounding box center [899, 233] width 759 height 28
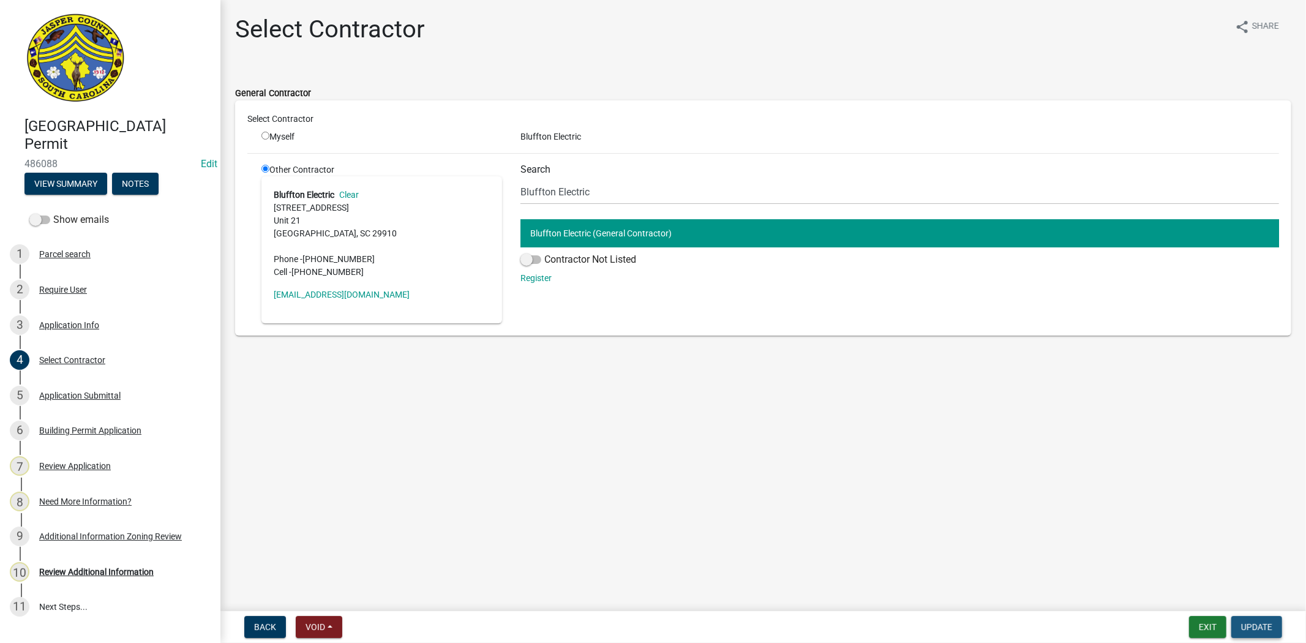
click at [1266, 625] on span "Update" at bounding box center [1256, 627] width 31 height 10
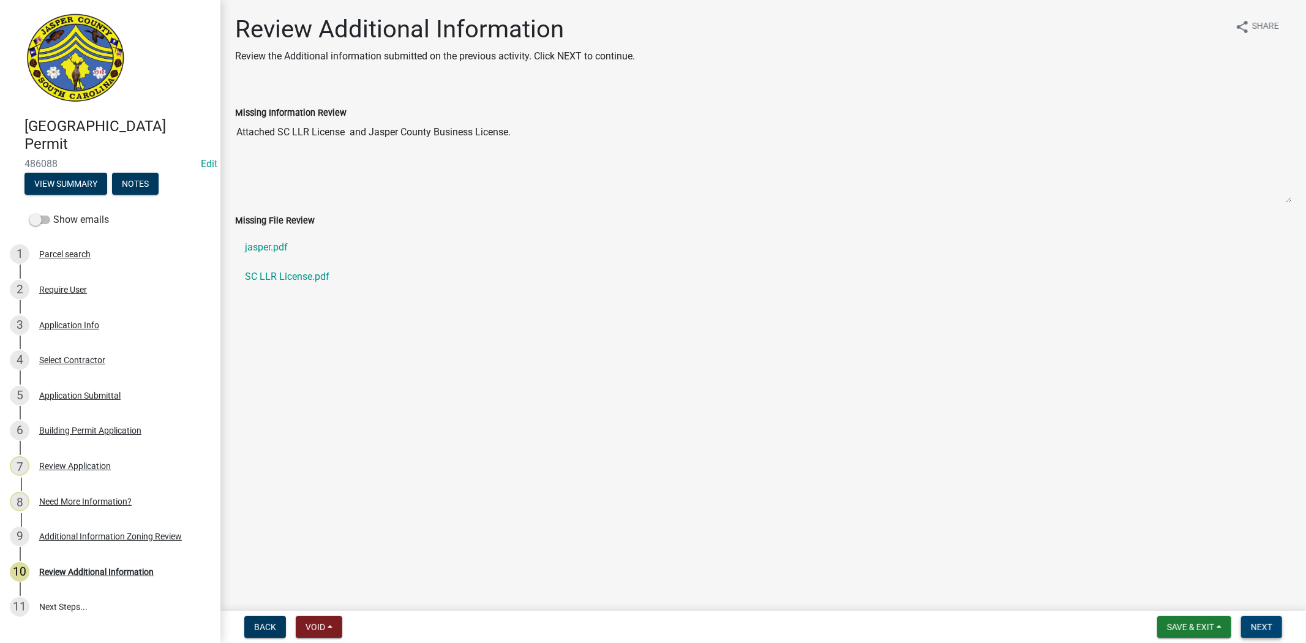
click at [1265, 622] on span "Next" at bounding box center [1261, 627] width 21 height 10
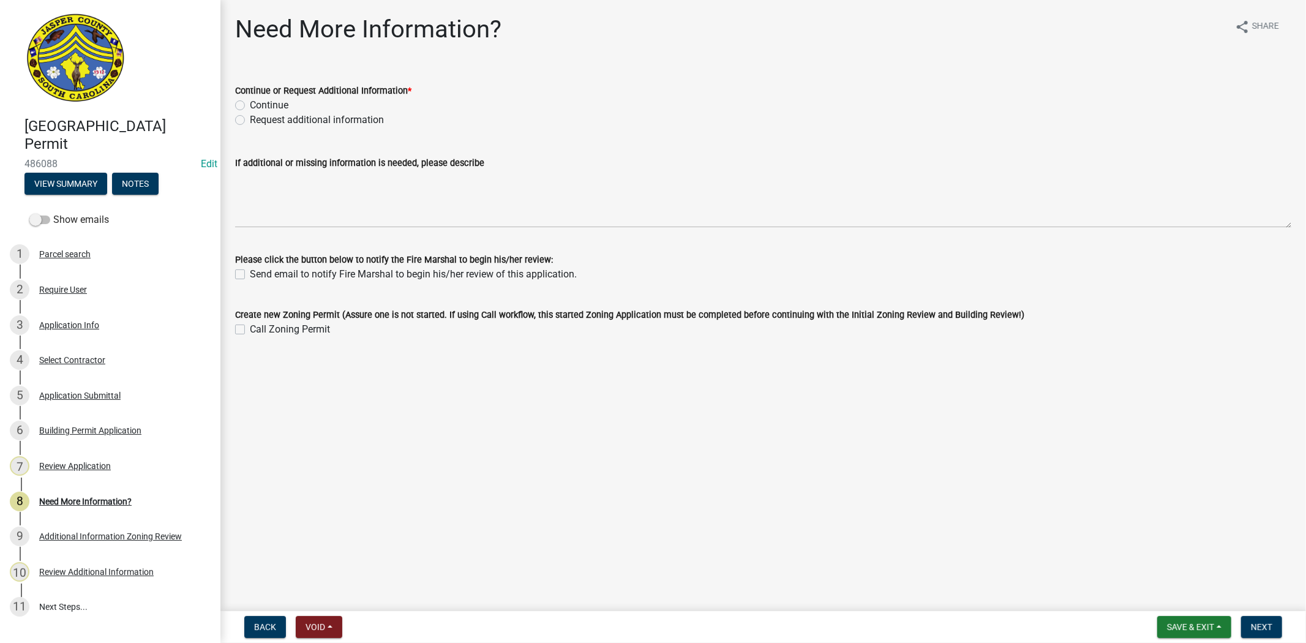
click at [250, 107] on label "Continue" at bounding box center [269, 105] width 39 height 15
click at [250, 106] on input "Continue" at bounding box center [254, 102] width 8 height 8
radio input "true"
click at [1260, 622] on span "Next" at bounding box center [1261, 627] width 21 height 10
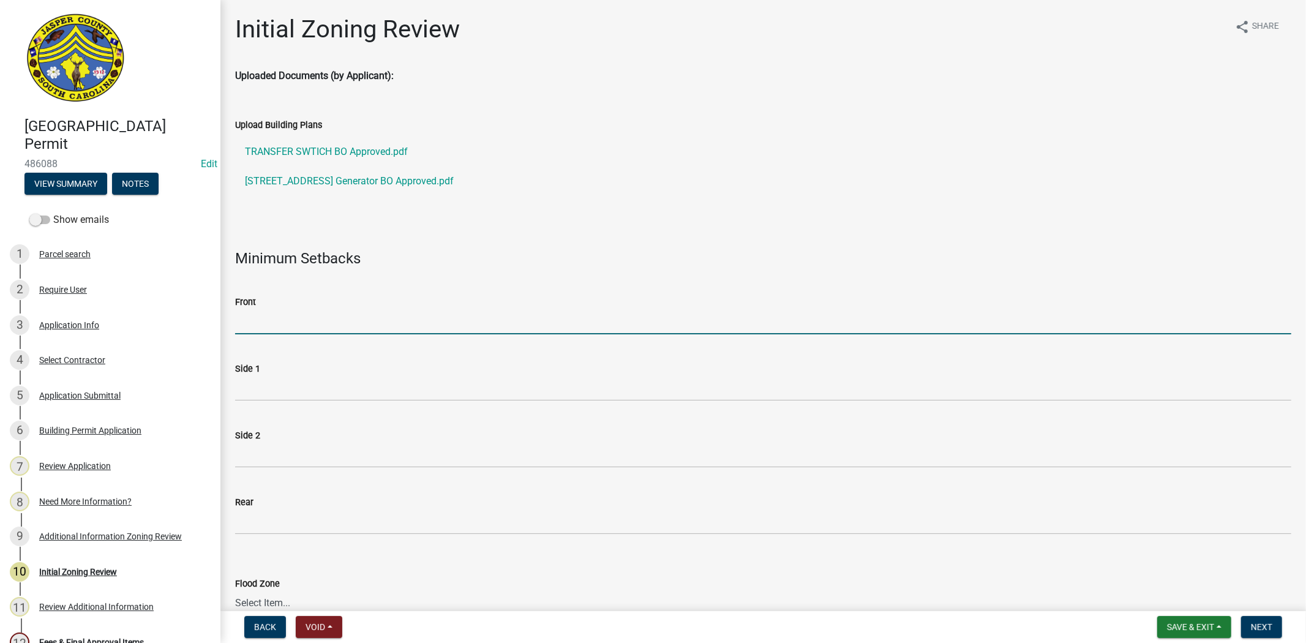
click at [351, 323] on input "Front" at bounding box center [763, 321] width 1056 height 25
type input "N/A"
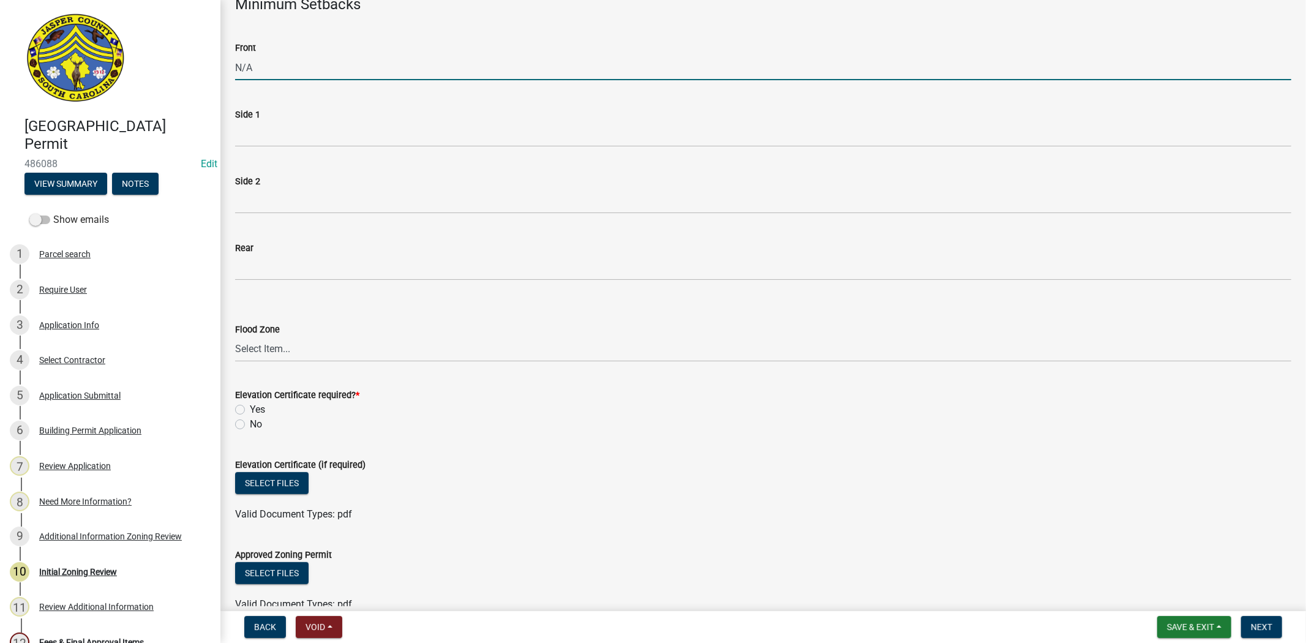
scroll to position [272, 0]
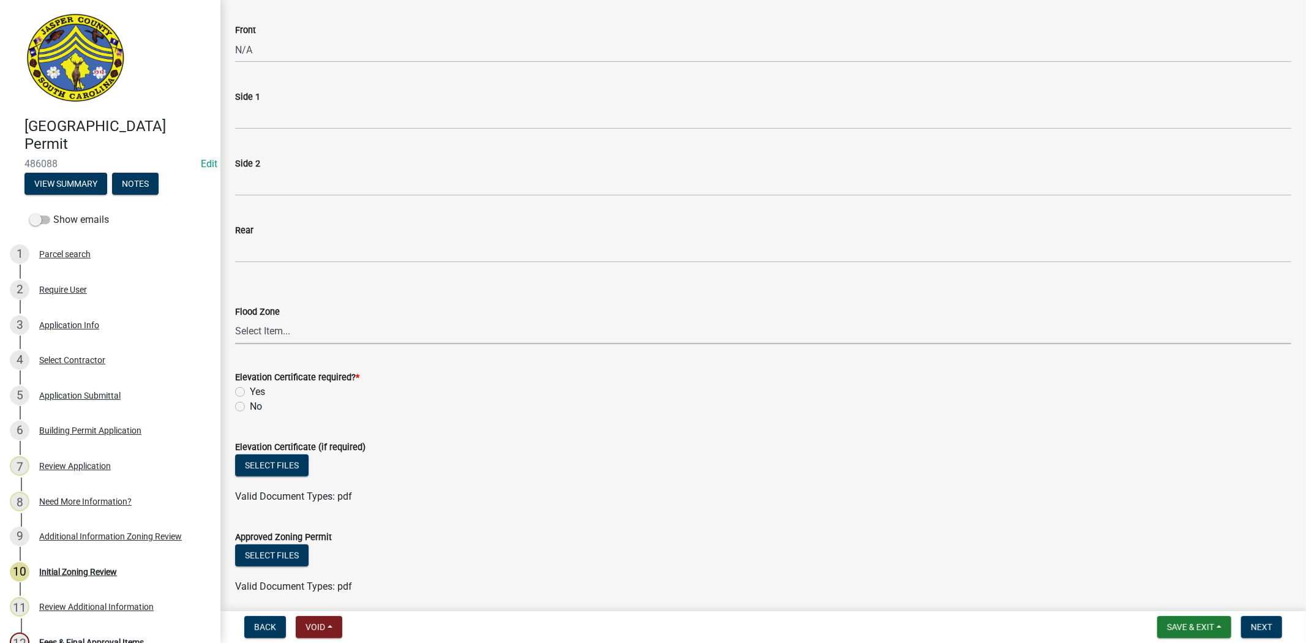
click at [308, 333] on select "Select Item... A AE X Shaded X N/A" at bounding box center [763, 331] width 1056 height 25
click at [235, 319] on select "Select Item... A AE X Shaded X N/A" at bounding box center [763, 331] width 1056 height 25
select select "ce624d28-693e-44a6-9022-b5351fe15fcb"
click at [250, 406] on label "No" at bounding box center [256, 406] width 12 height 15
click at [250, 406] on input "No" at bounding box center [254, 403] width 8 height 8
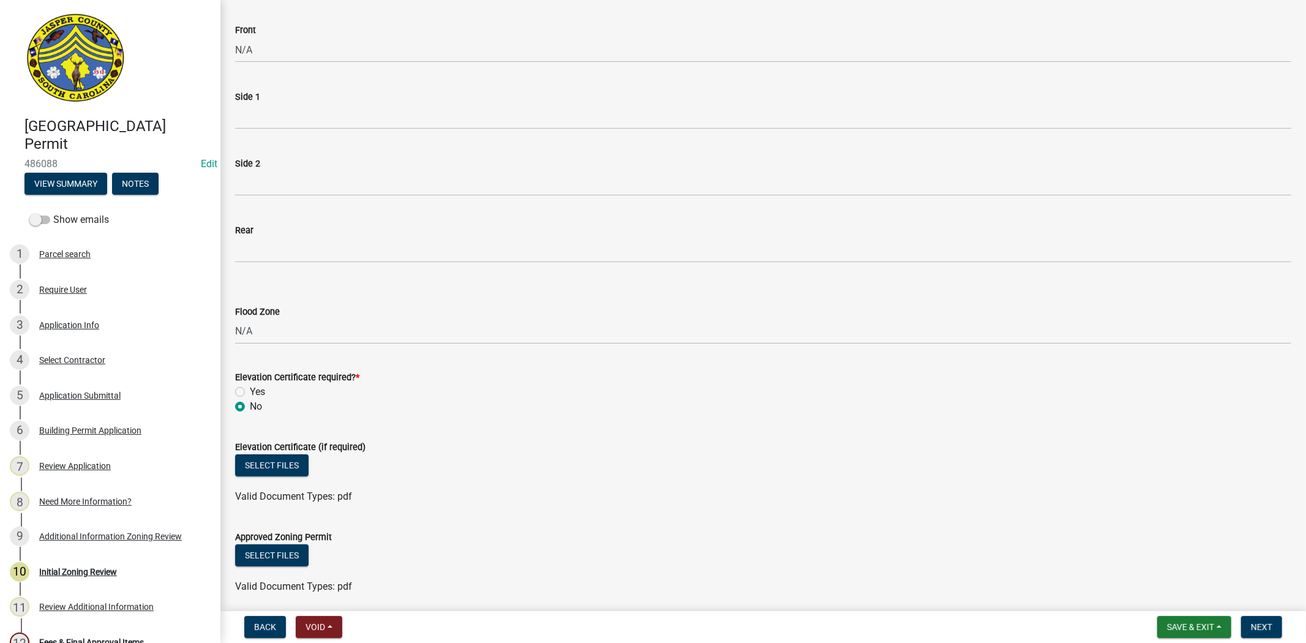
radio input "true"
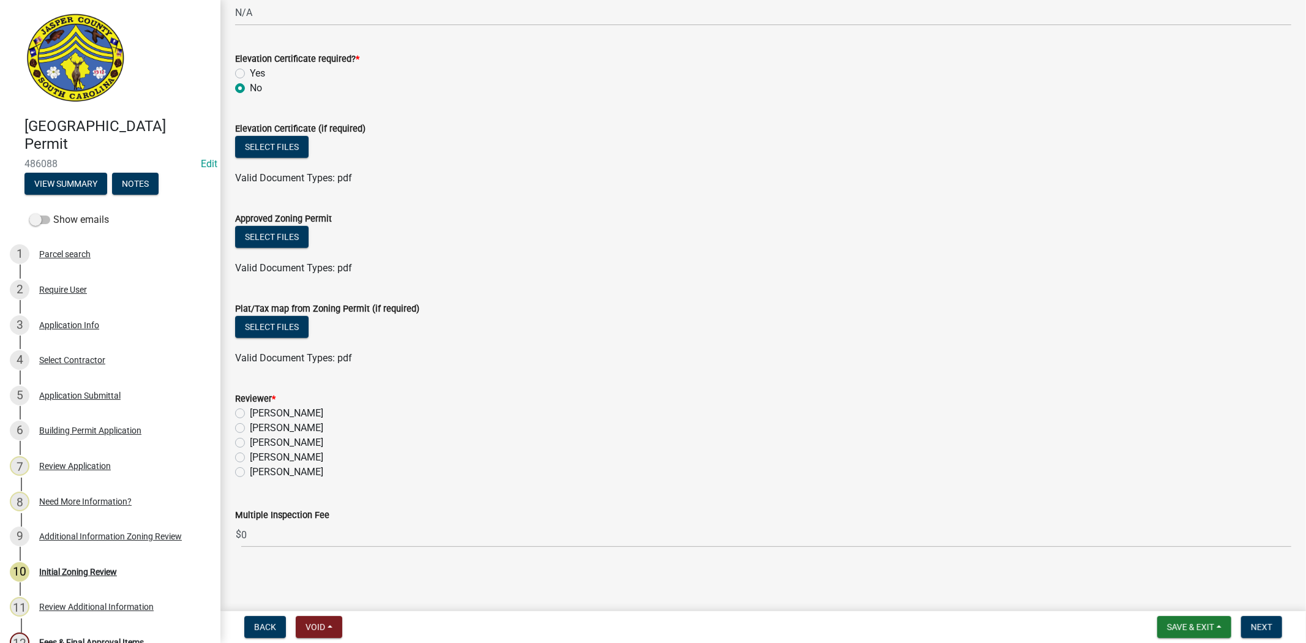
scroll to position [590, 0]
click at [250, 457] on label "Stephanie Oviedo" at bounding box center [286, 458] width 73 height 15
click at [250, 457] on input "Stephanie Oviedo" at bounding box center [254, 455] width 8 height 8
radio input "true"
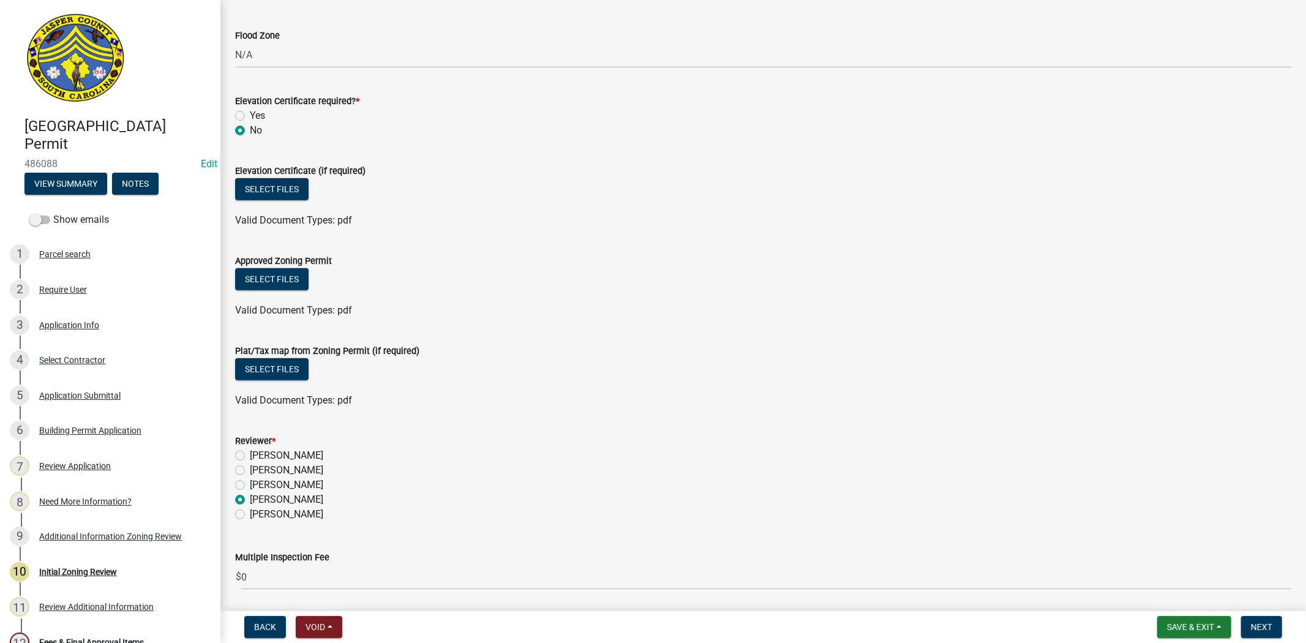
scroll to position [454, 0]
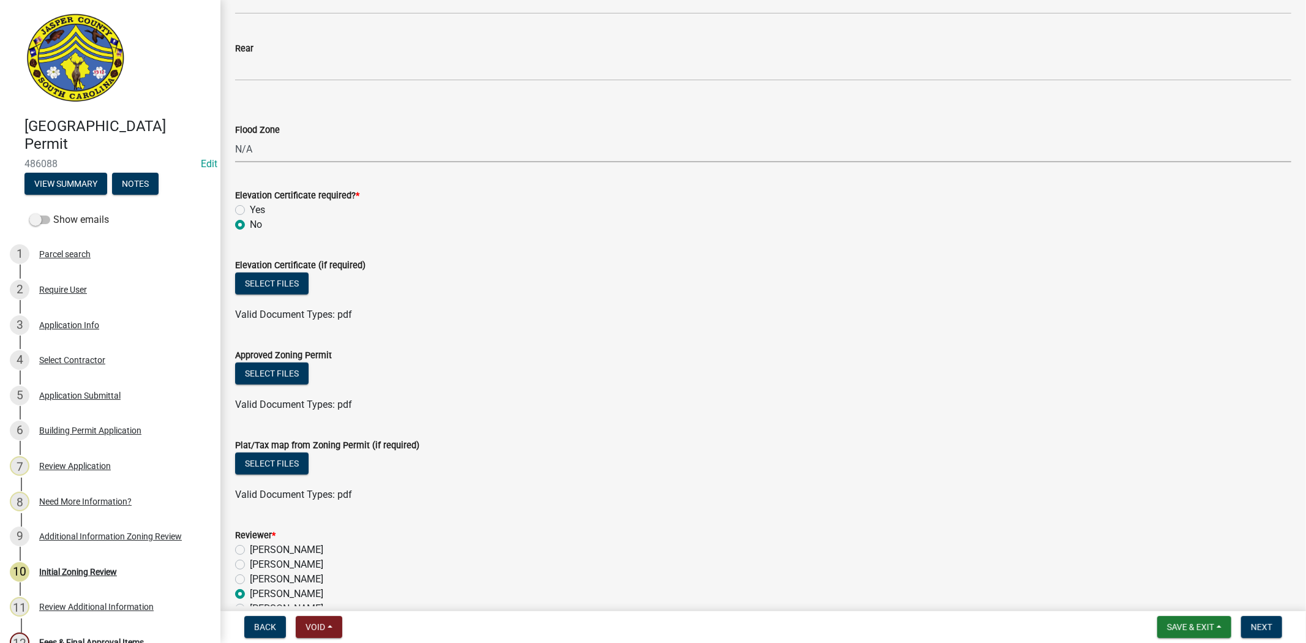
click at [326, 154] on select "Select Item... A AE X Shaded X N/A" at bounding box center [763, 149] width 1056 height 25
click at [235, 137] on select "Select Item... A AE X Shaded X N/A" at bounding box center [763, 149] width 1056 height 25
select select "61611ad6-14f2-499c-805c-58607f11e2fc"
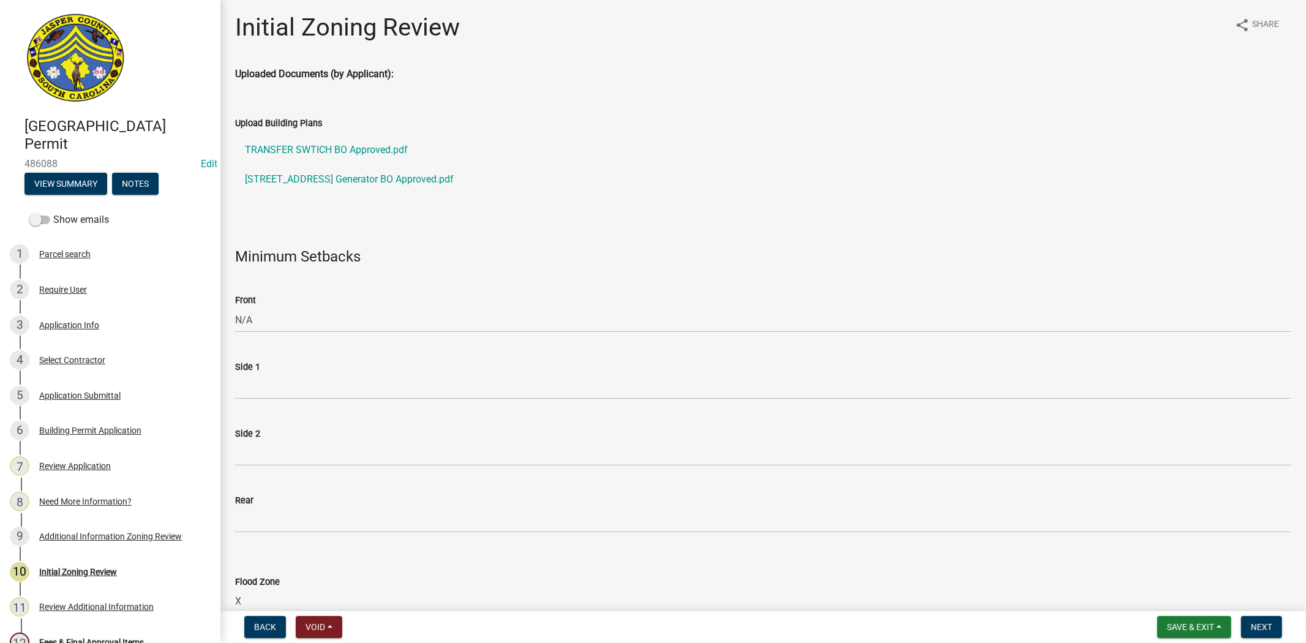
scroll to position [0, 0]
drag, startPoint x: 246, startPoint y: 196, endPoint x: 313, endPoint y: 194, distance: 67.4
click at [313, 194] on ul "TRANSFER SWTICH BO Approved.pdf 422 Brqanch Rd W Generator BO Approved.pdf" at bounding box center [763, 166] width 1056 height 69
copy link "422 Brqanch Rd"
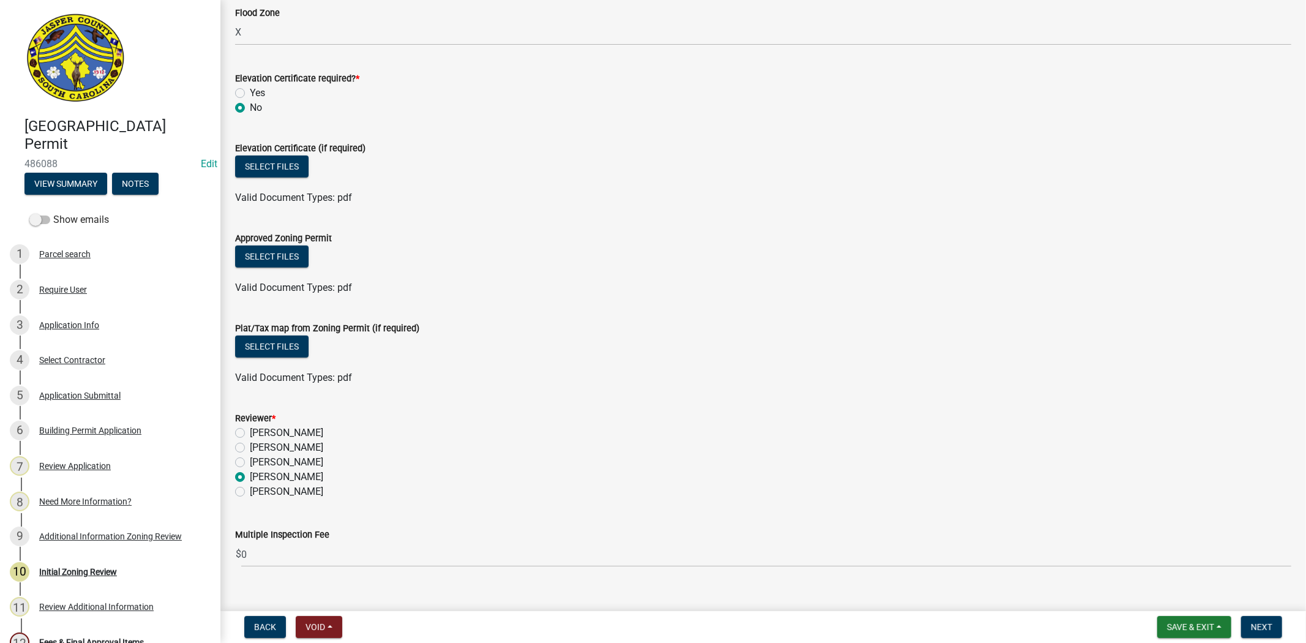
scroll to position [590, 0]
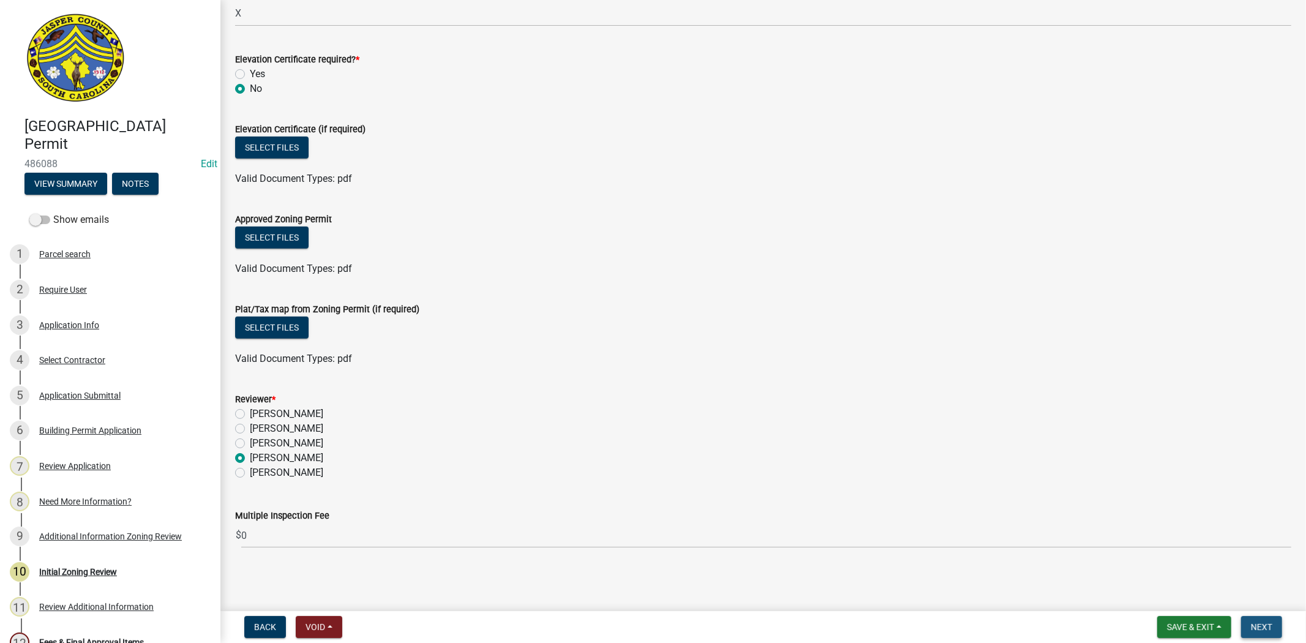
click at [1251, 629] on span "Next" at bounding box center [1261, 627] width 21 height 10
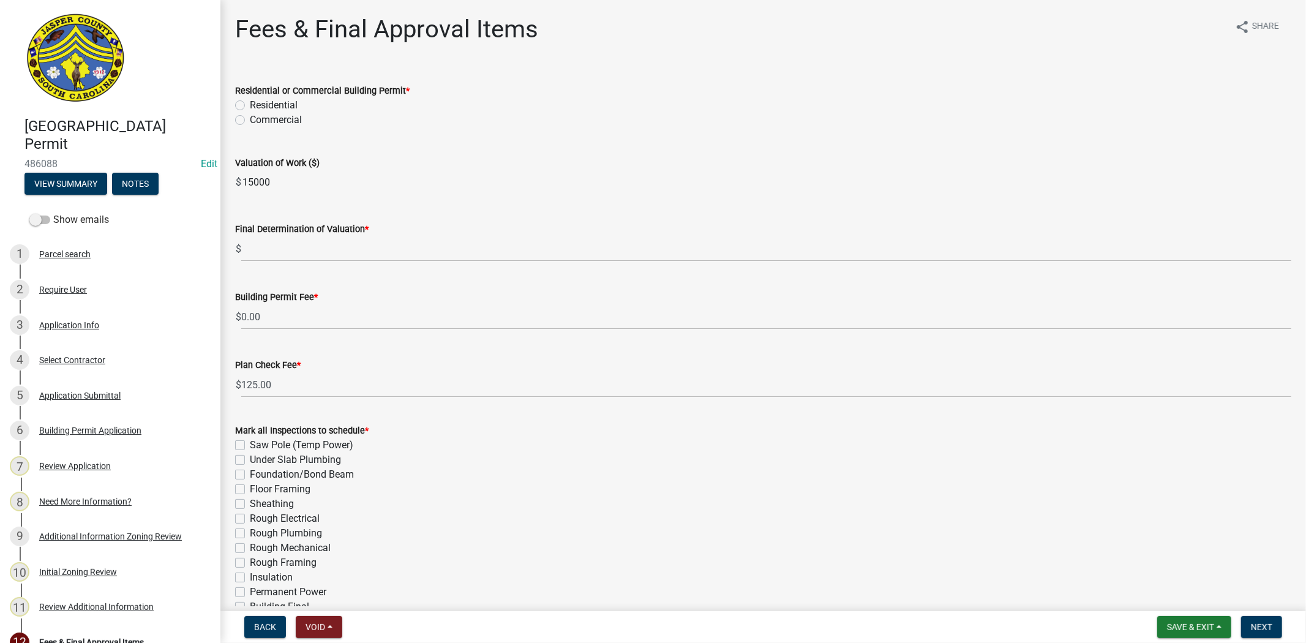
click at [250, 102] on label "Residential" at bounding box center [274, 105] width 48 height 15
click at [250, 102] on input "Residential" at bounding box center [254, 102] width 8 height 8
radio input "true"
drag, startPoint x: 319, startPoint y: 190, endPoint x: 203, endPoint y: 216, distance: 119.0
click at [203, 216] on div "Jasper County Building Permit 486088 Edit View Summary Notes Show emails 1 Parc…" at bounding box center [653, 321] width 1306 height 643
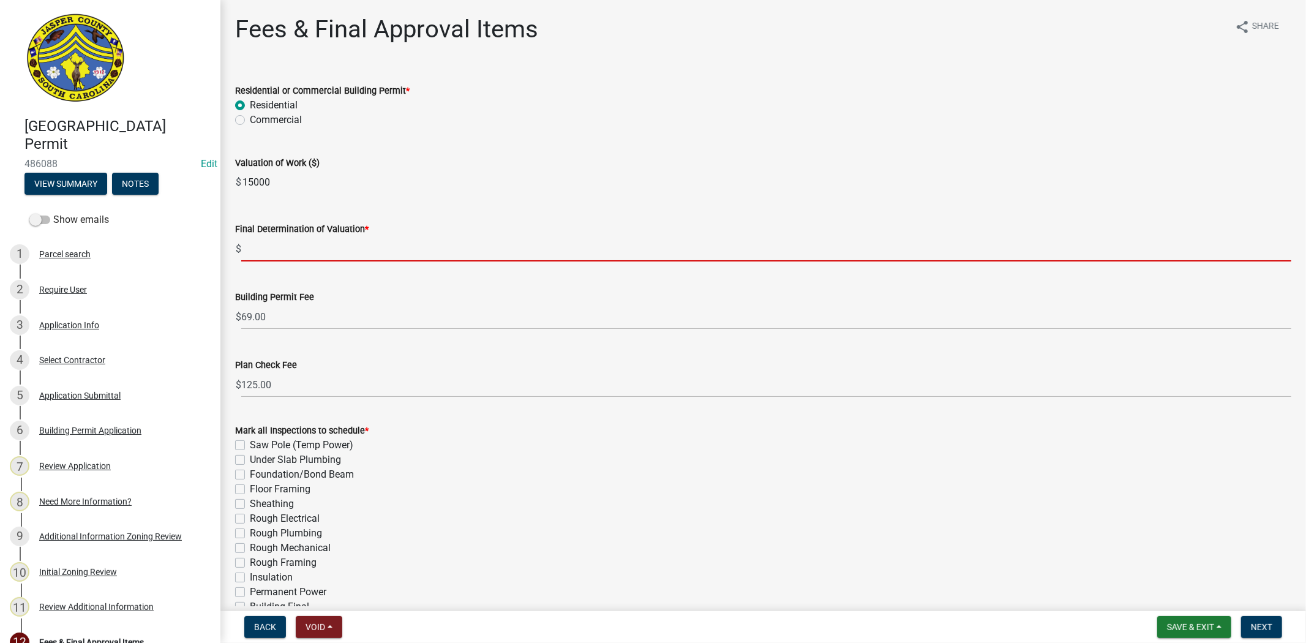
click at [254, 253] on input "text" at bounding box center [766, 248] width 1050 height 25
paste input "15000"
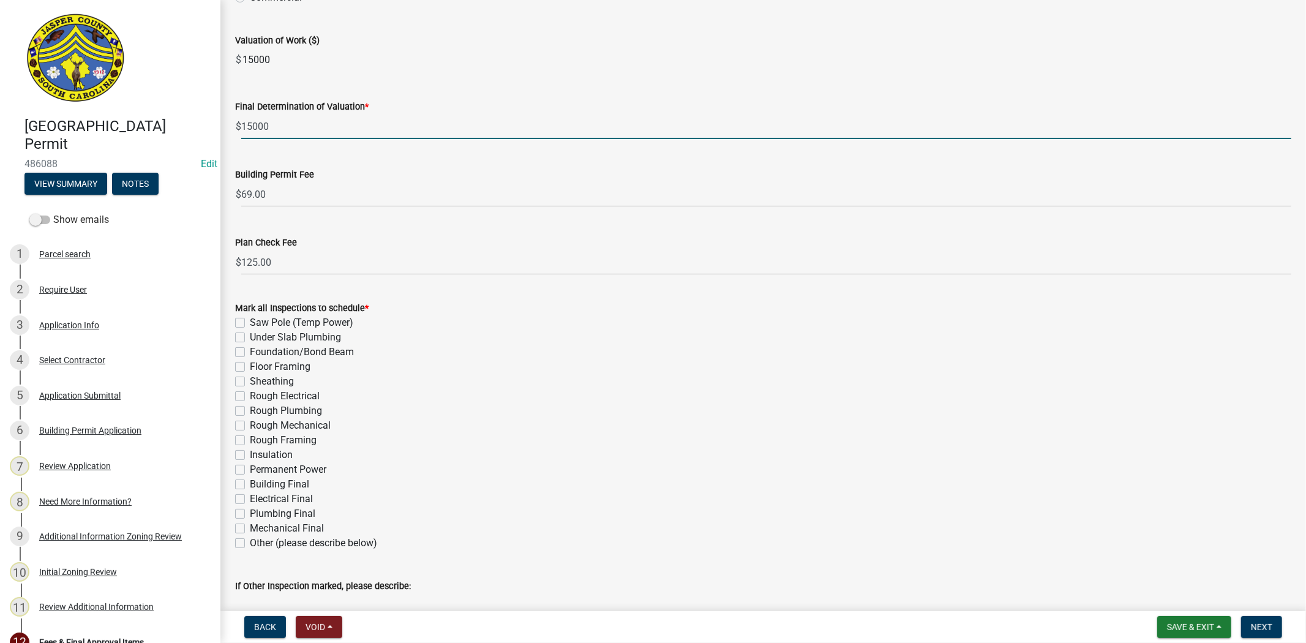
scroll to position [136, 0]
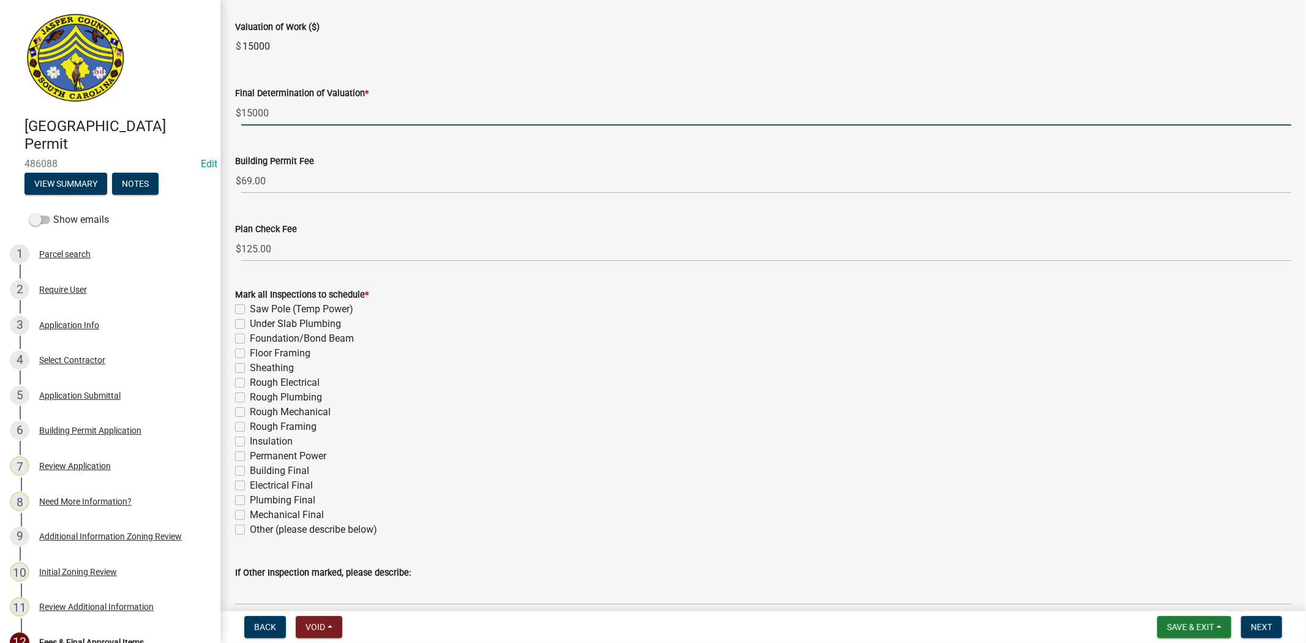
type input "15000"
click at [700, 89] on div "Final Determination of Valuation *" at bounding box center [763, 93] width 1056 height 15
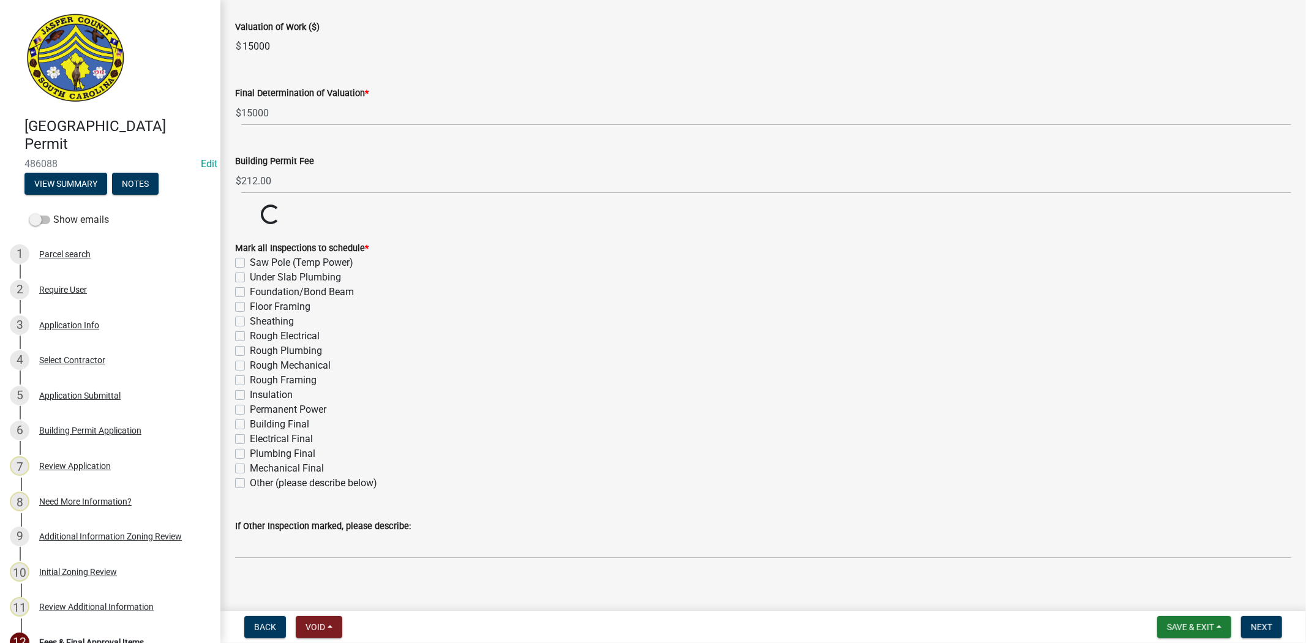
click at [246, 487] on div "Other (please describe below)" at bounding box center [763, 483] width 1056 height 15
click at [250, 486] on label "Other (please describe below)" at bounding box center [313, 483] width 127 height 15
click at [250, 484] on input "Other (please describe below)" at bounding box center [254, 480] width 8 height 8
checkbox input "true"
checkbox input "false"
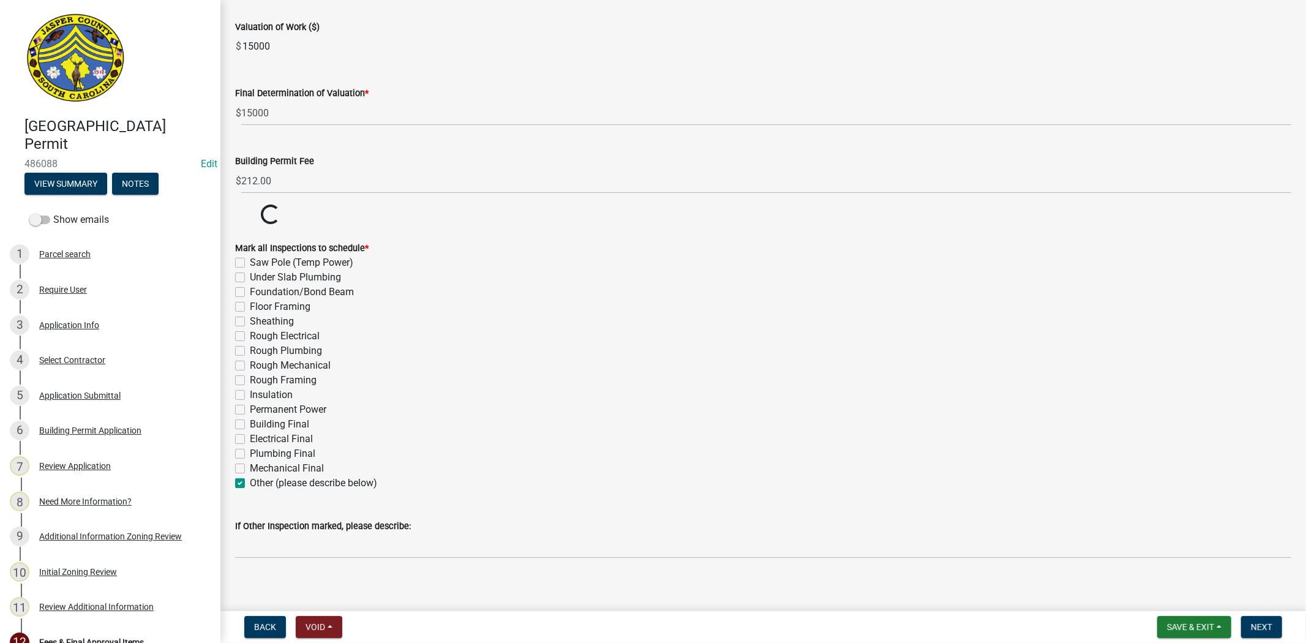
checkbox input "false"
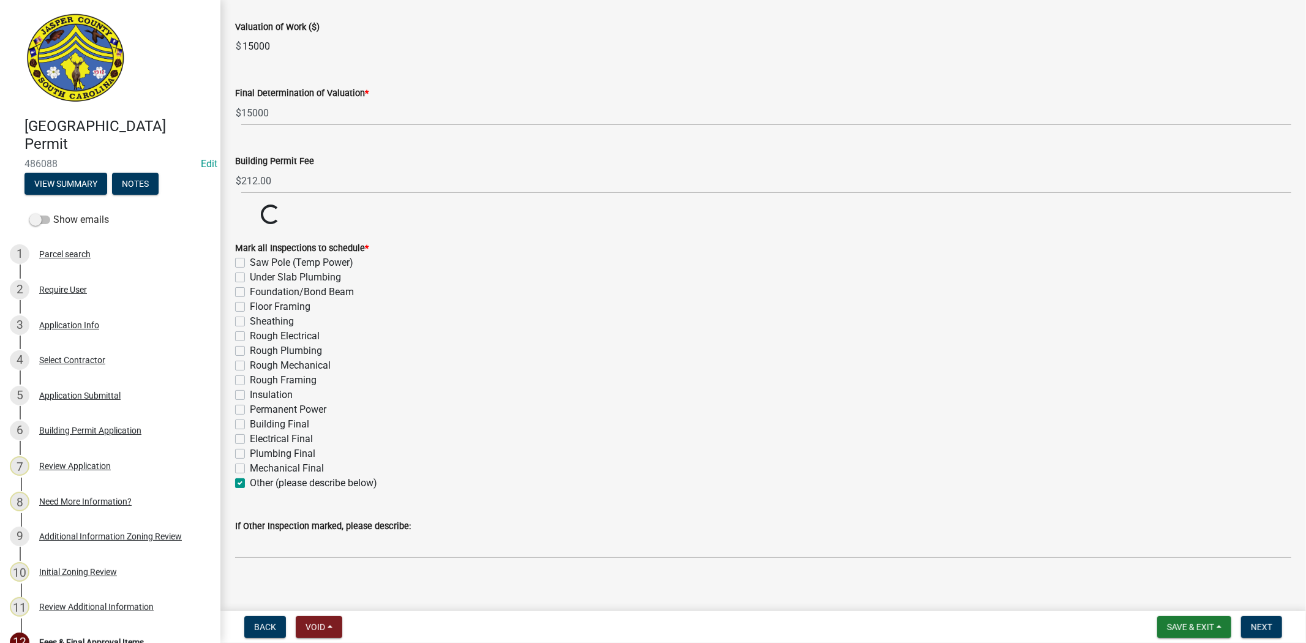
checkbox input "false"
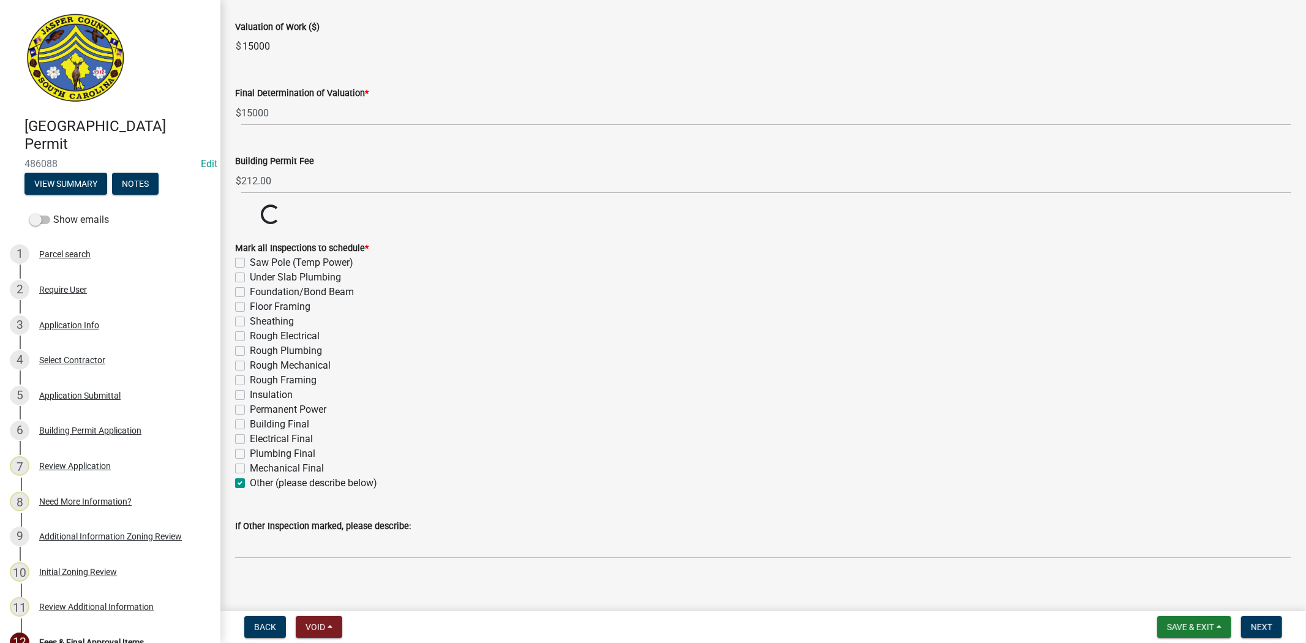
checkbox input "false"
checkbox input "true"
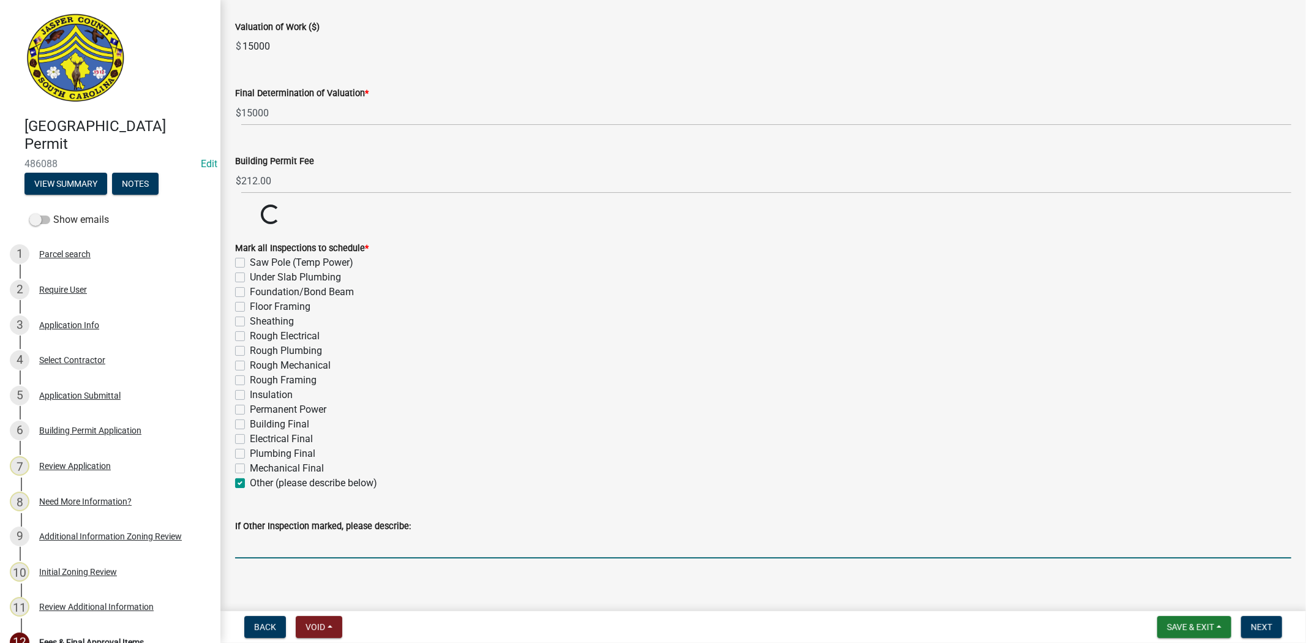
click at [247, 541] on input "If Other Inspection marked, please describe:" at bounding box center [763, 545] width 1056 height 25
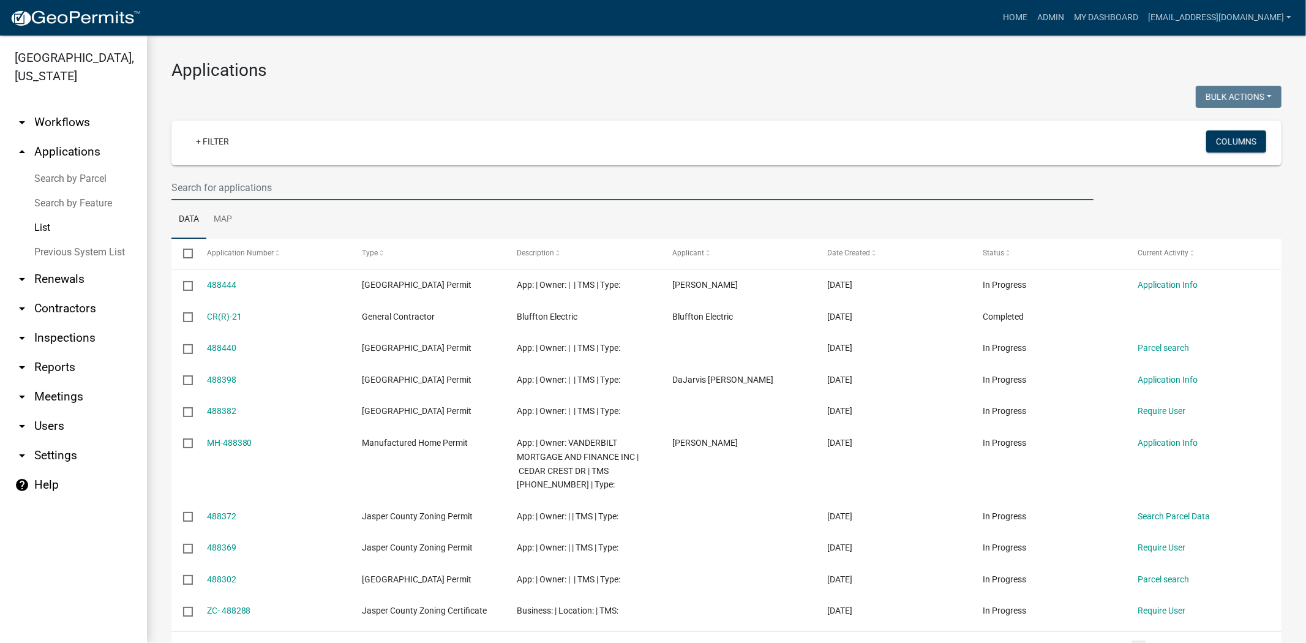
click at [318, 190] on input "text" at bounding box center [632, 187] width 922 height 25
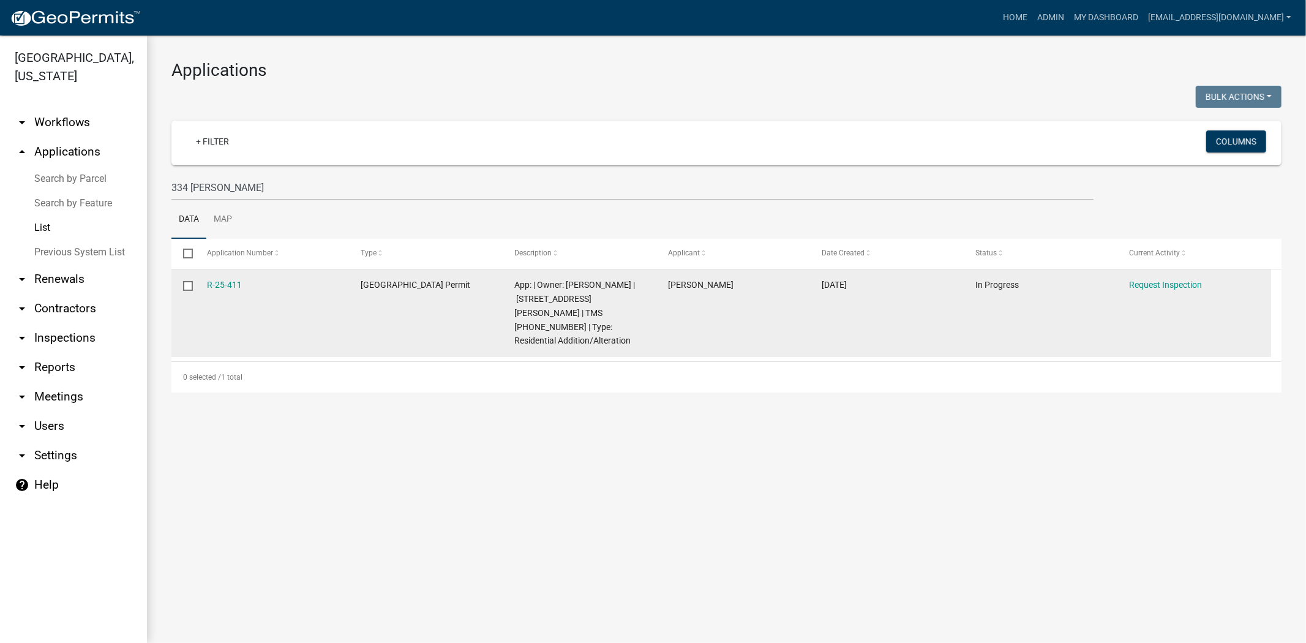
drag, startPoint x: 249, startPoint y: 290, endPoint x: 216, endPoint y: 291, distance: 32.5
click at [216, 291] on div "R-25-411" at bounding box center [272, 285] width 130 height 14
copy link "25-411"
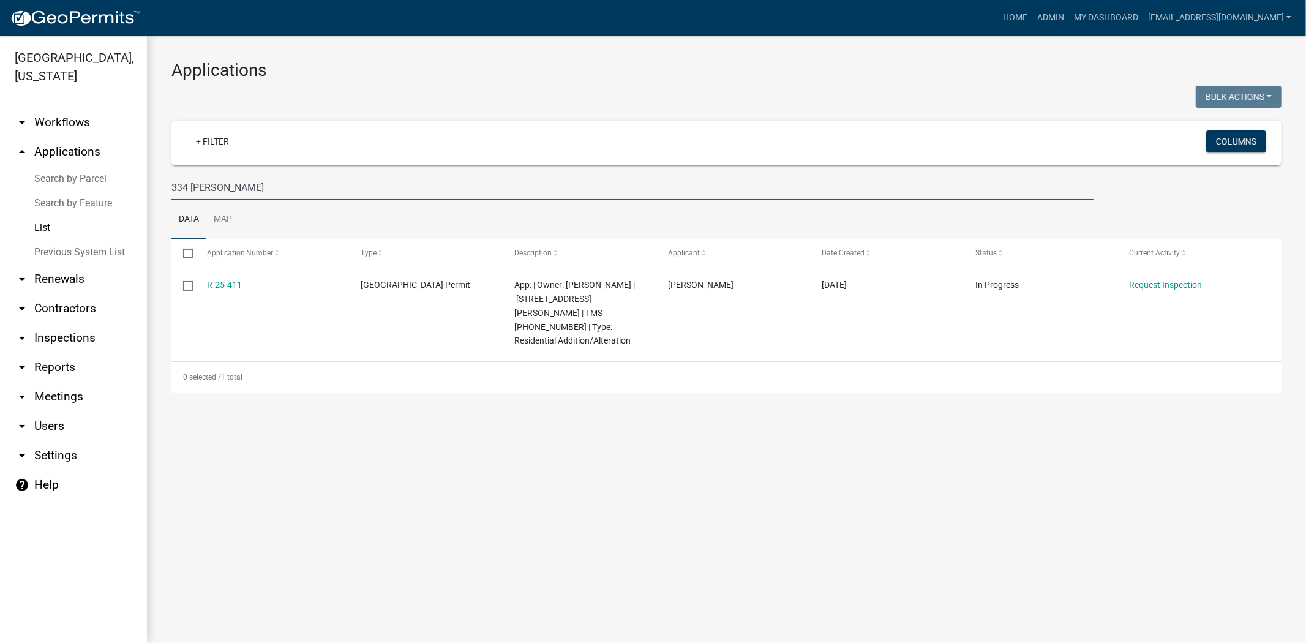
drag, startPoint x: 245, startPoint y: 193, endPoint x: 126, endPoint y: 191, distance: 118.8
click at [126, 191] on div "[GEOGRAPHIC_DATA], [US_STATE] arrow_drop_down Workflows List arrow_drop_up Appl…" at bounding box center [653, 339] width 1306 height 607
paste input "25-411"
type input "25-415"
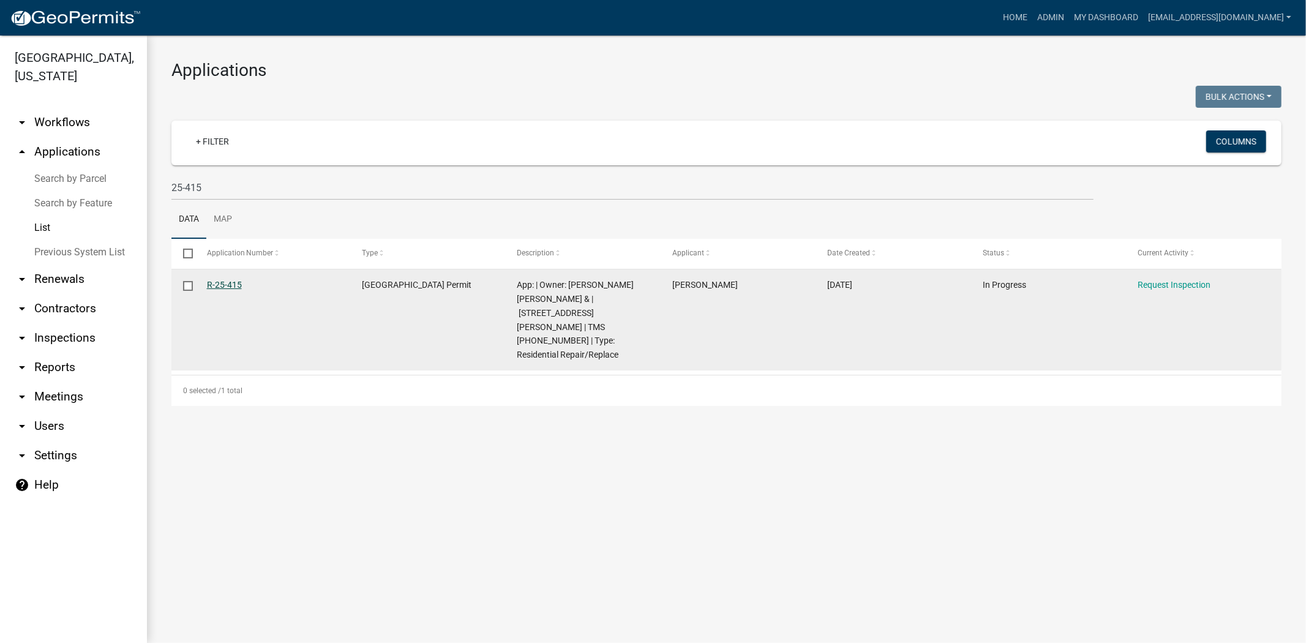
click at [231, 284] on link "R-25-415" at bounding box center [224, 285] width 35 height 10
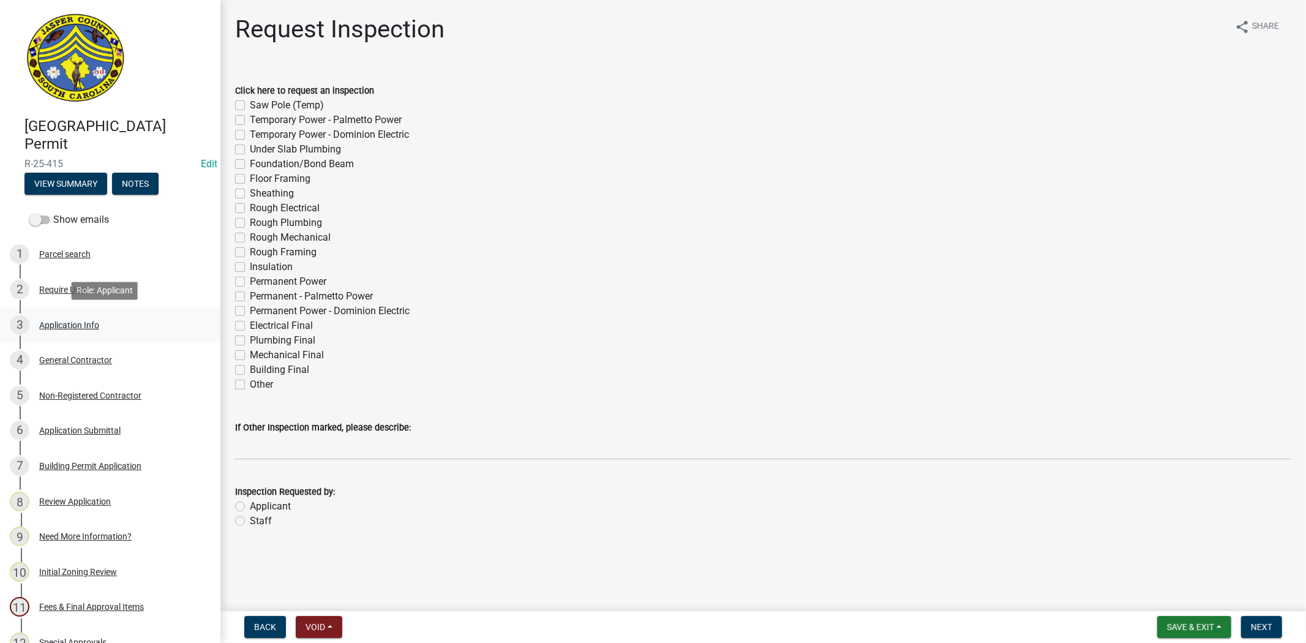
click at [71, 323] on div "Application Info" at bounding box center [69, 325] width 60 height 9
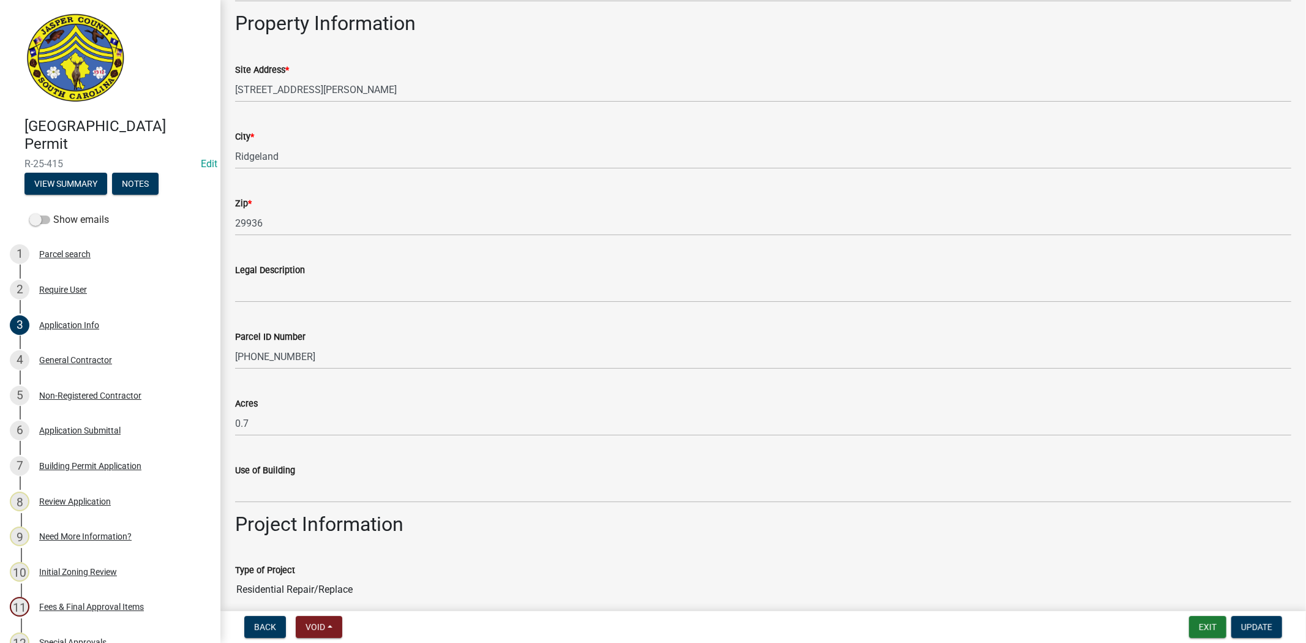
scroll to position [776, 0]
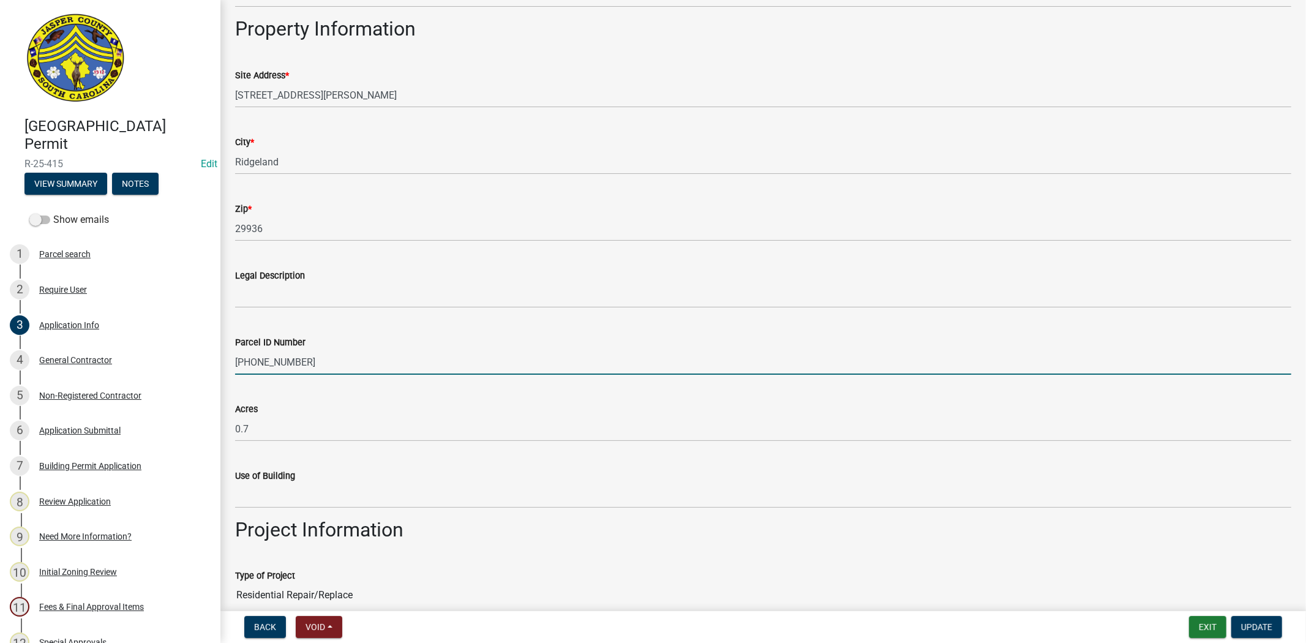
drag, startPoint x: 310, startPoint y: 363, endPoint x: 210, endPoint y: 364, distance: 99.8
click at [210, 364] on div "[GEOGRAPHIC_DATA] Permit R-25-415 Edit View Summary Notes Show emails 1 Parcel …" at bounding box center [653, 321] width 1306 height 643
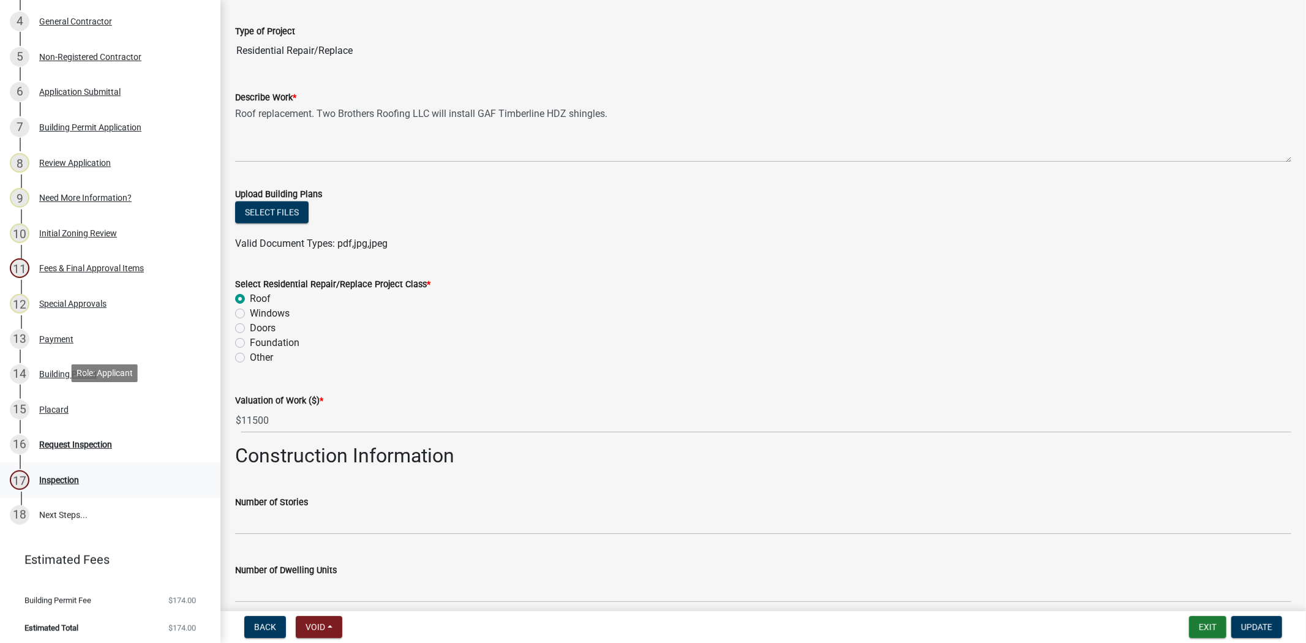
scroll to position [342, 0]
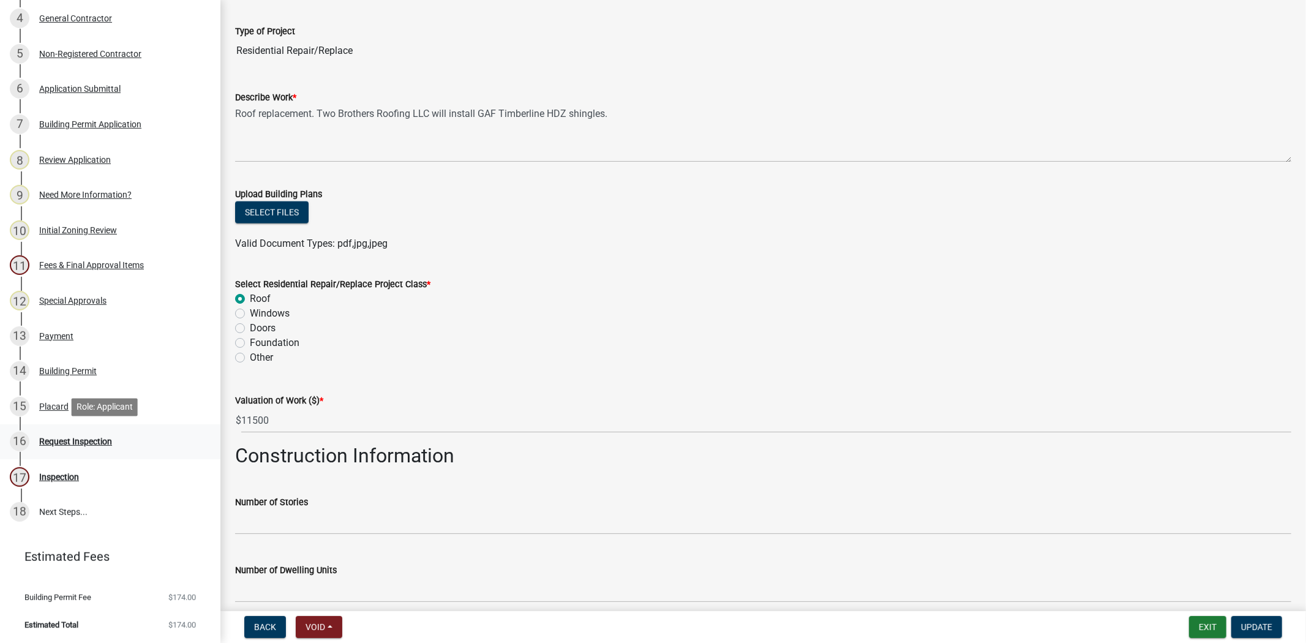
click at [64, 440] on div "Request Inspection" at bounding box center [75, 441] width 73 height 9
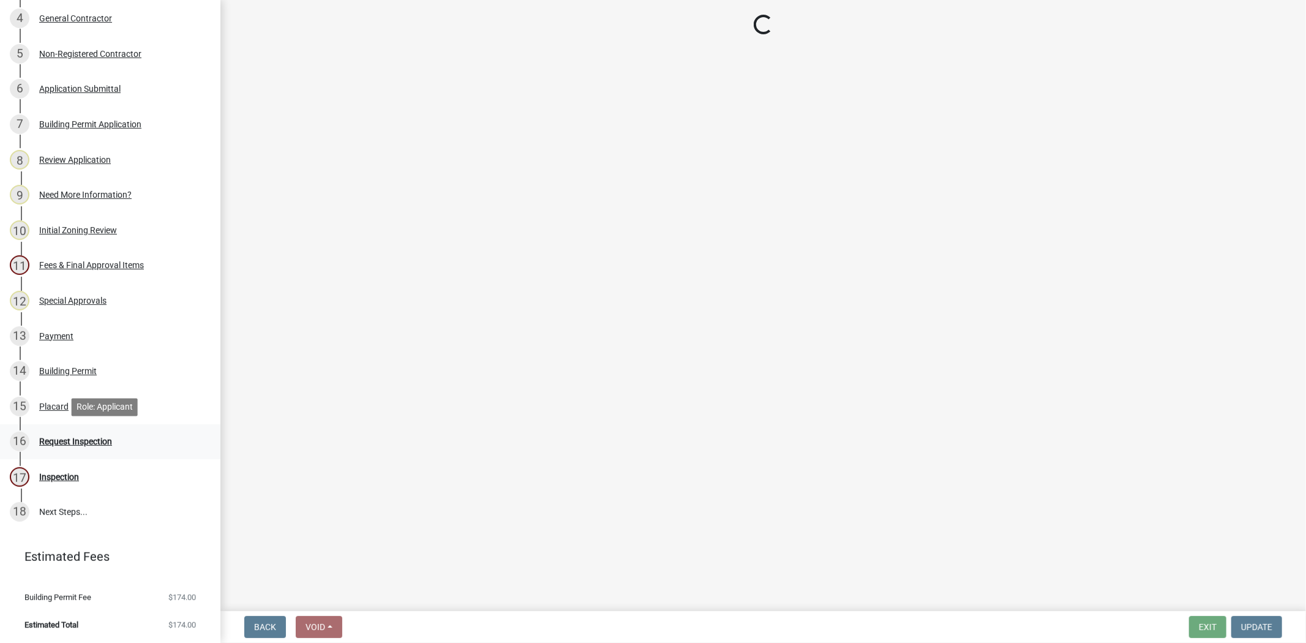
scroll to position [0, 0]
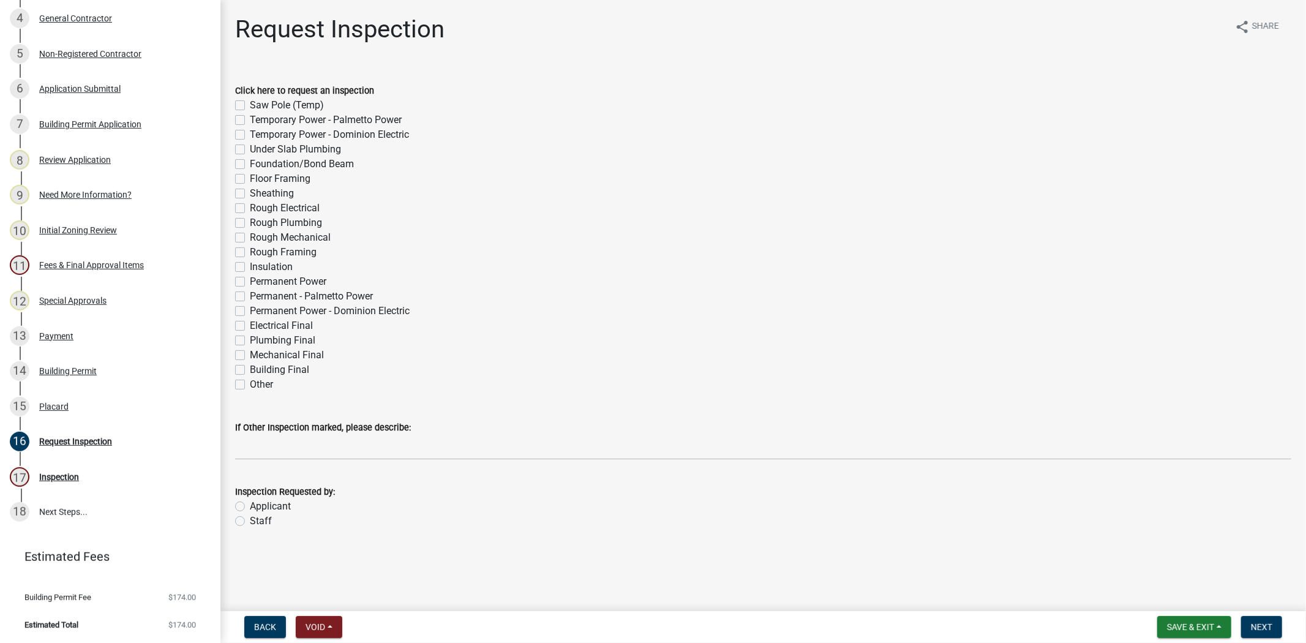
click at [250, 383] on label "Other" at bounding box center [261, 384] width 23 height 15
click at [250, 383] on input "Other" at bounding box center [254, 381] width 8 height 8
checkbox input "true"
checkbox input "false"
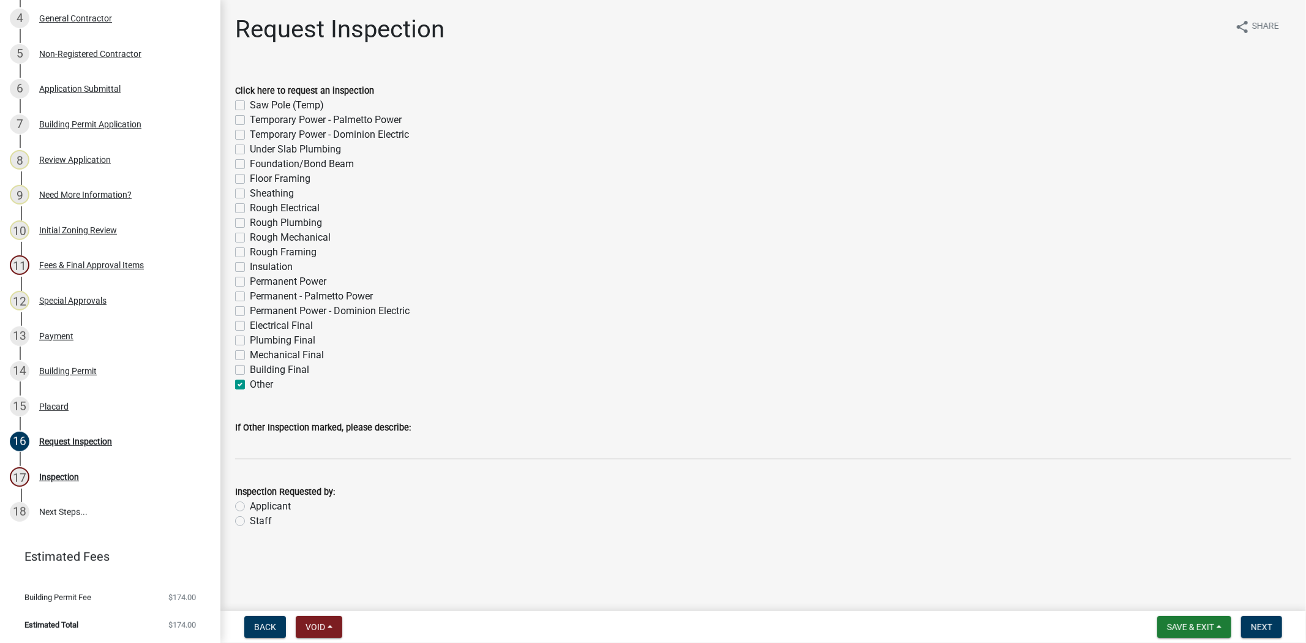
checkbox input "false"
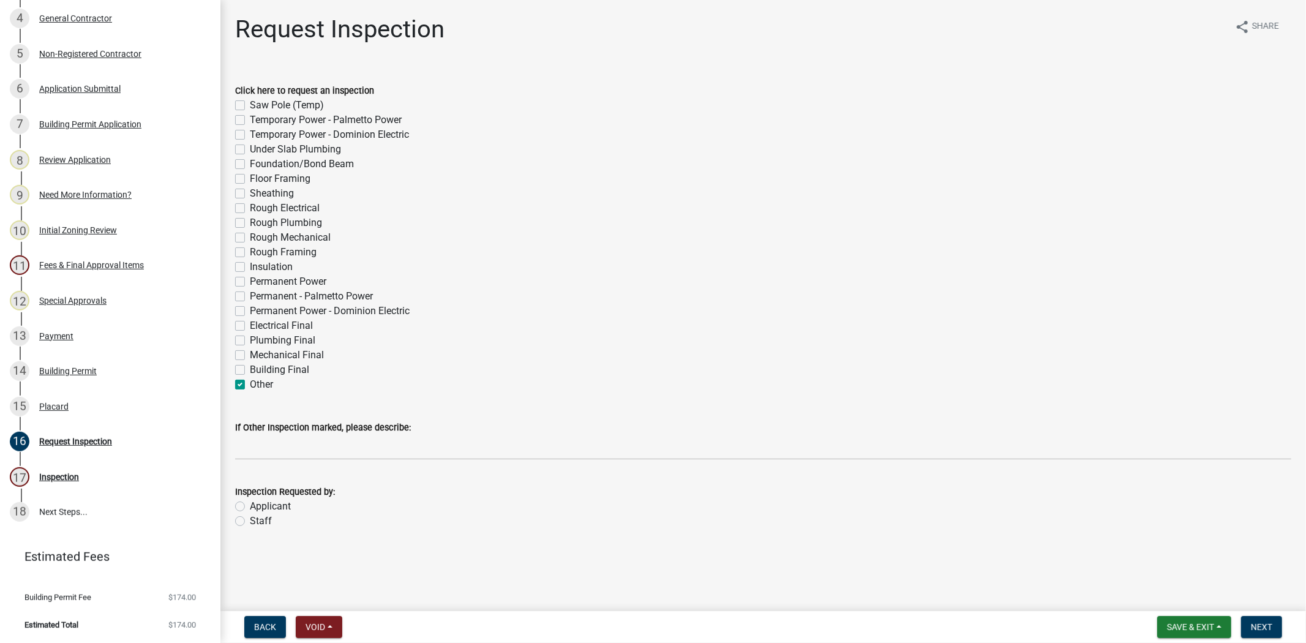
checkbox input "false"
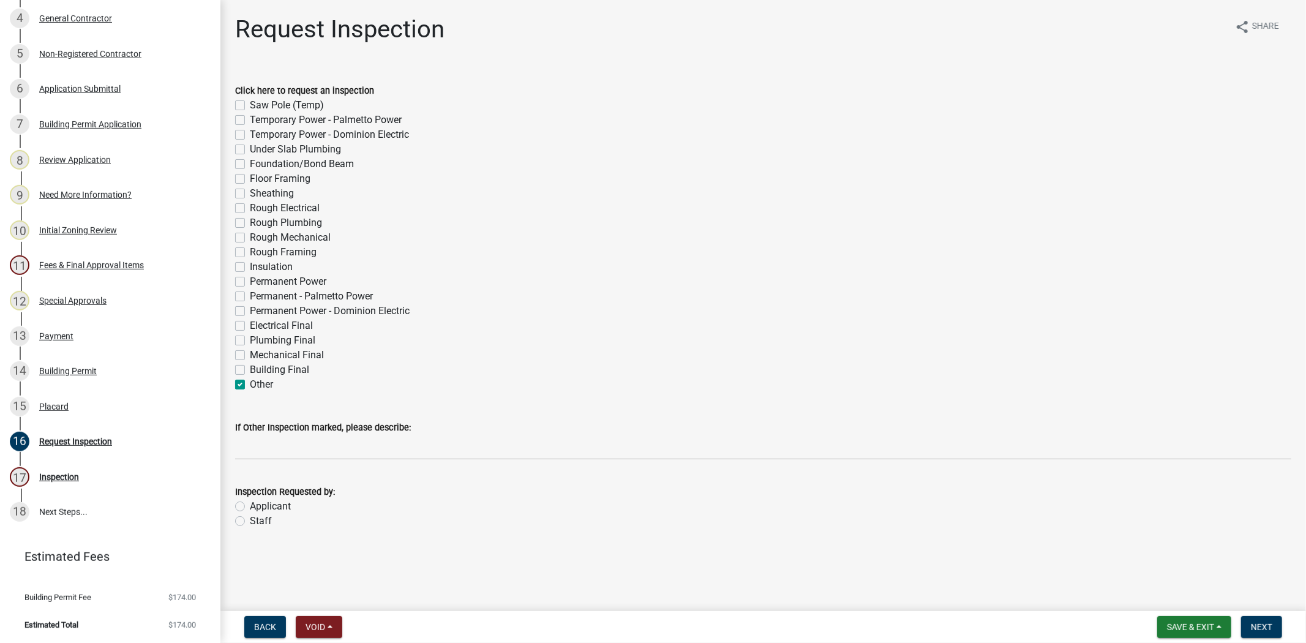
checkbox input "false"
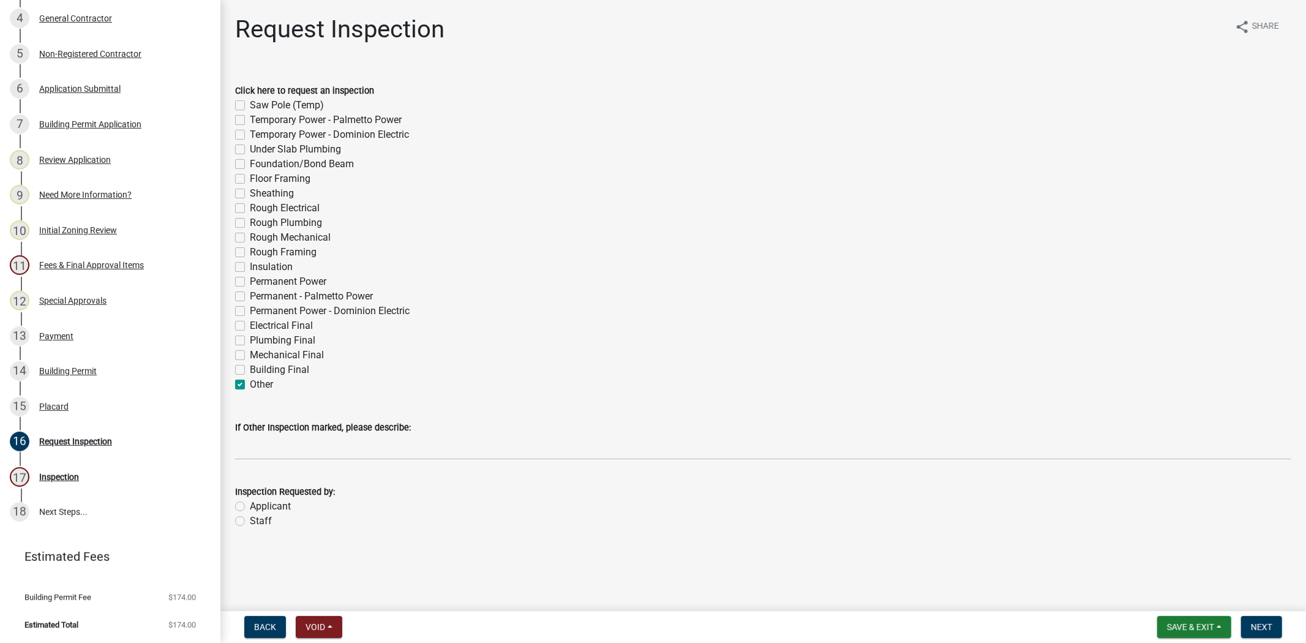
checkbox input "false"
checkbox input "true"
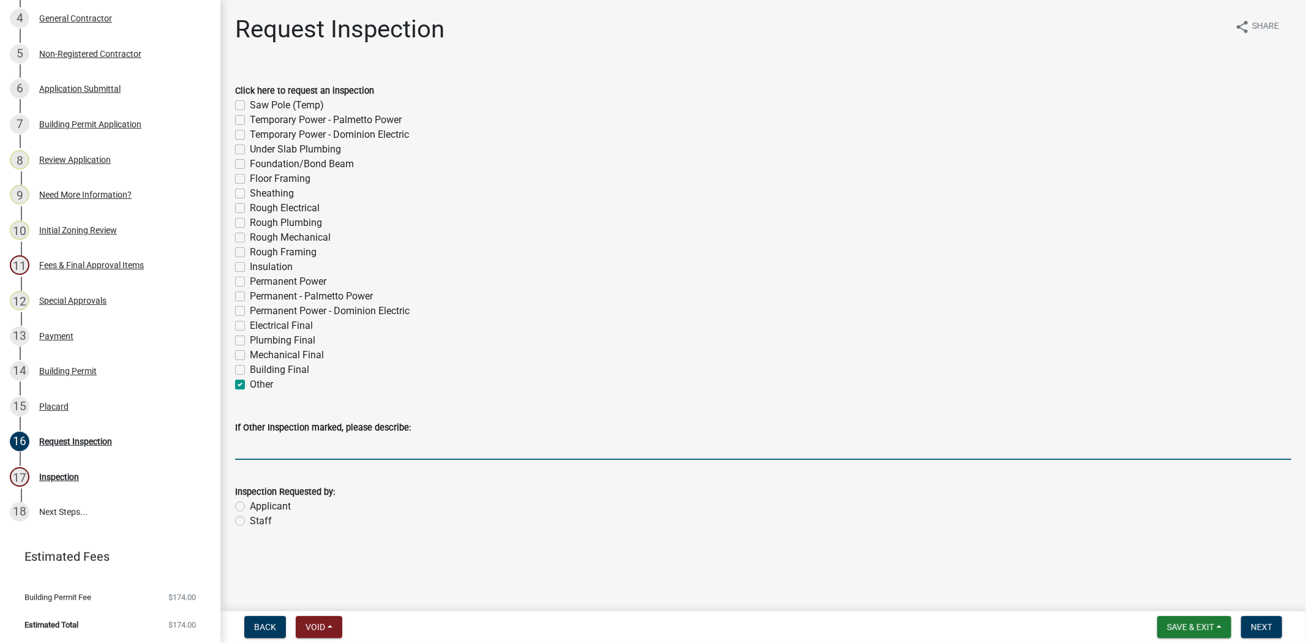
click at [256, 436] on input "If Other Inspection marked, please describe:" at bounding box center [763, 447] width 1056 height 25
type input "Roof final"
click at [250, 505] on label "Applicant" at bounding box center [270, 506] width 41 height 15
click at [250, 505] on input "Applicant" at bounding box center [254, 503] width 8 height 8
radio input "true"
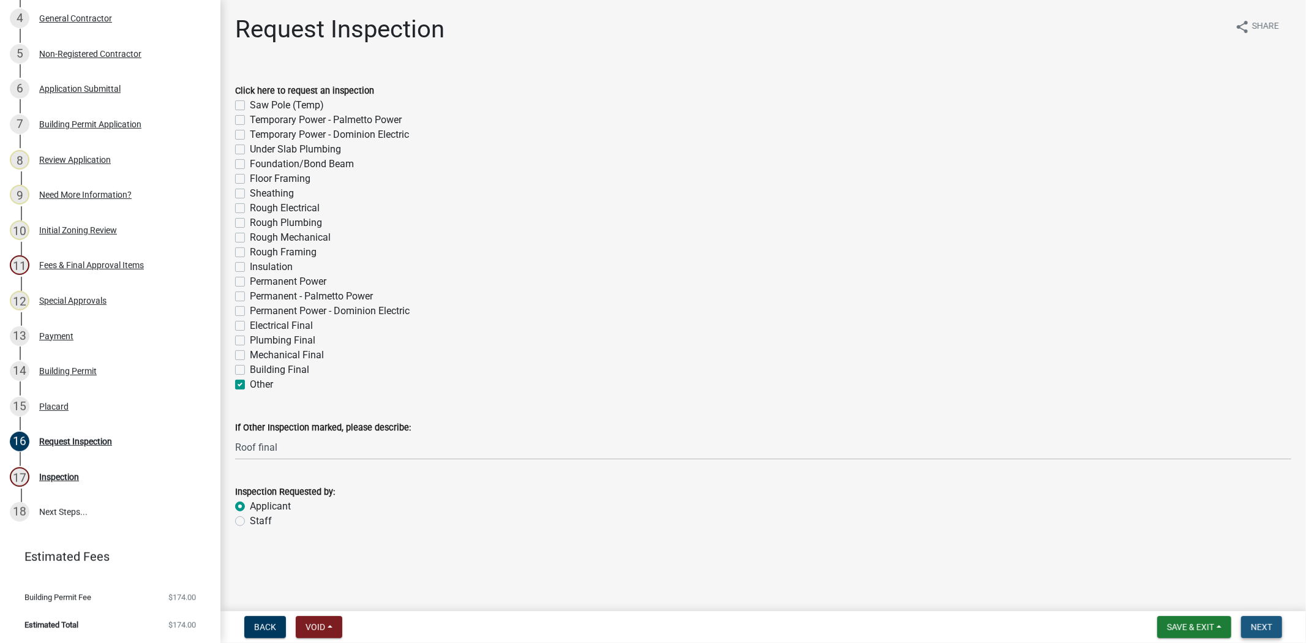
click at [1265, 629] on span "Next" at bounding box center [1261, 627] width 21 height 10
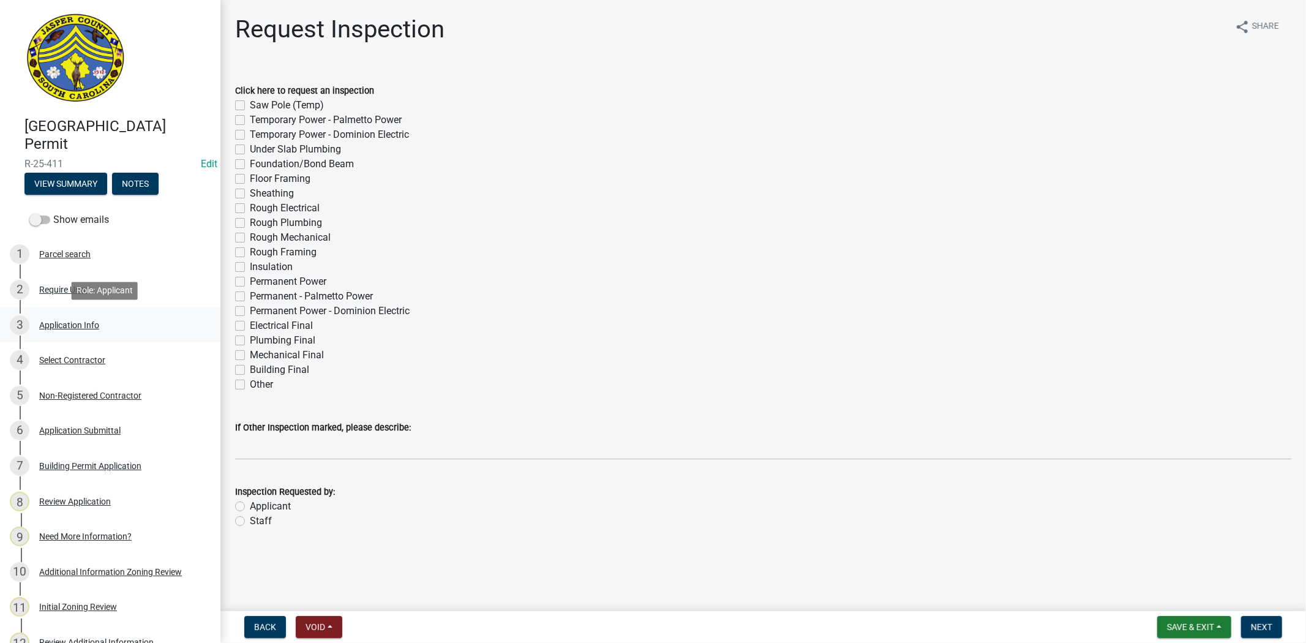
click at [59, 309] on link "3 Application Info" at bounding box center [110, 325] width 220 height 36
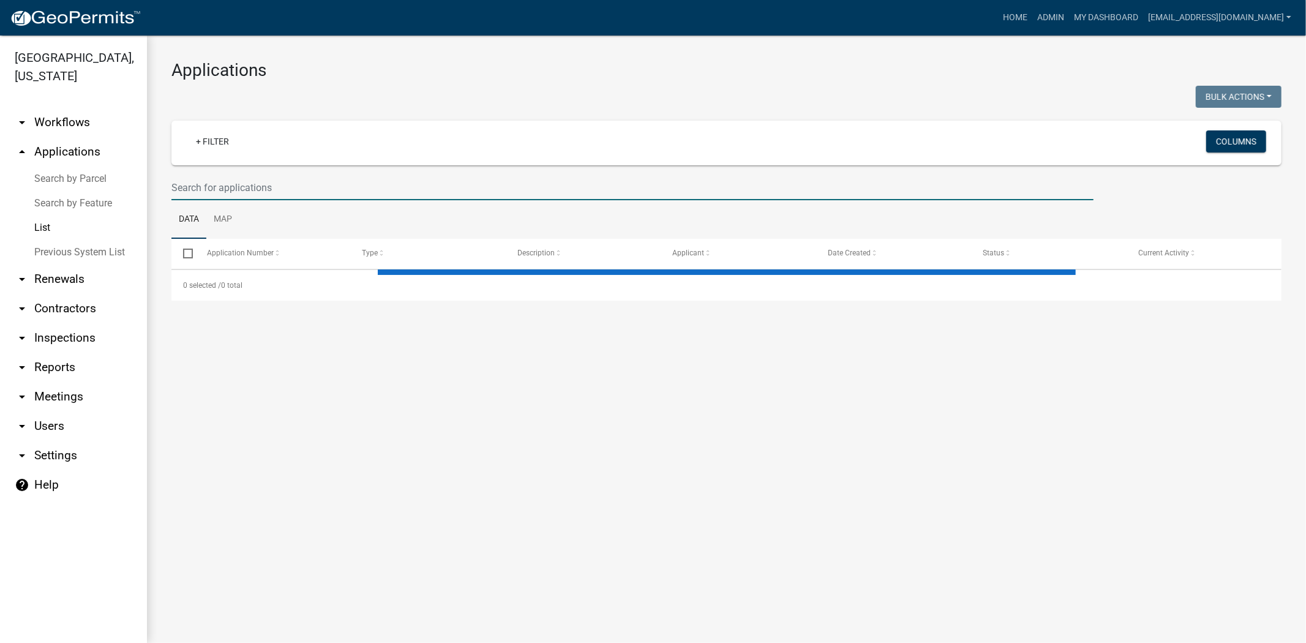
click at [256, 187] on input "text" at bounding box center [632, 187] width 922 height 25
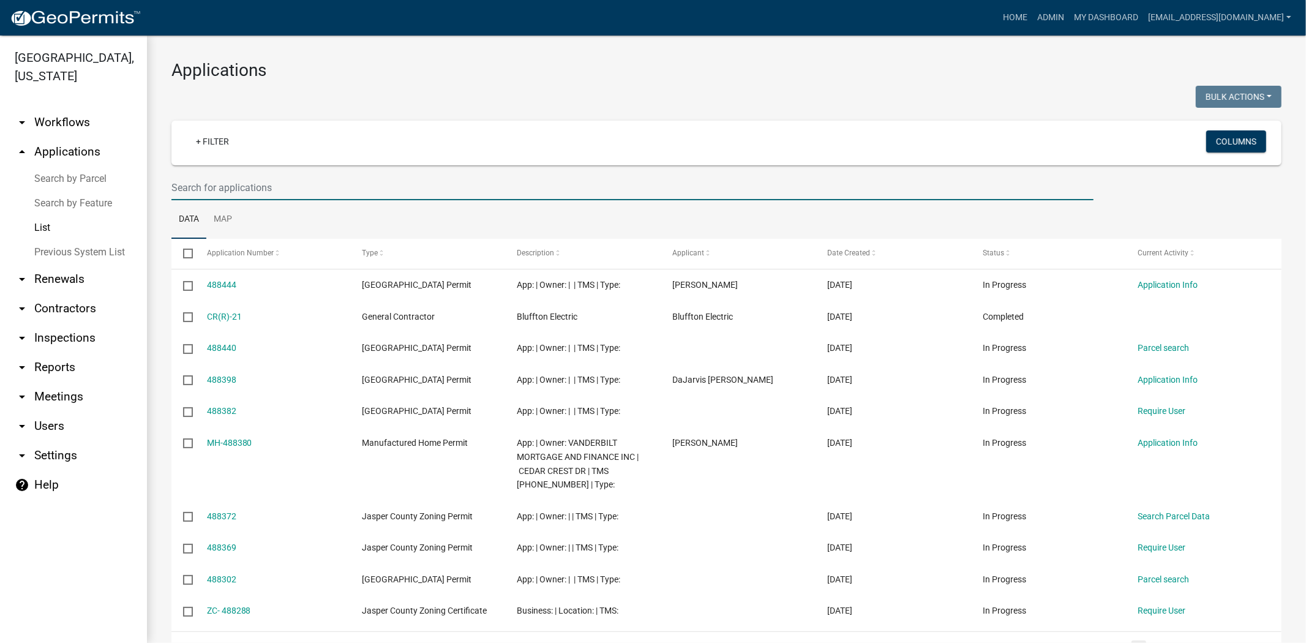
click at [261, 190] on input "text" at bounding box center [632, 187] width 922 height 25
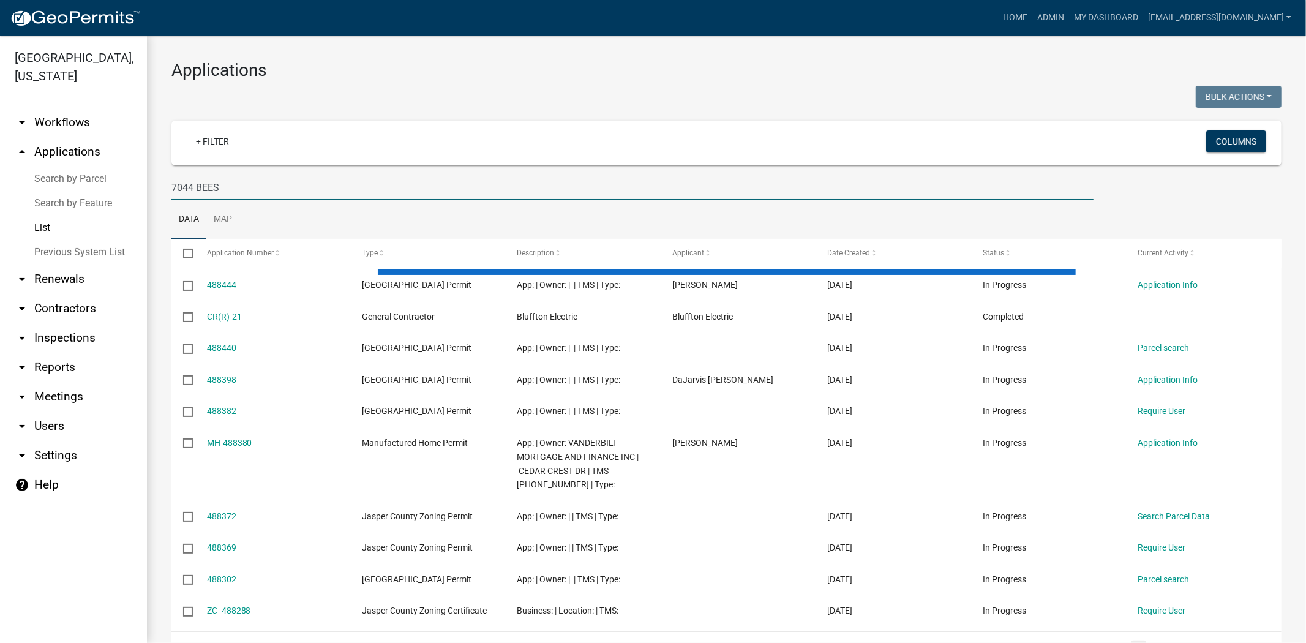
type input "7044 BEES"
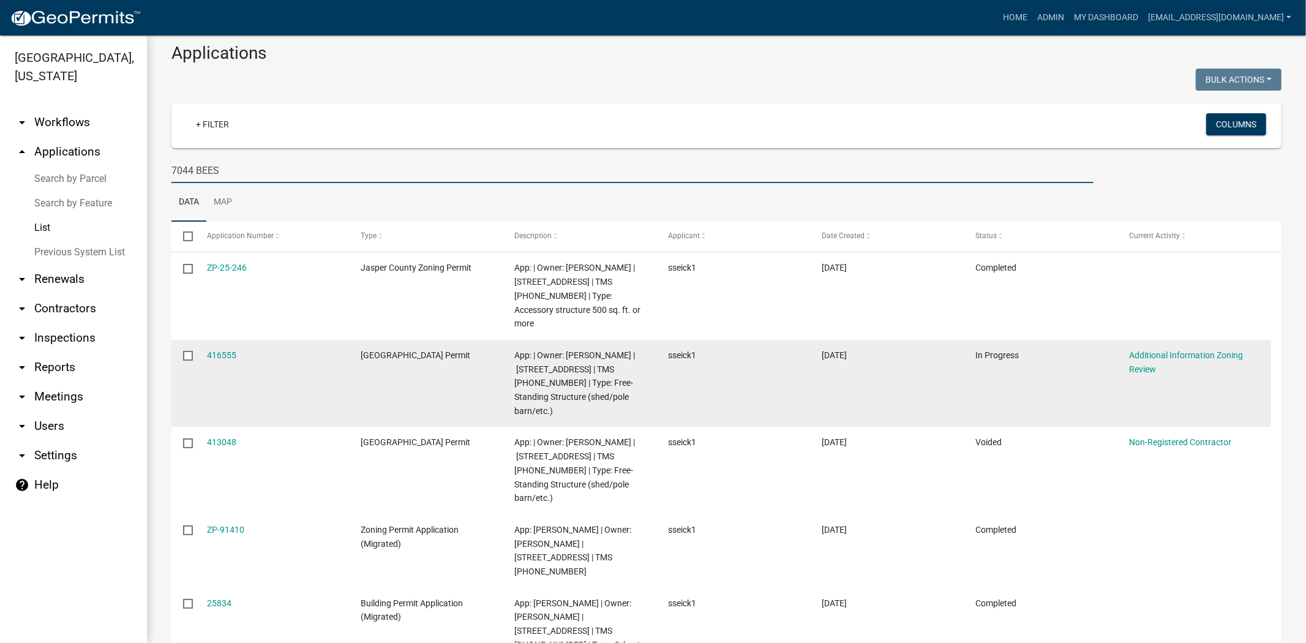
scroll to position [39, 0]
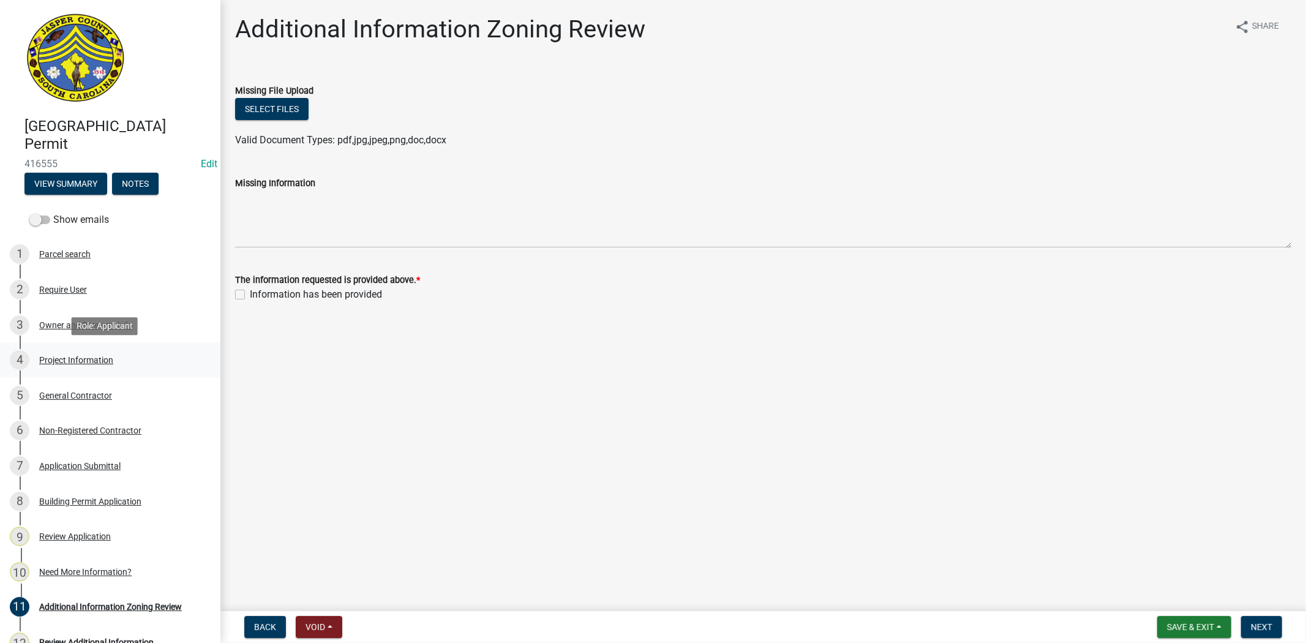
click at [64, 356] on div "Project Information" at bounding box center [76, 360] width 74 height 9
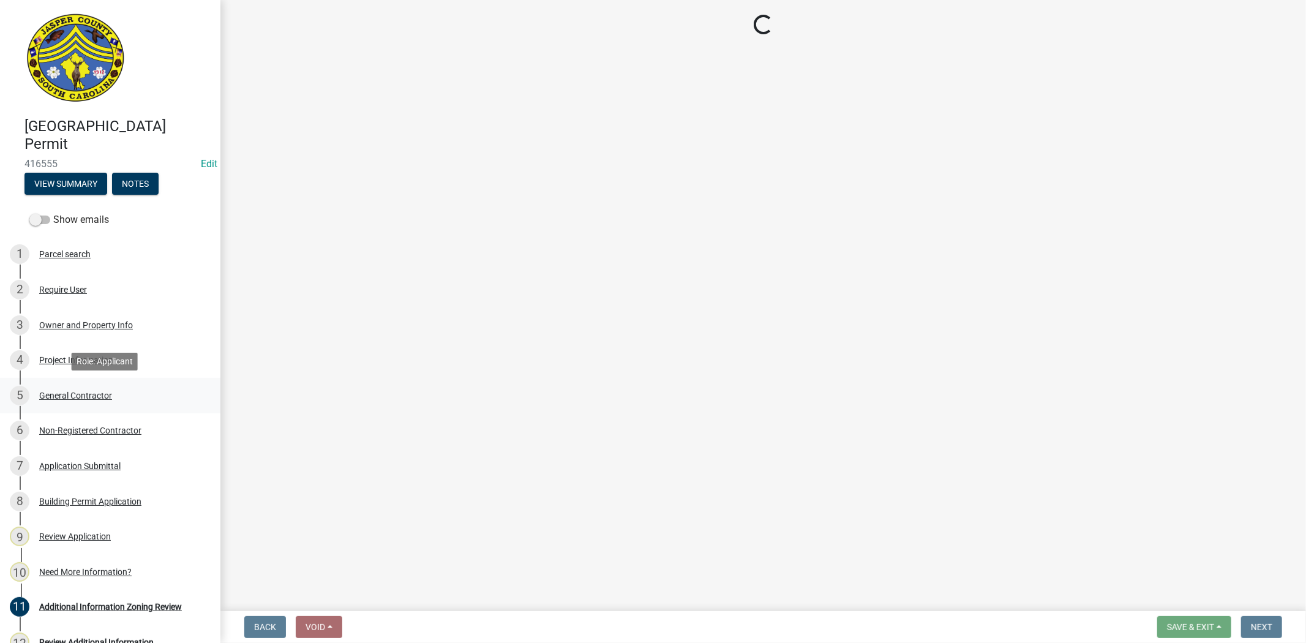
select select "f53fa719-3ff7-48d2-9eb7-3bbc18bb9995"
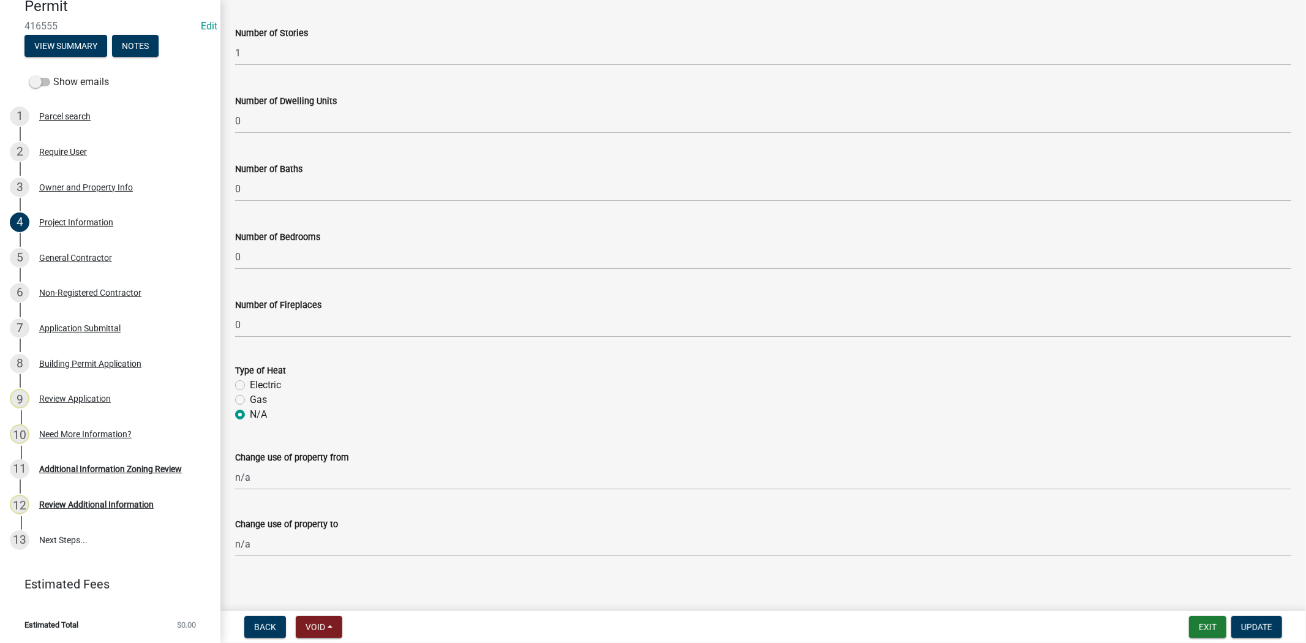
scroll to position [707, 0]
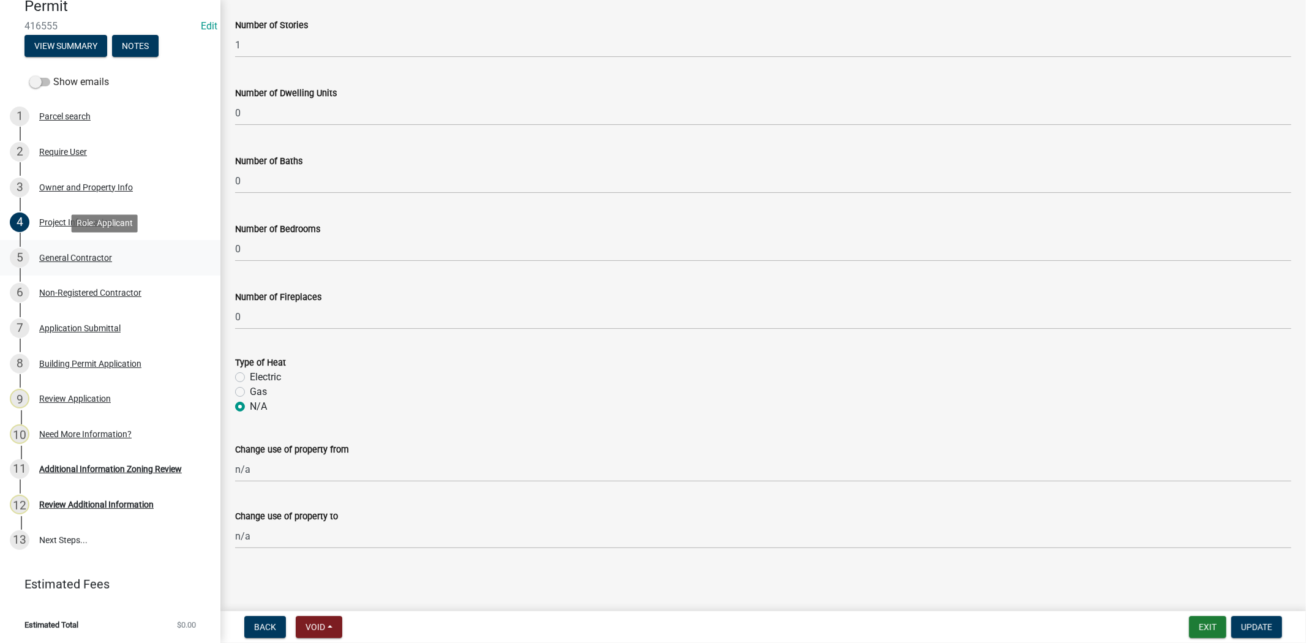
click at [67, 258] on div "General Contractor" at bounding box center [75, 257] width 73 height 9
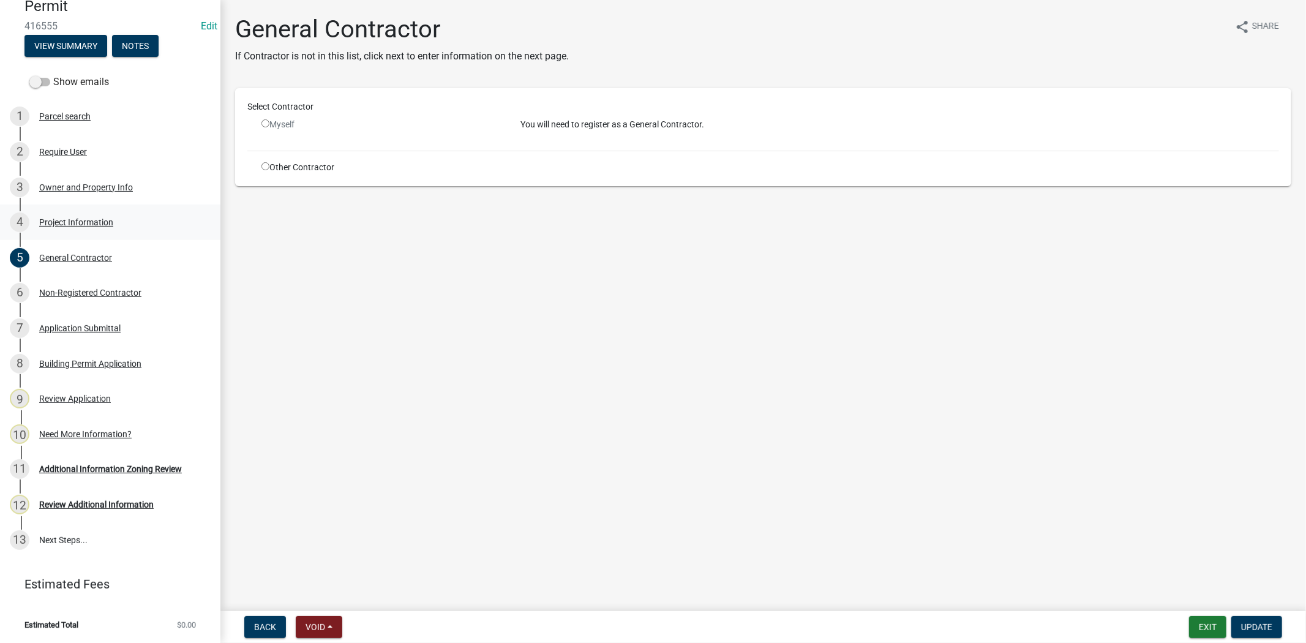
click at [93, 222] on div "Project Information" at bounding box center [76, 222] width 74 height 9
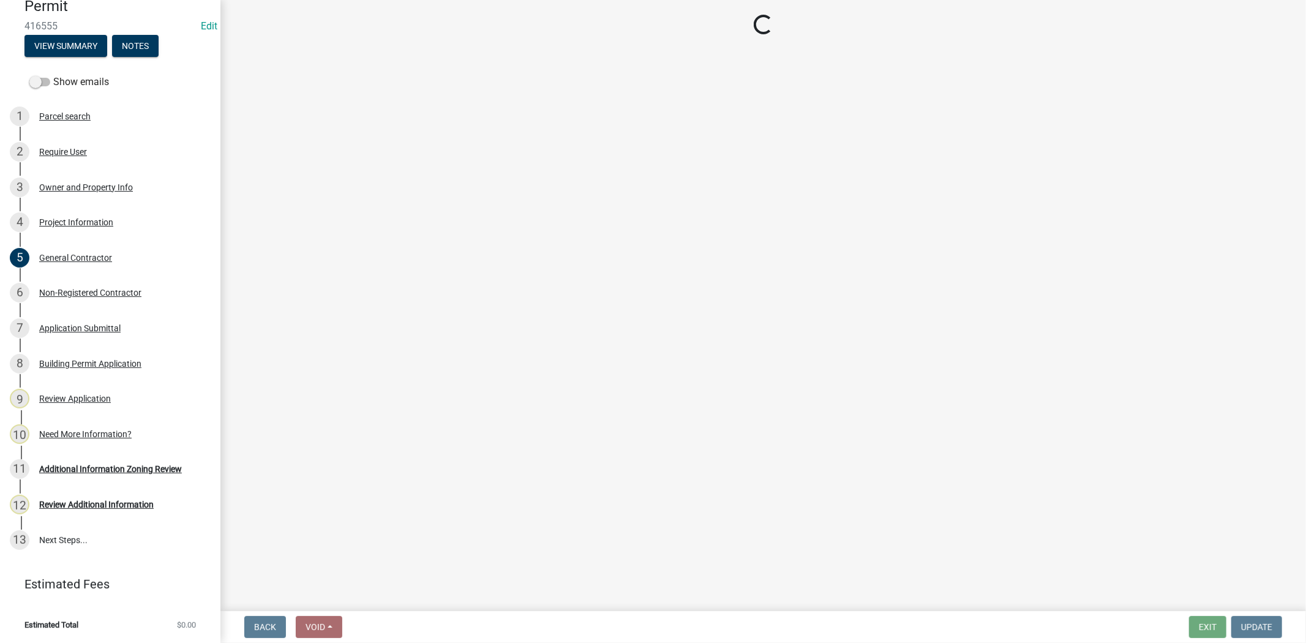
select select "f53fa719-3ff7-48d2-9eb7-3bbc18bb9995"
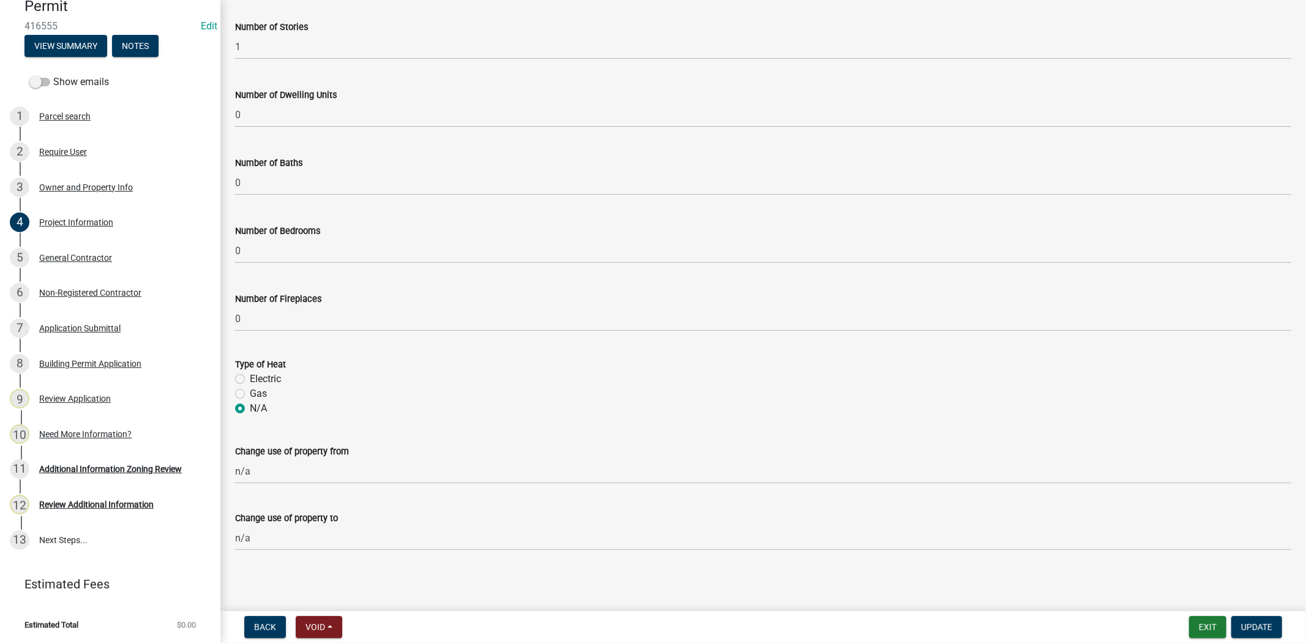
scroll to position [707, 0]
click at [81, 259] on div "General Contractor" at bounding box center [75, 257] width 73 height 9
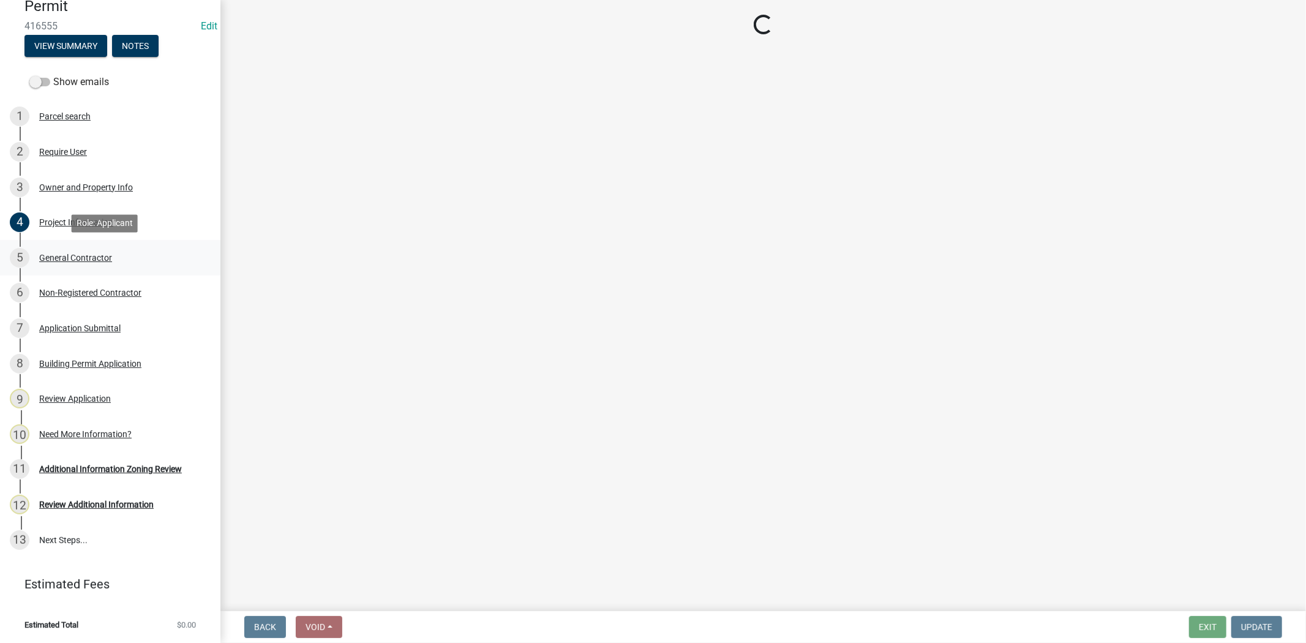
scroll to position [0, 0]
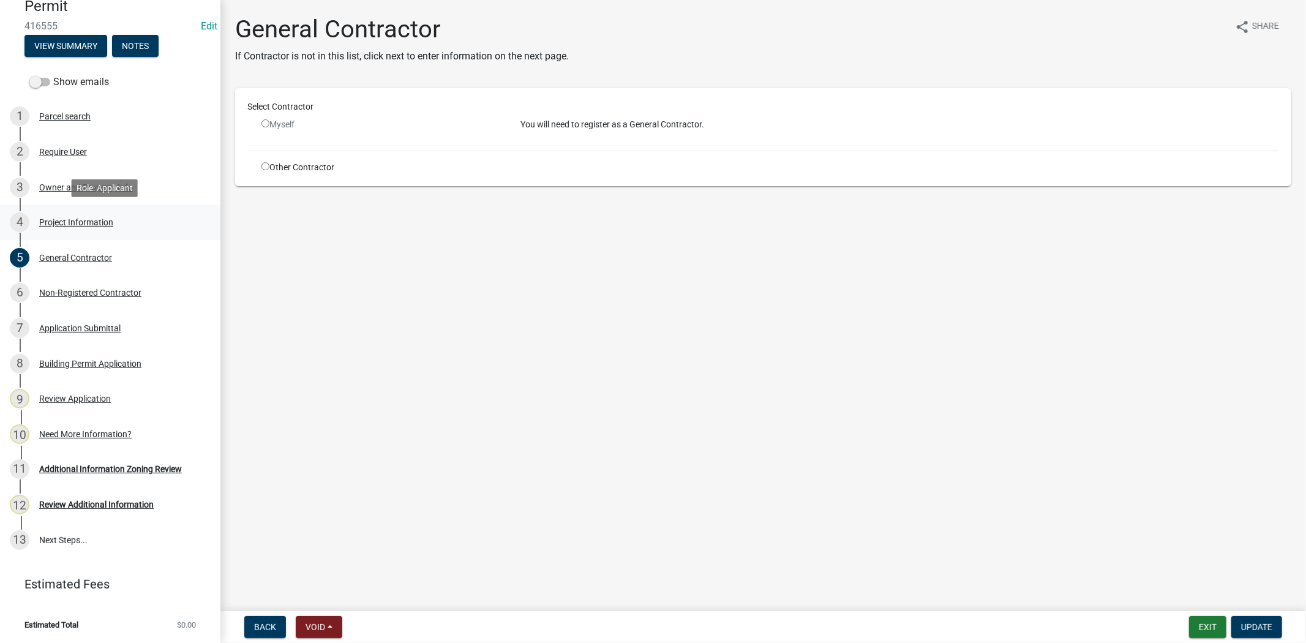
click at [93, 223] on div "Project Information" at bounding box center [76, 222] width 74 height 9
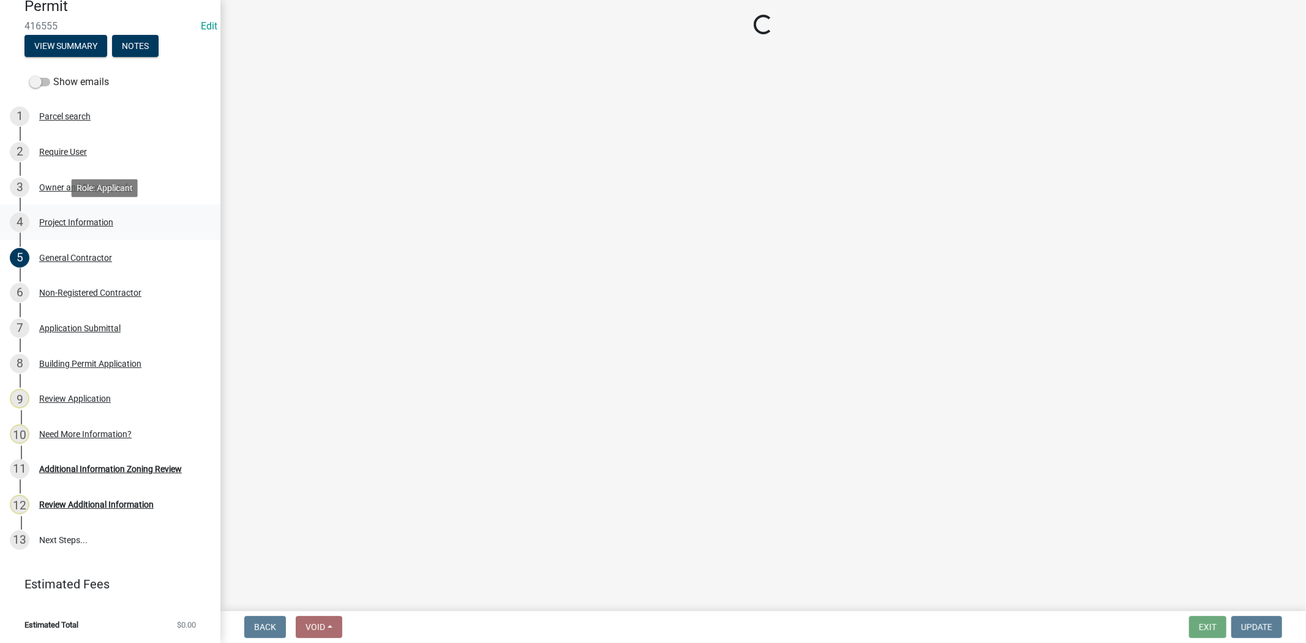
select select "f53fa719-3ff7-48d2-9eb7-3bbc18bb9995"
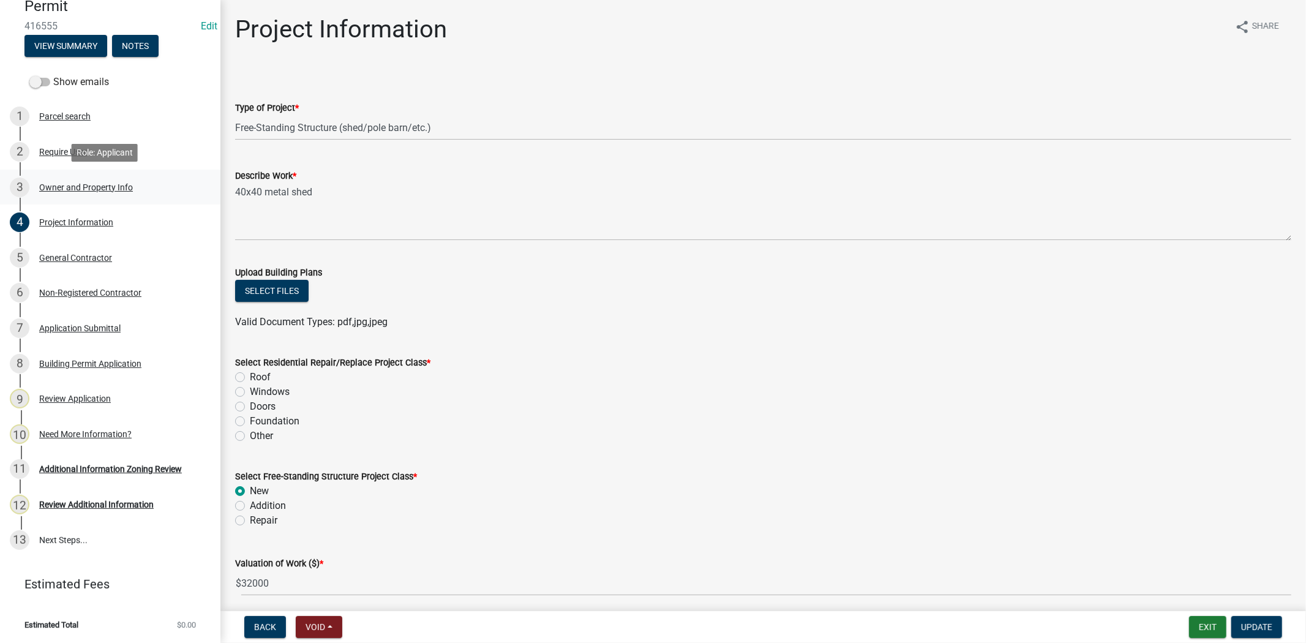
click at [104, 192] on div "3 Owner and Property Info" at bounding box center [105, 188] width 191 height 20
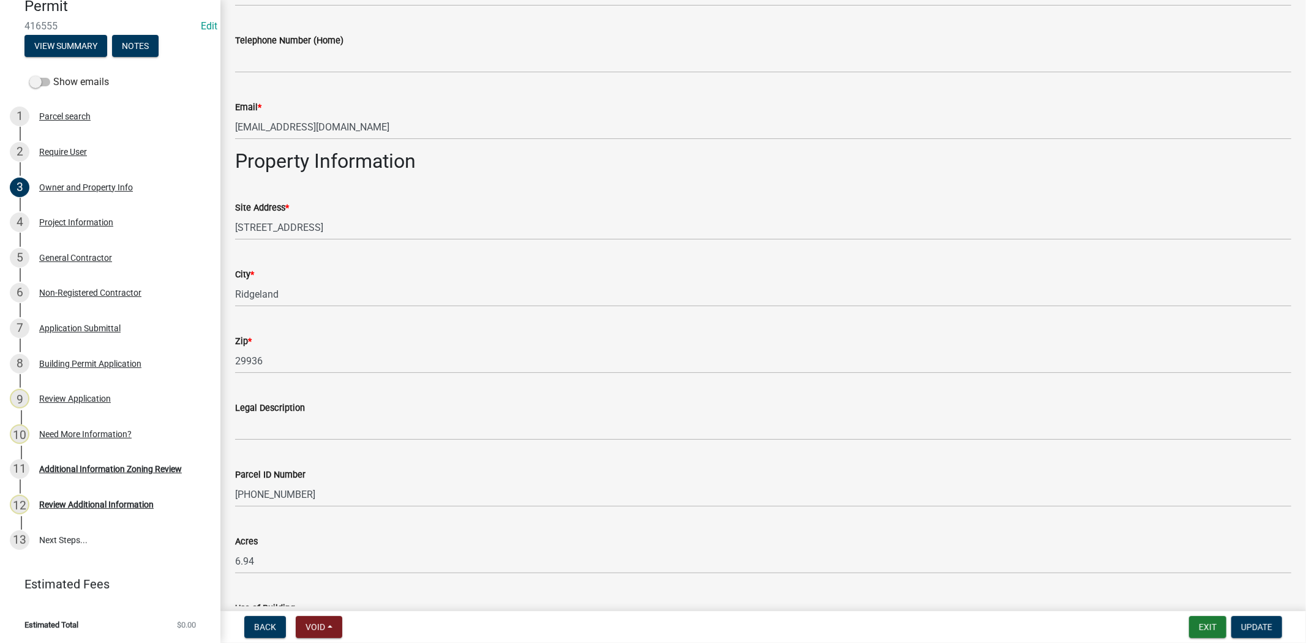
scroll to position [748, 0]
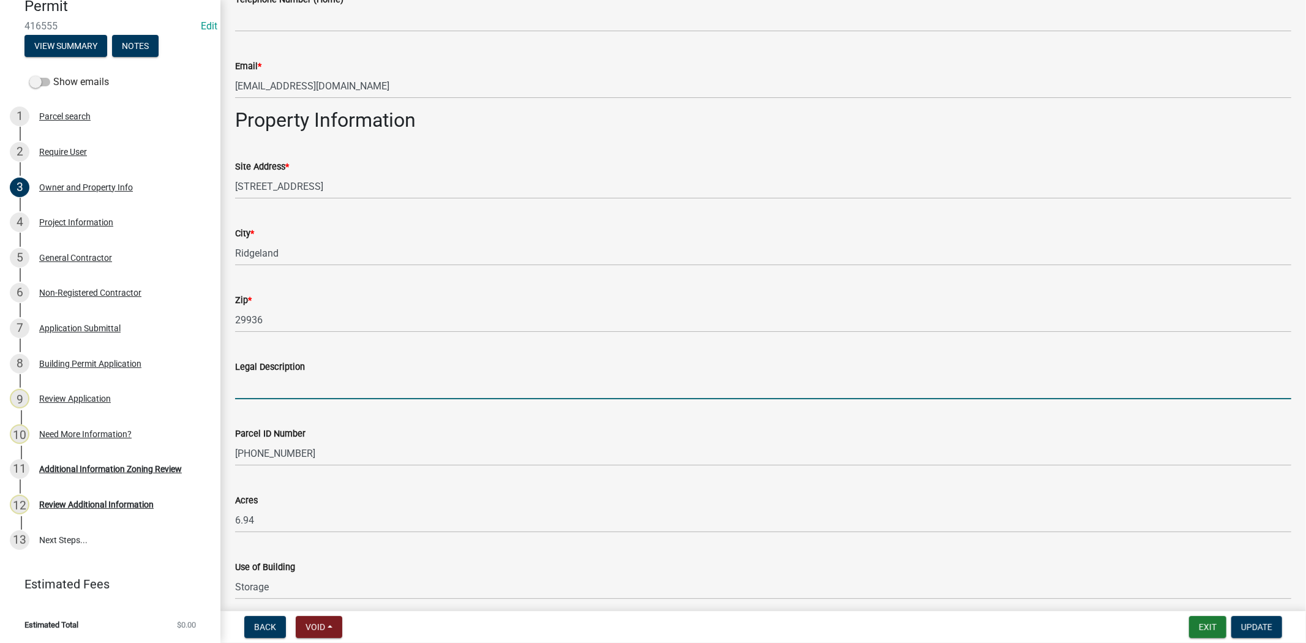
click at [317, 389] on input "Legal Description" at bounding box center [763, 386] width 1056 height 25
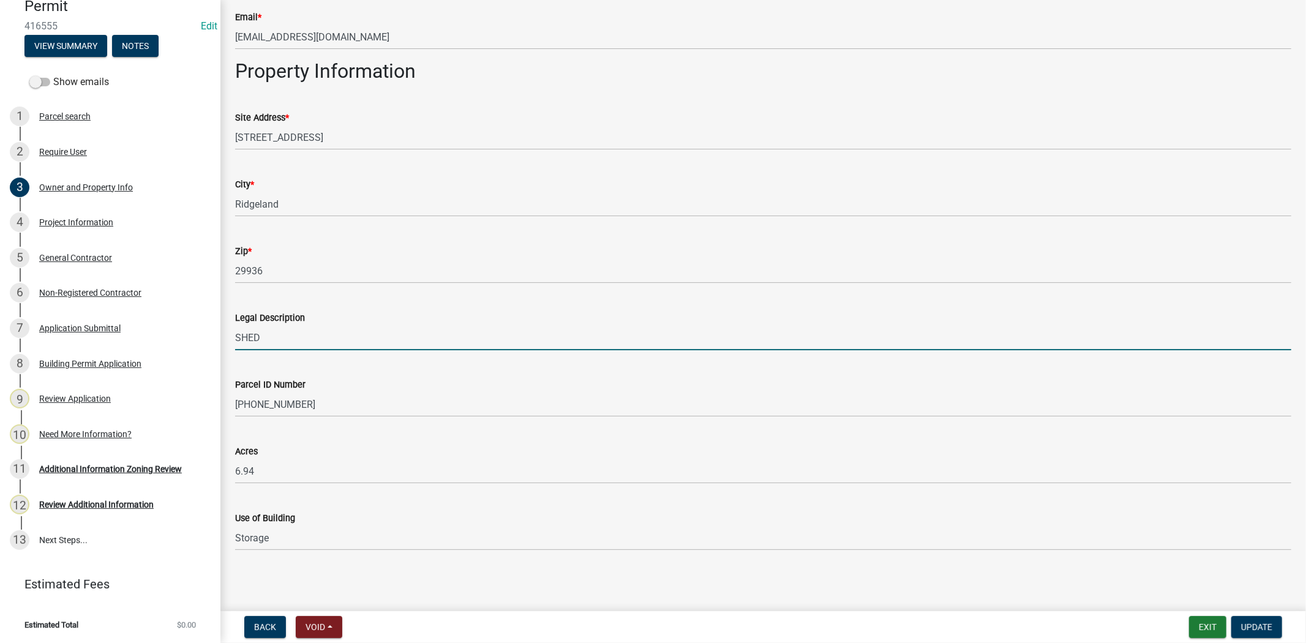
scroll to position [798, 0]
type input "SHED"
click at [1248, 622] on span "Update" at bounding box center [1256, 627] width 31 height 10
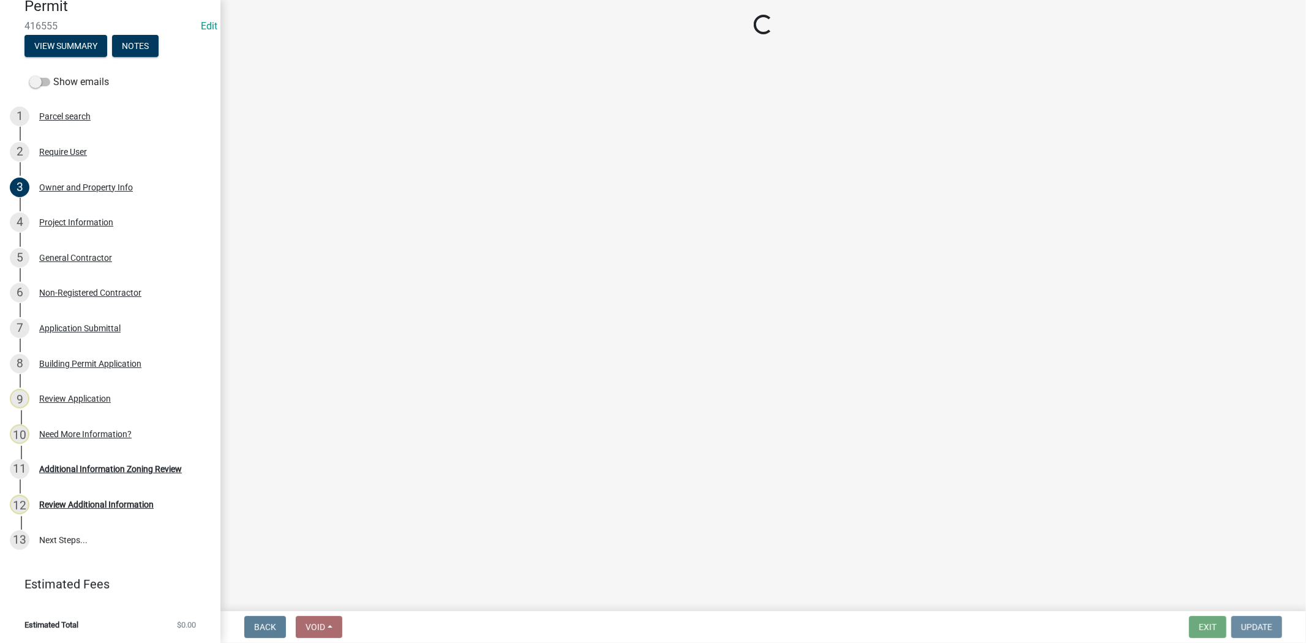
scroll to position [0, 0]
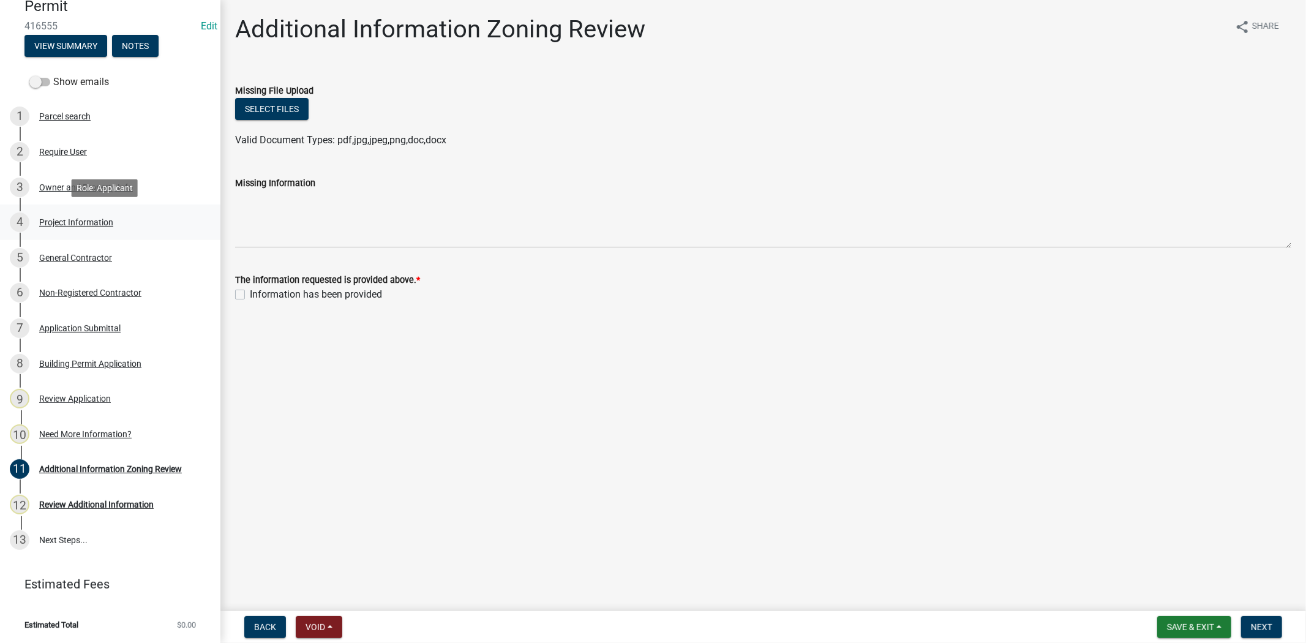
click at [75, 222] on div "Project Information" at bounding box center [76, 222] width 74 height 9
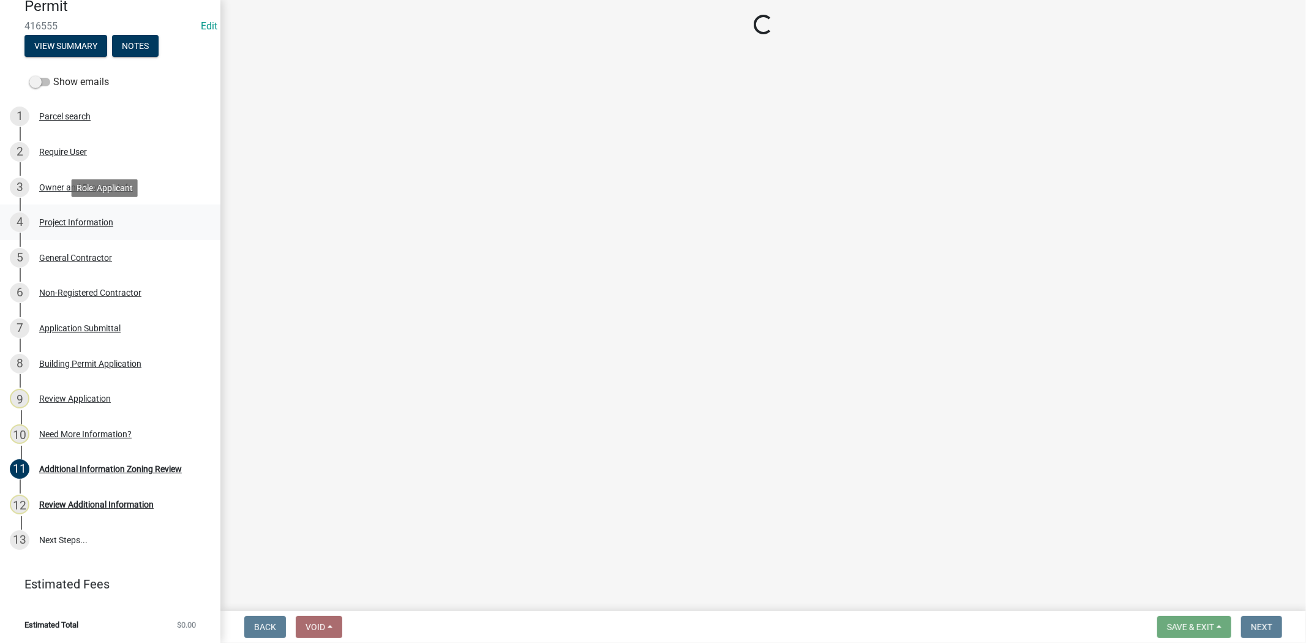
select select "f53fa719-3ff7-48d2-9eb7-3bbc18bb9995"
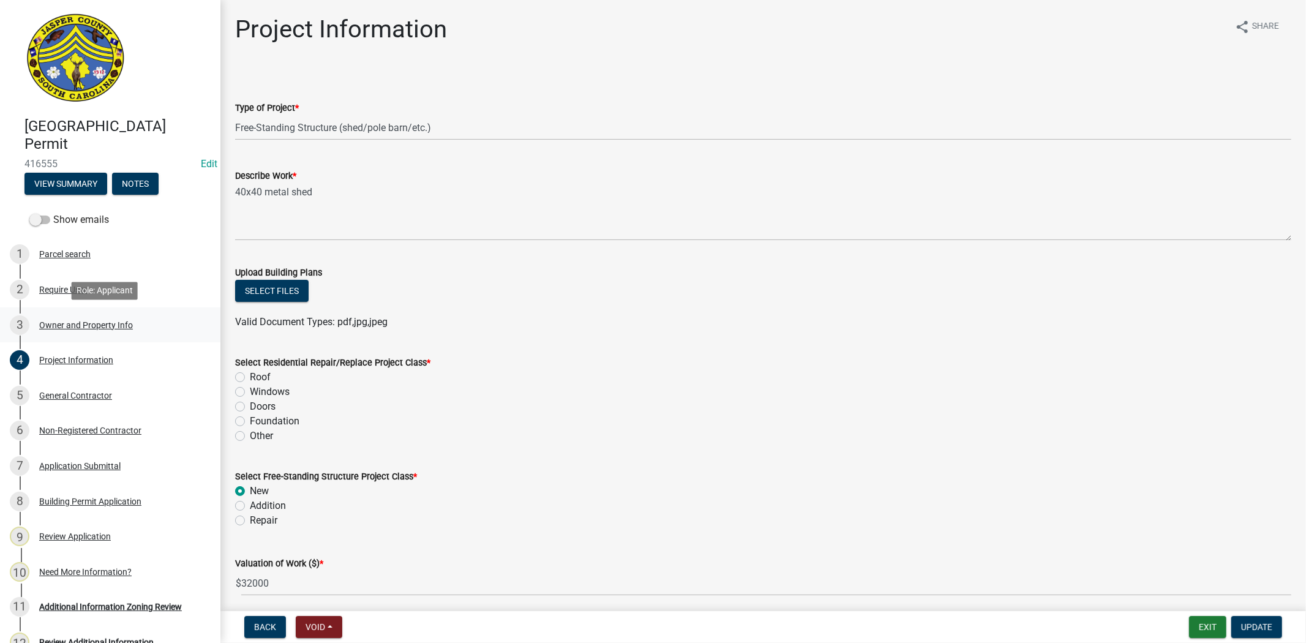
click at [110, 316] on div "3 Owner and Property Info" at bounding box center [105, 325] width 191 height 20
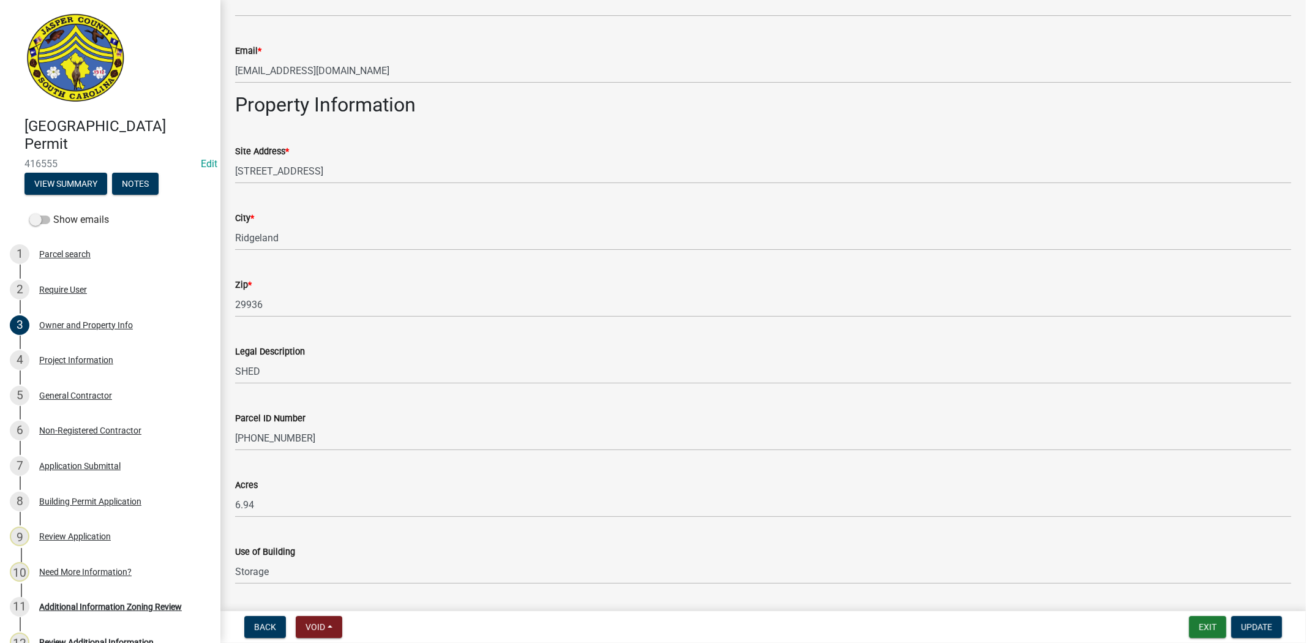
scroll to position [798, 0]
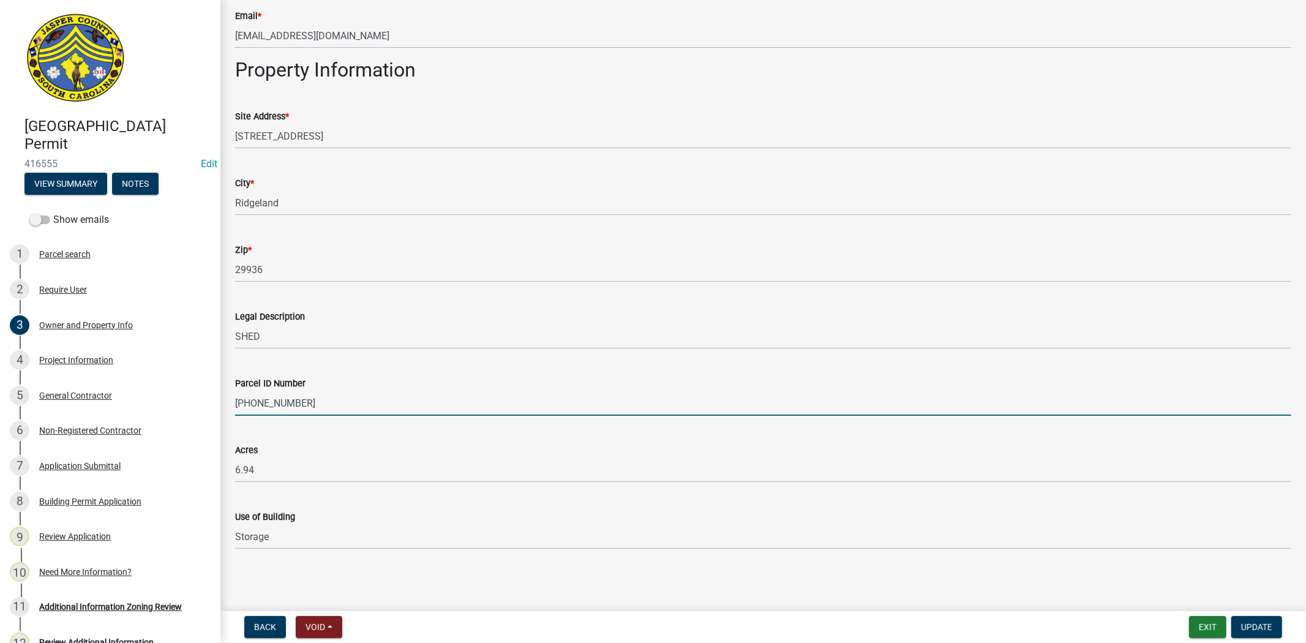
drag, startPoint x: 323, startPoint y: 405, endPoint x: 233, endPoint y: 409, distance: 90.7
click at [233, 409] on div "Parcel ID Number [PHONE_NUMBER]" at bounding box center [763, 387] width 1075 height 57
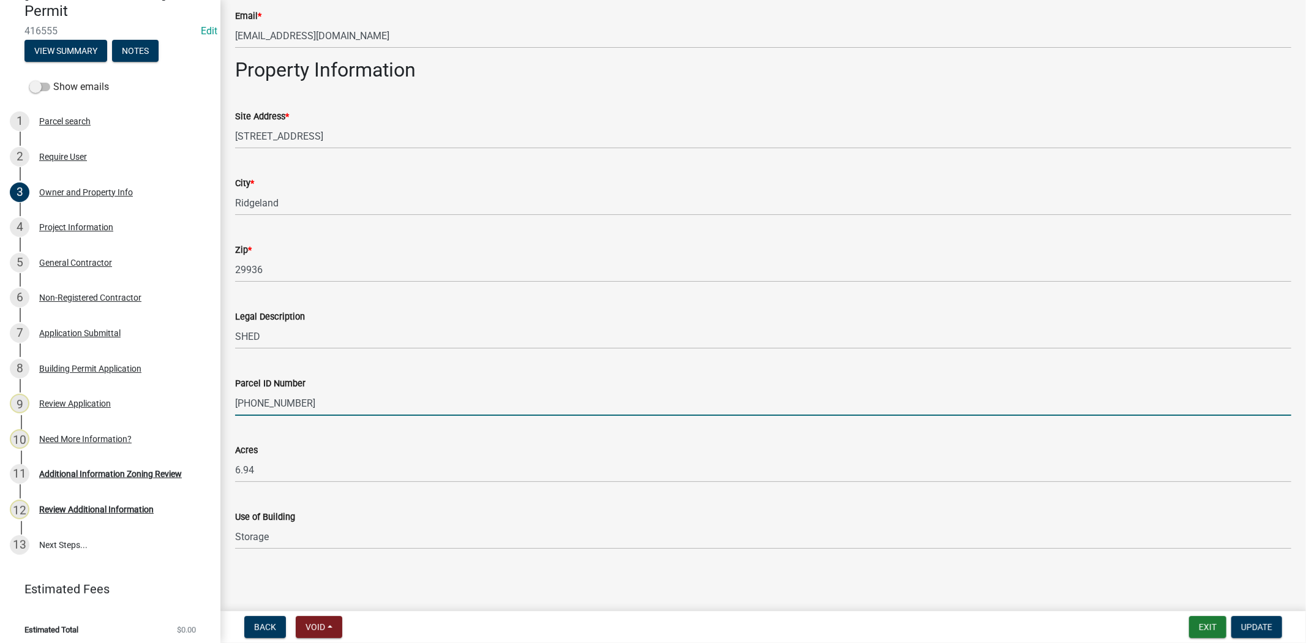
scroll to position [138, 0]
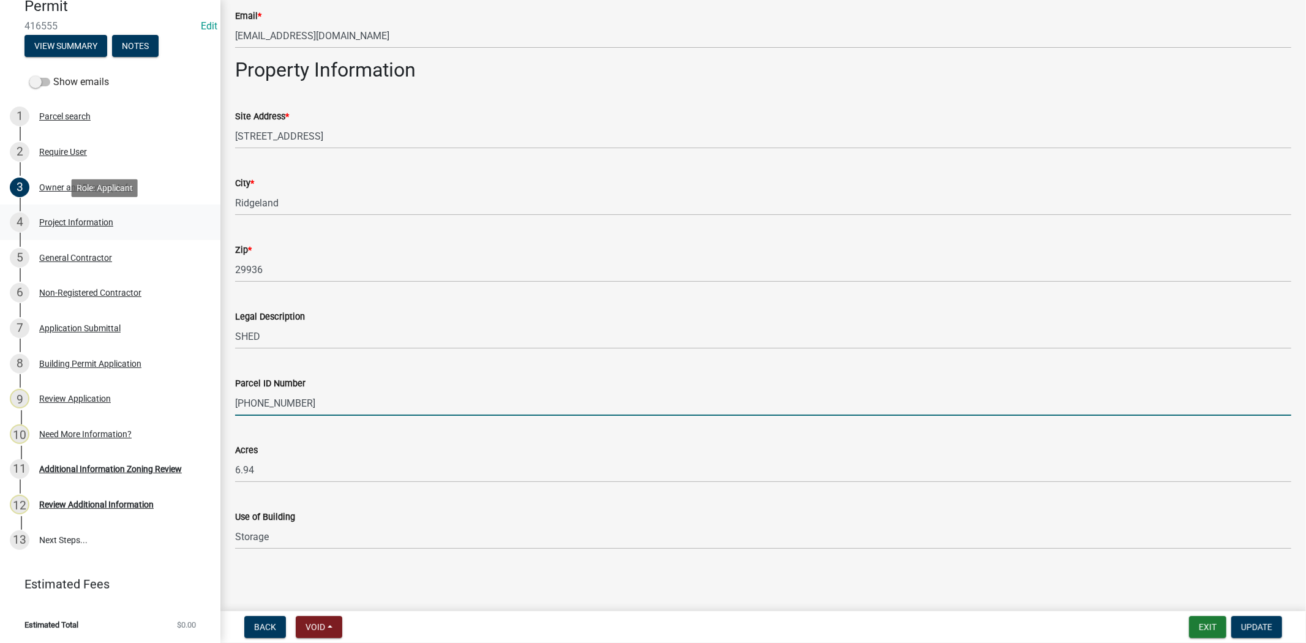
click at [84, 227] on div "4 Project Information" at bounding box center [105, 222] width 191 height 20
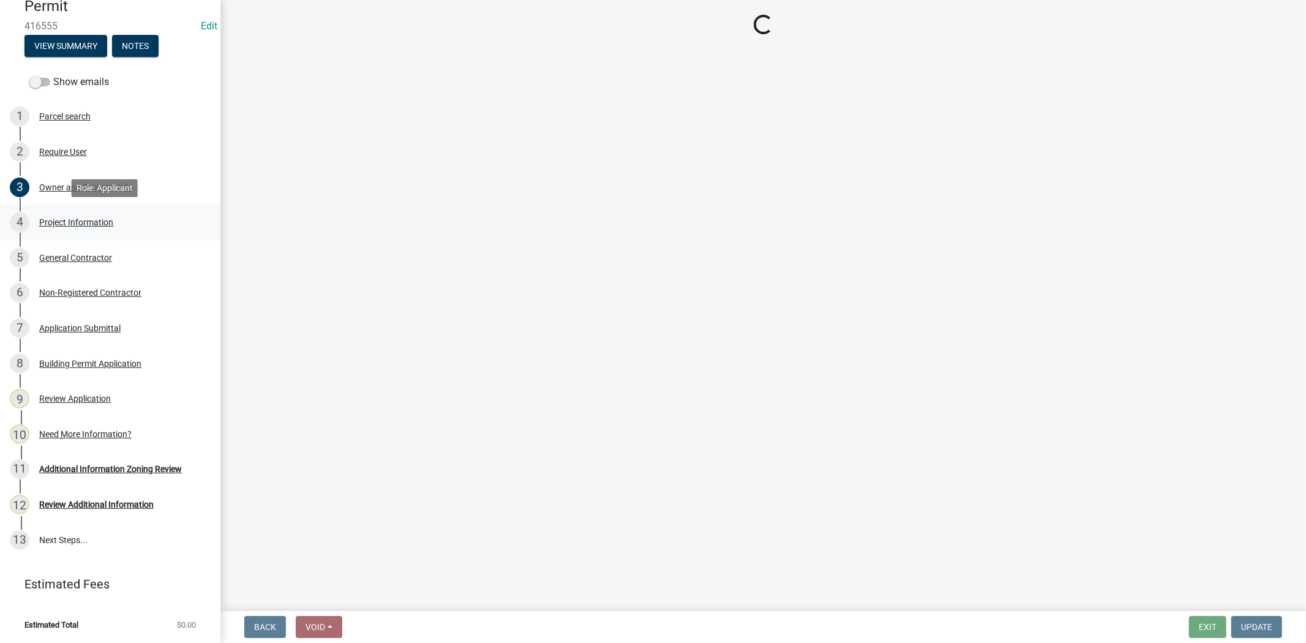
scroll to position [0, 0]
select select "f53fa719-3ff7-48d2-9eb7-3bbc18bb9995"
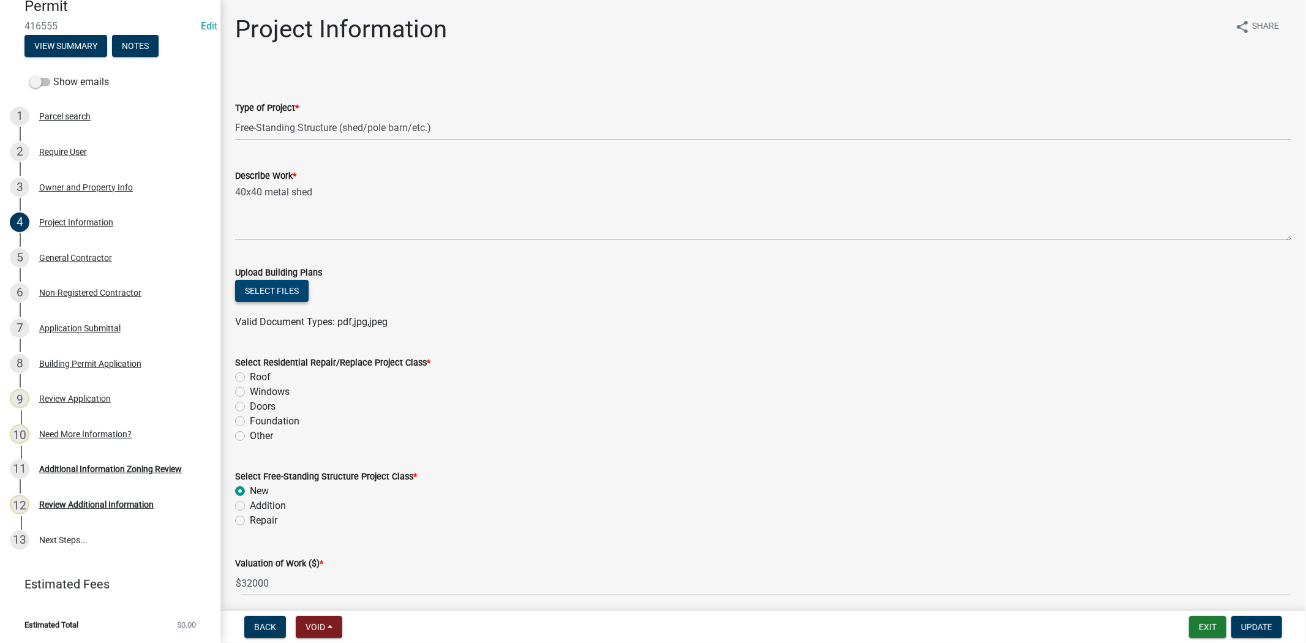
click at [294, 295] on button "Select files" at bounding box center [271, 291] width 73 height 22
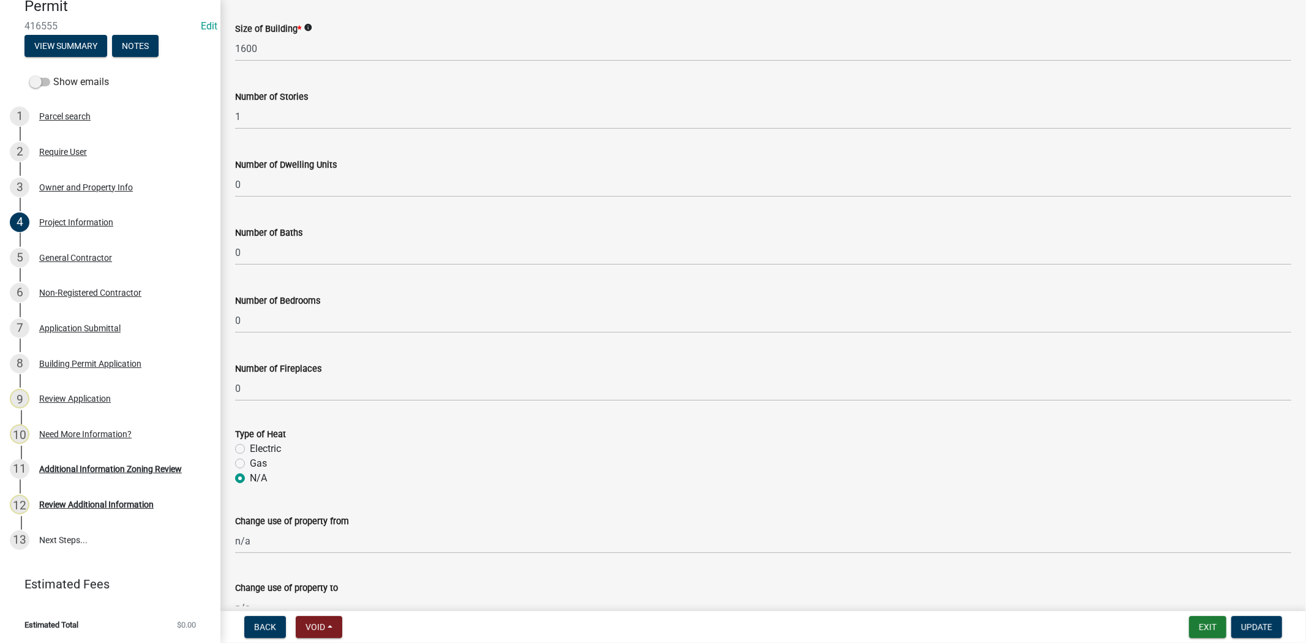
scroll to position [751, 0]
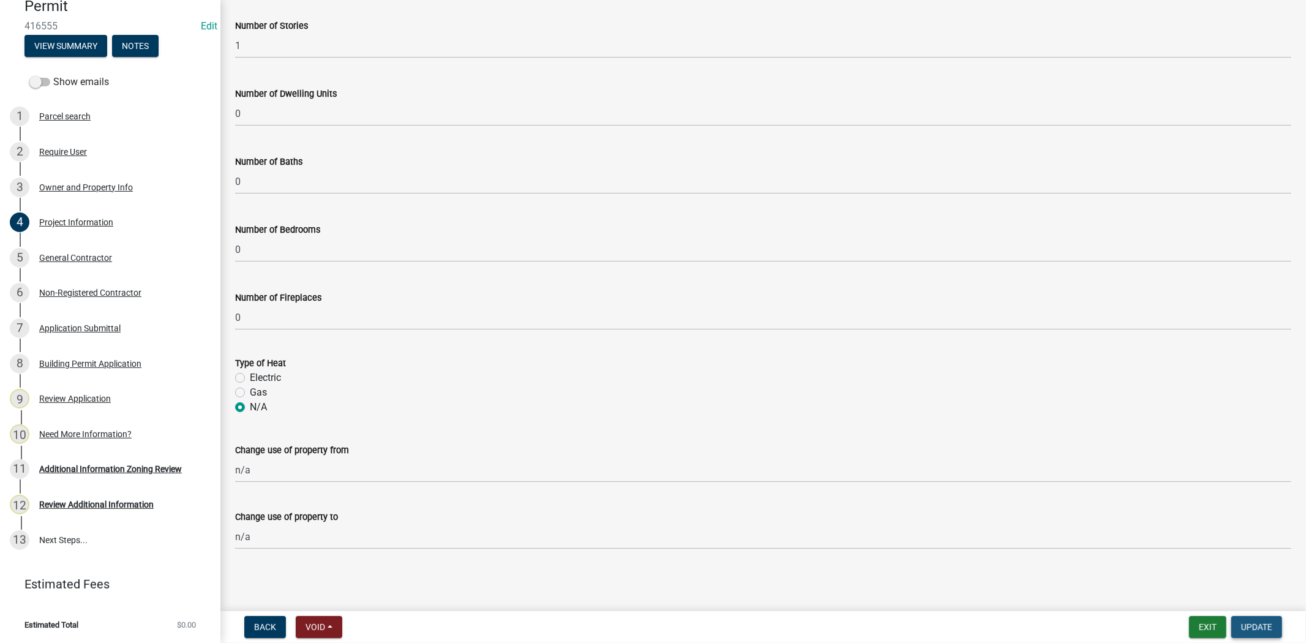
click at [1258, 628] on span "Update" at bounding box center [1256, 627] width 31 height 10
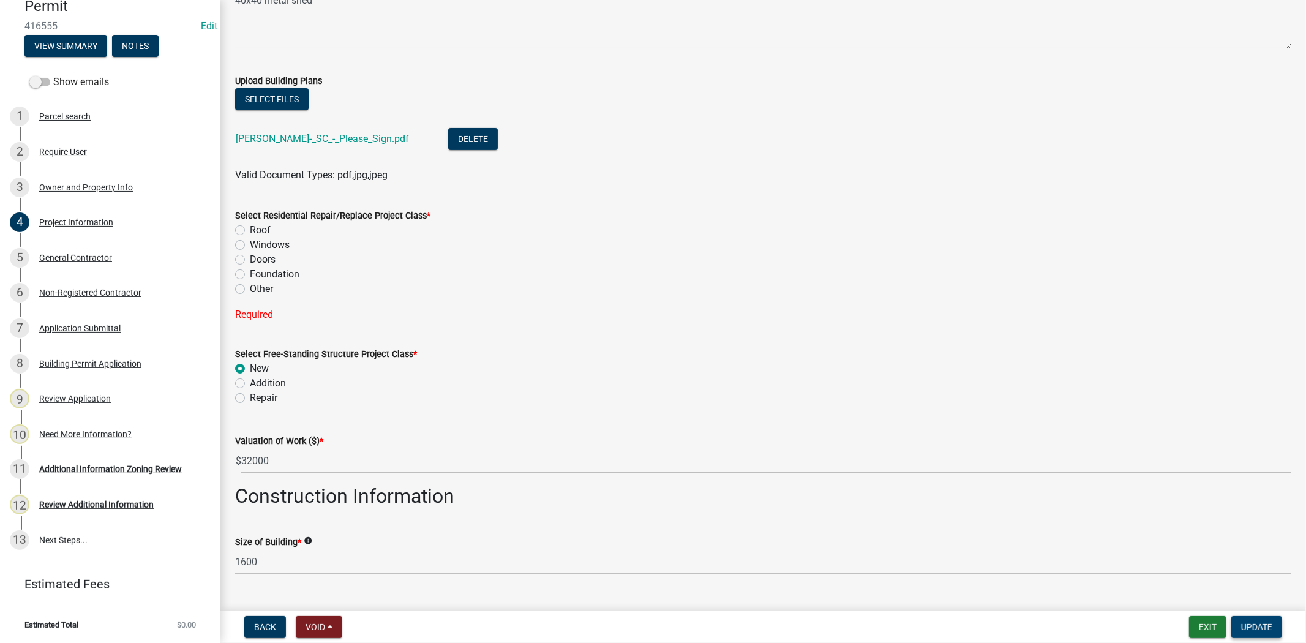
scroll to position [163, 0]
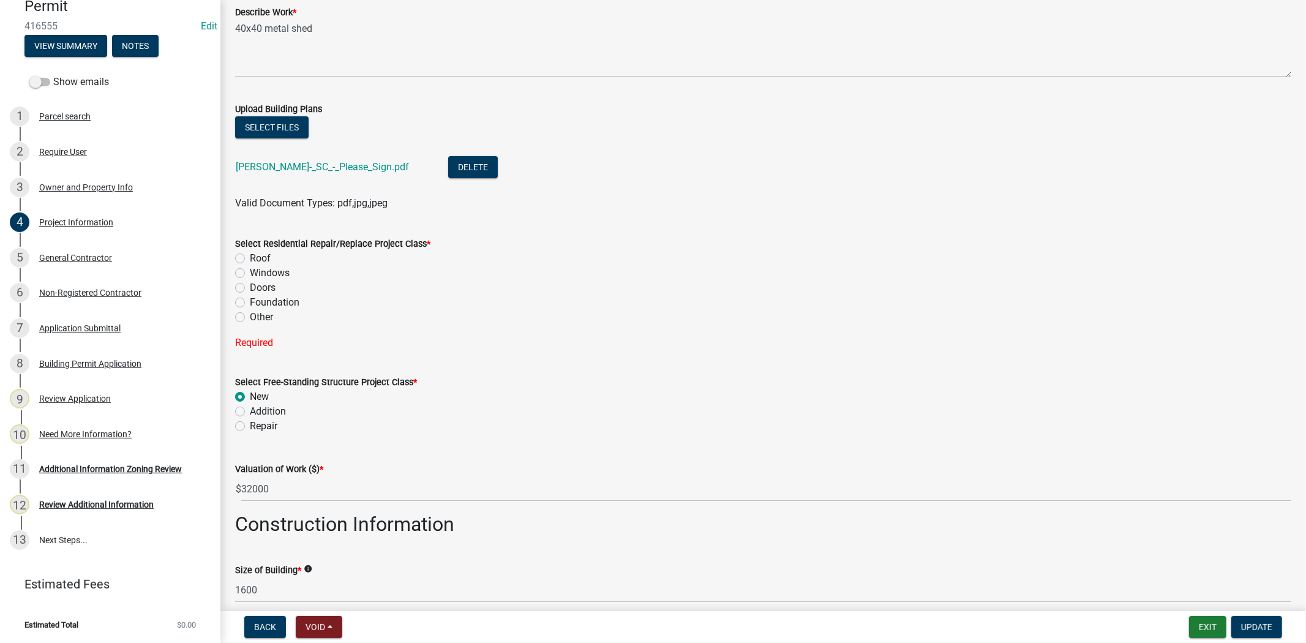
click at [250, 320] on label "Other" at bounding box center [261, 317] width 23 height 15
click at [250, 318] on input "Other" at bounding box center [254, 314] width 8 height 8
radio input "true"
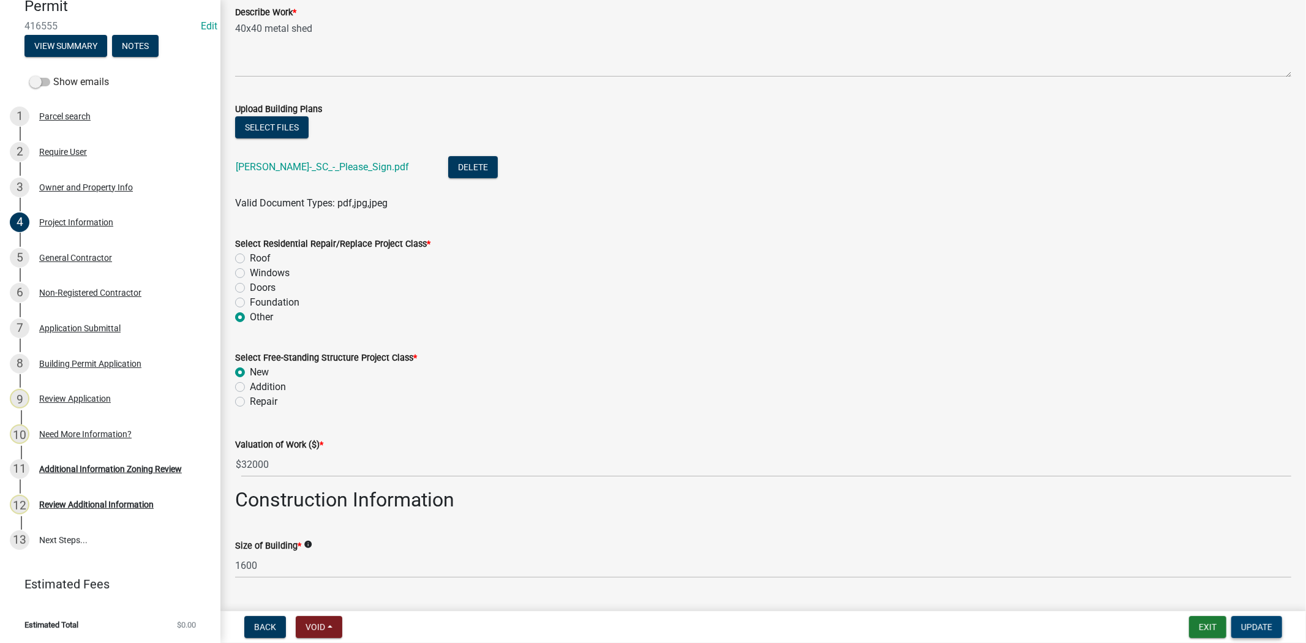
click at [1253, 626] on span "Update" at bounding box center [1256, 627] width 31 height 10
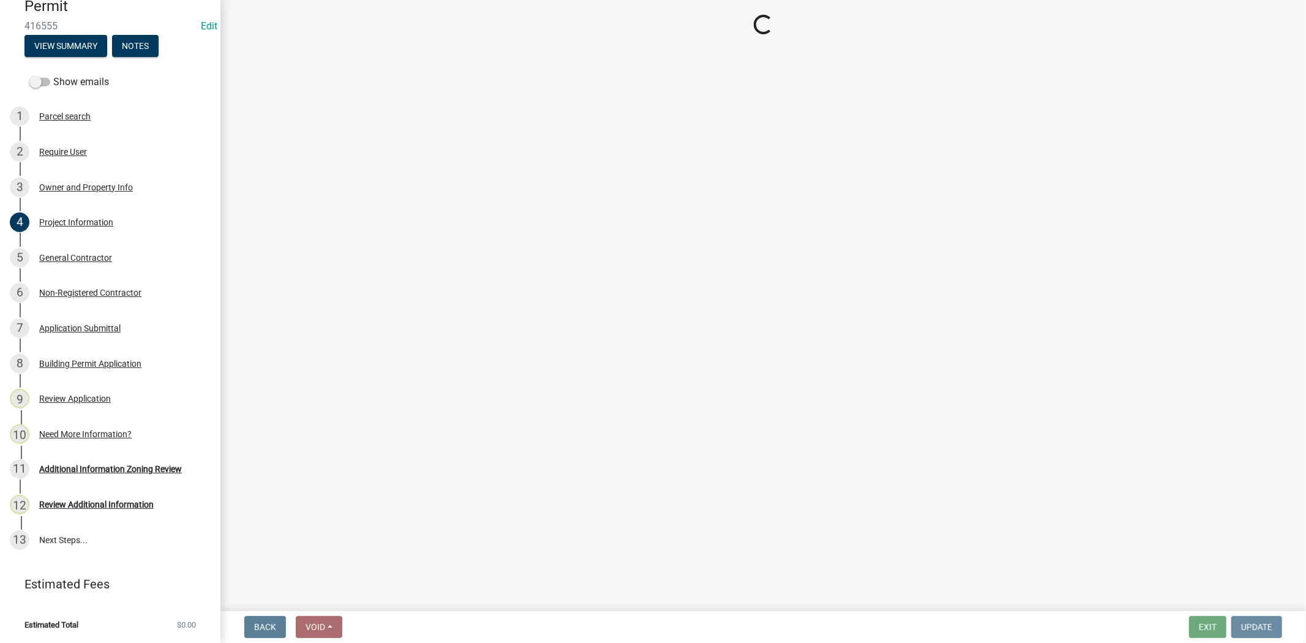
scroll to position [0, 0]
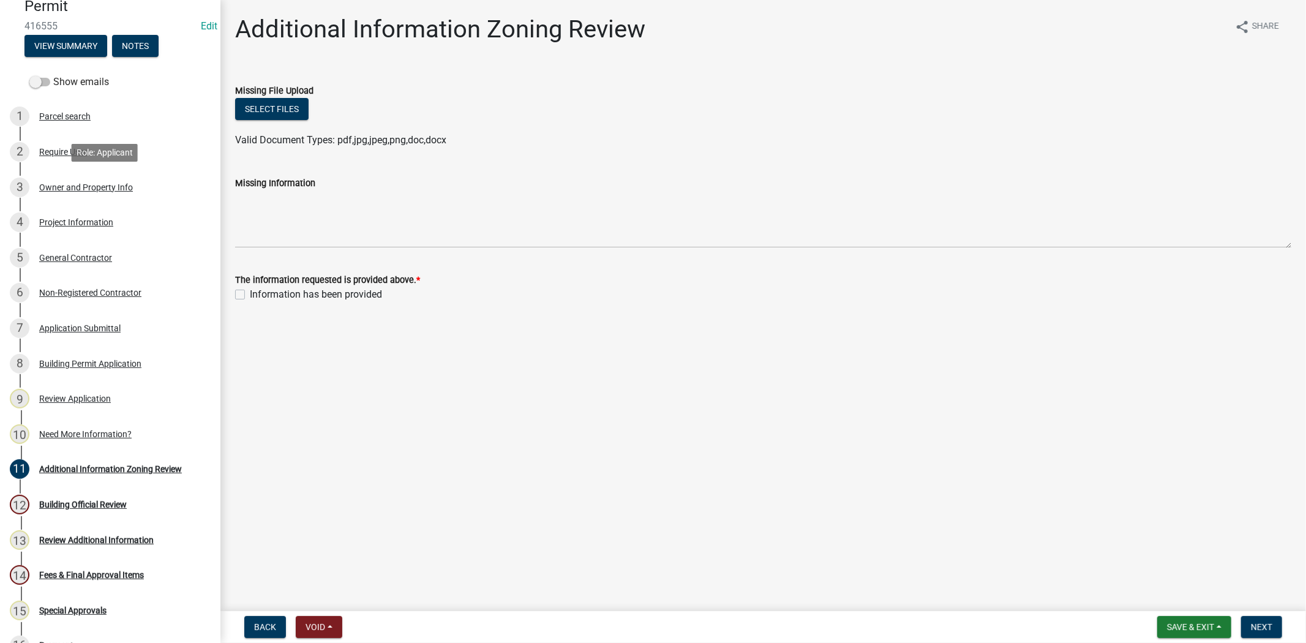
click at [88, 185] on div "Owner and Property Info" at bounding box center [86, 187] width 94 height 9
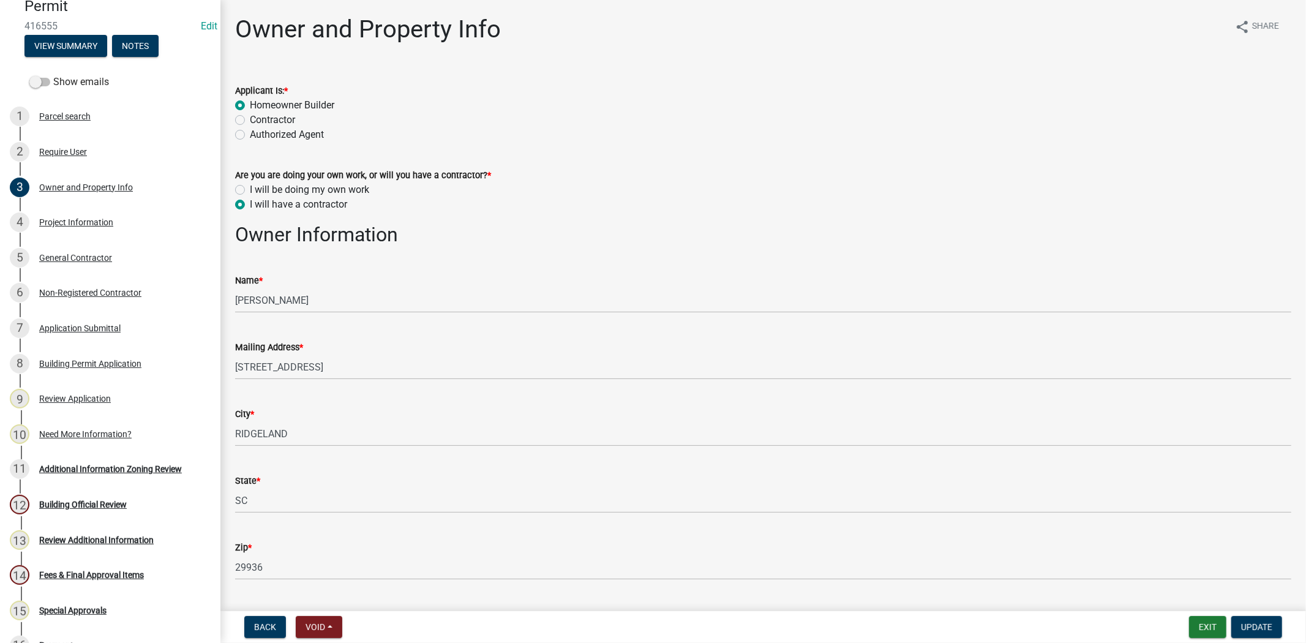
click at [250, 190] on label "I will be doing my own work" at bounding box center [309, 189] width 119 height 15
click at [250, 190] on input "I will be doing my own work" at bounding box center [254, 186] width 8 height 8
radio input "true"
click at [1267, 628] on span "Update" at bounding box center [1256, 627] width 31 height 10
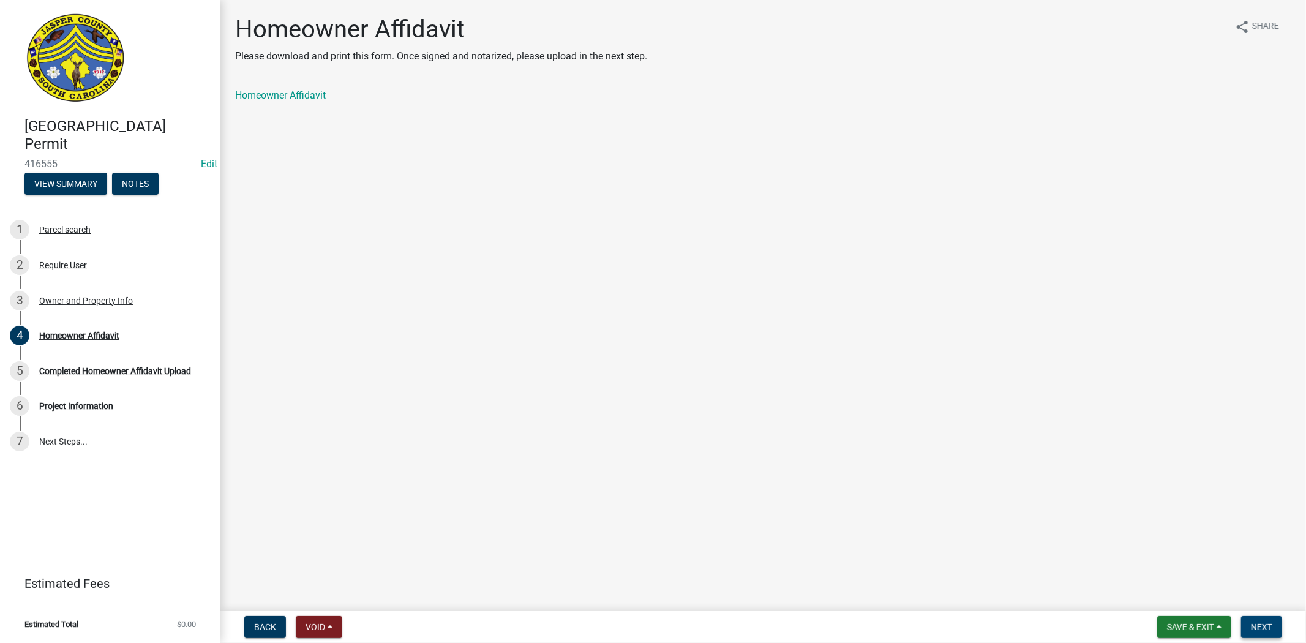
click at [1247, 621] on button "Next" at bounding box center [1261, 627] width 41 height 22
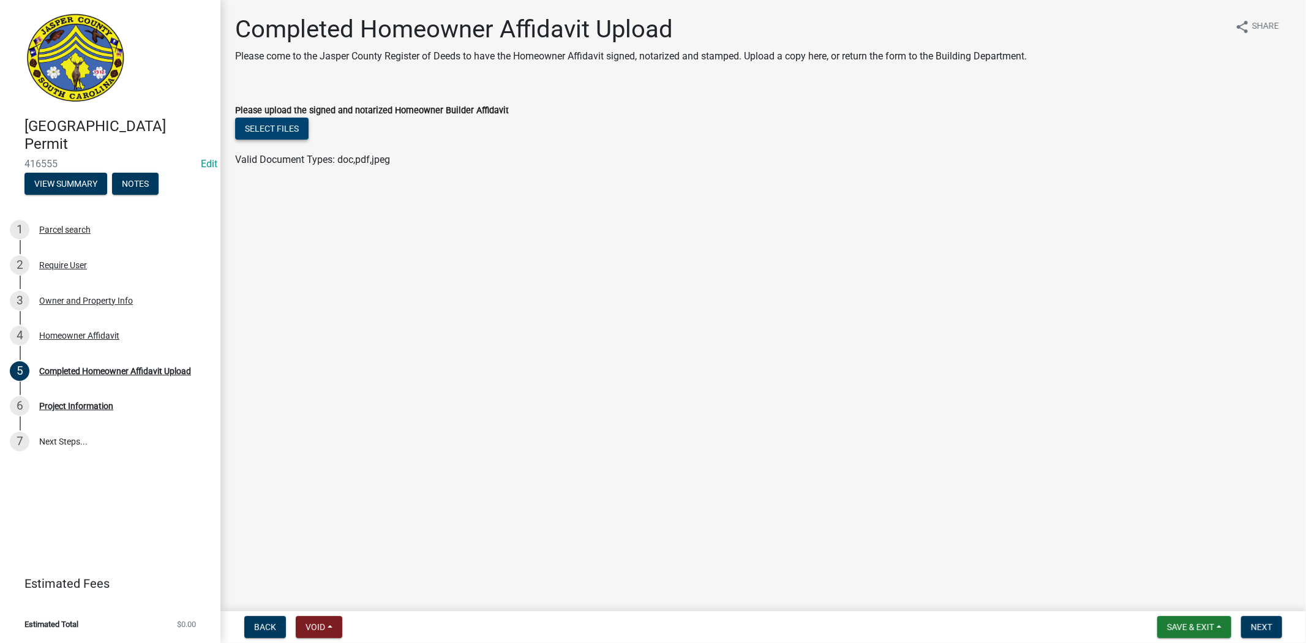
click at [285, 125] on button "Select files" at bounding box center [271, 129] width 73 height 22
click at [1264, 622] on span "Next" at bounding box center [1261, 627] width 21 height 10
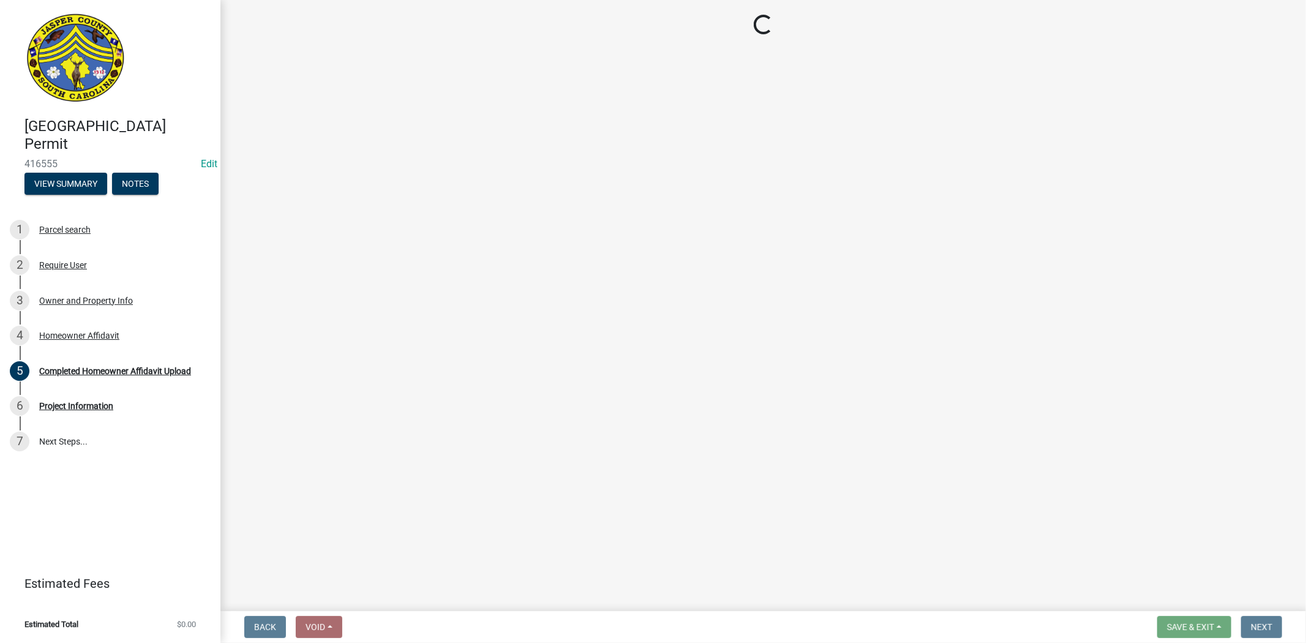
select select "f53fa719-3ff7-48d2-9eb7-3bbc18bb9995"
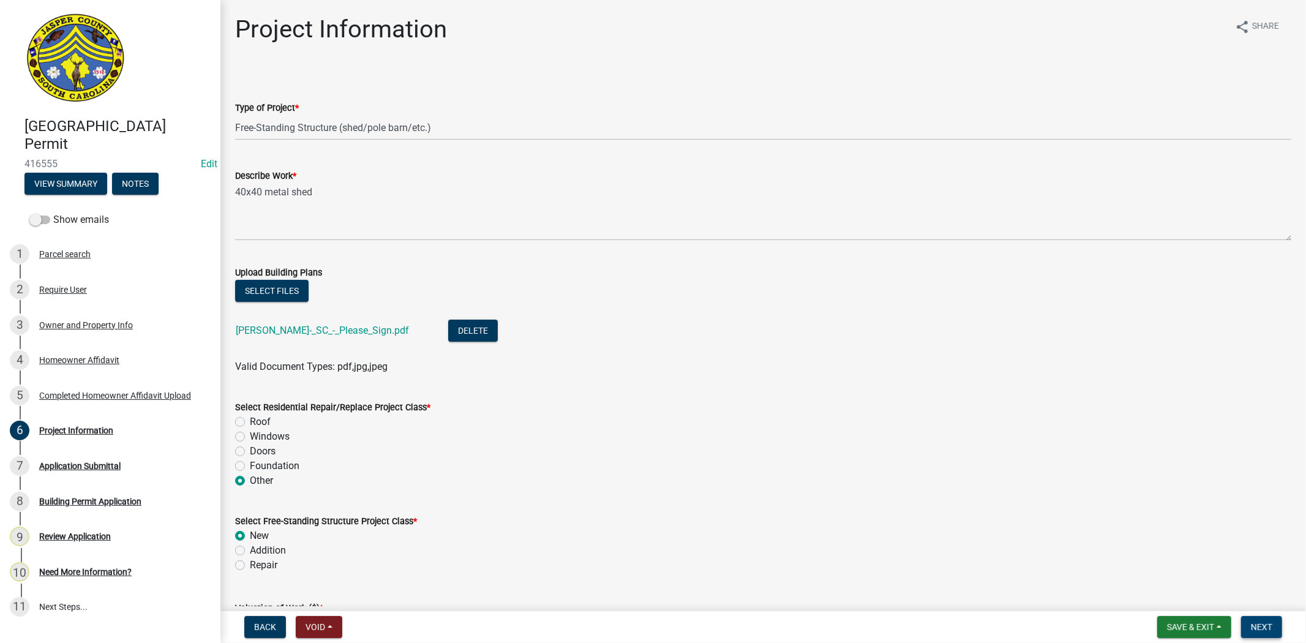
click at [1269, 622] on span "Next" at bounding box center [1261, 627] width 21 height 10
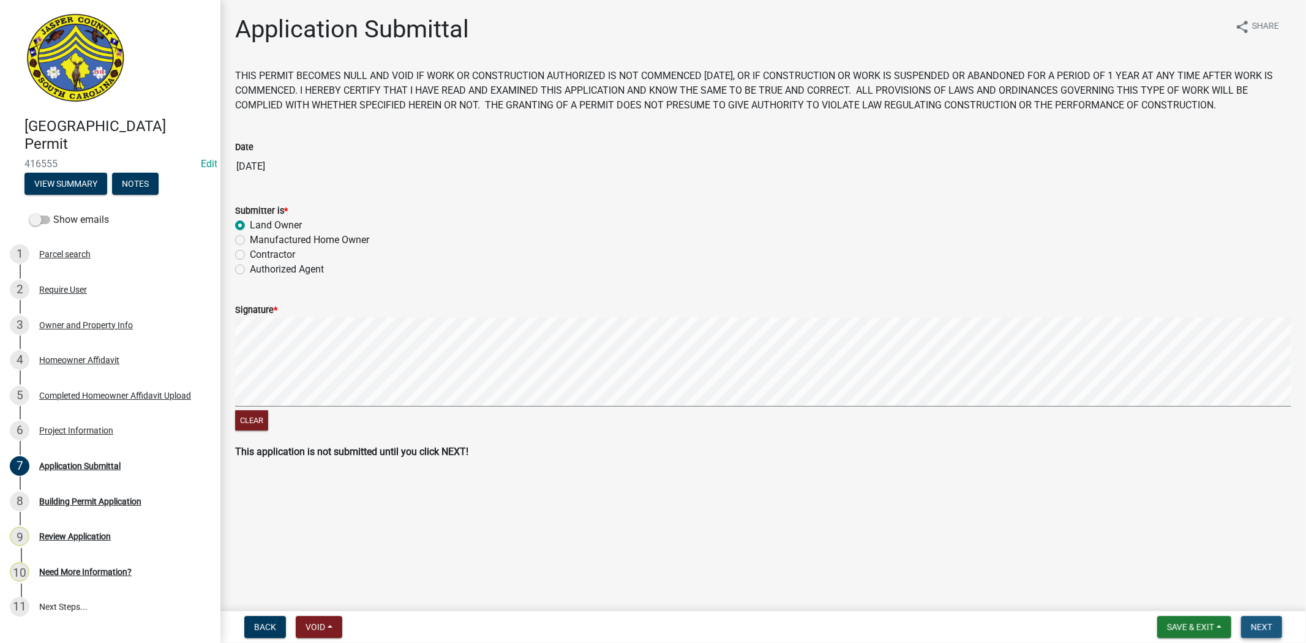
click at [1269, 622] on span "Next" at bounding box center [1261, 627] width 21 height 10
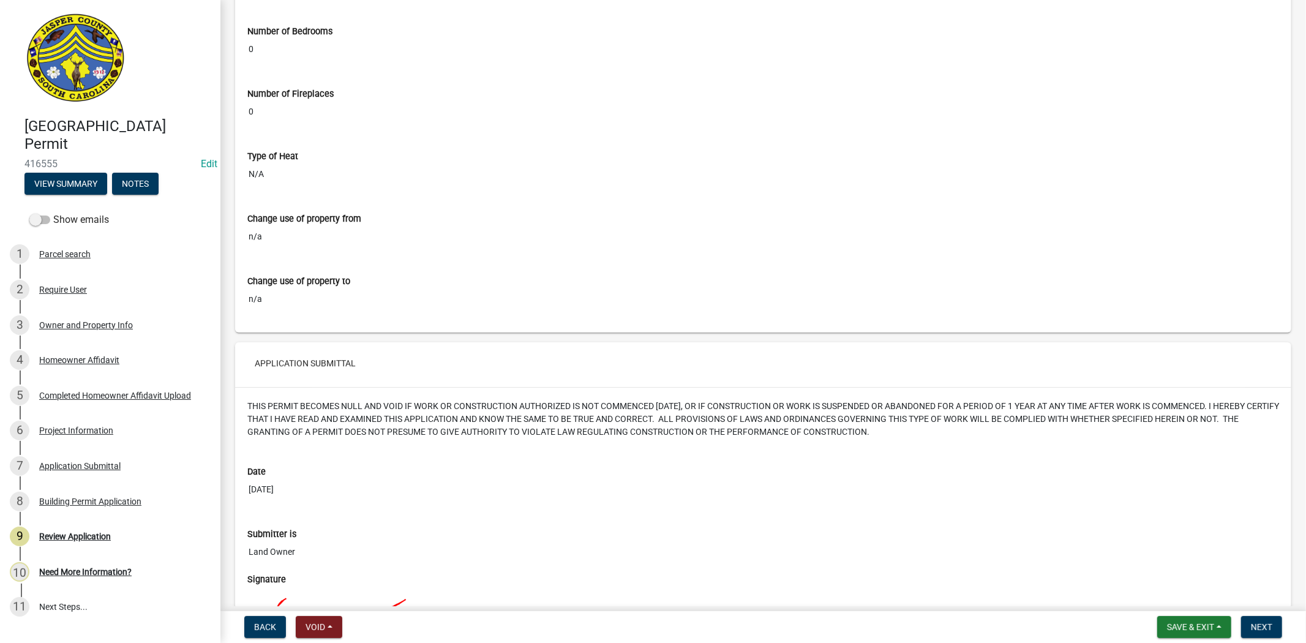
scroll to position [2857, 0]
